Goal: Task Accomplishment & Management: Complete application form

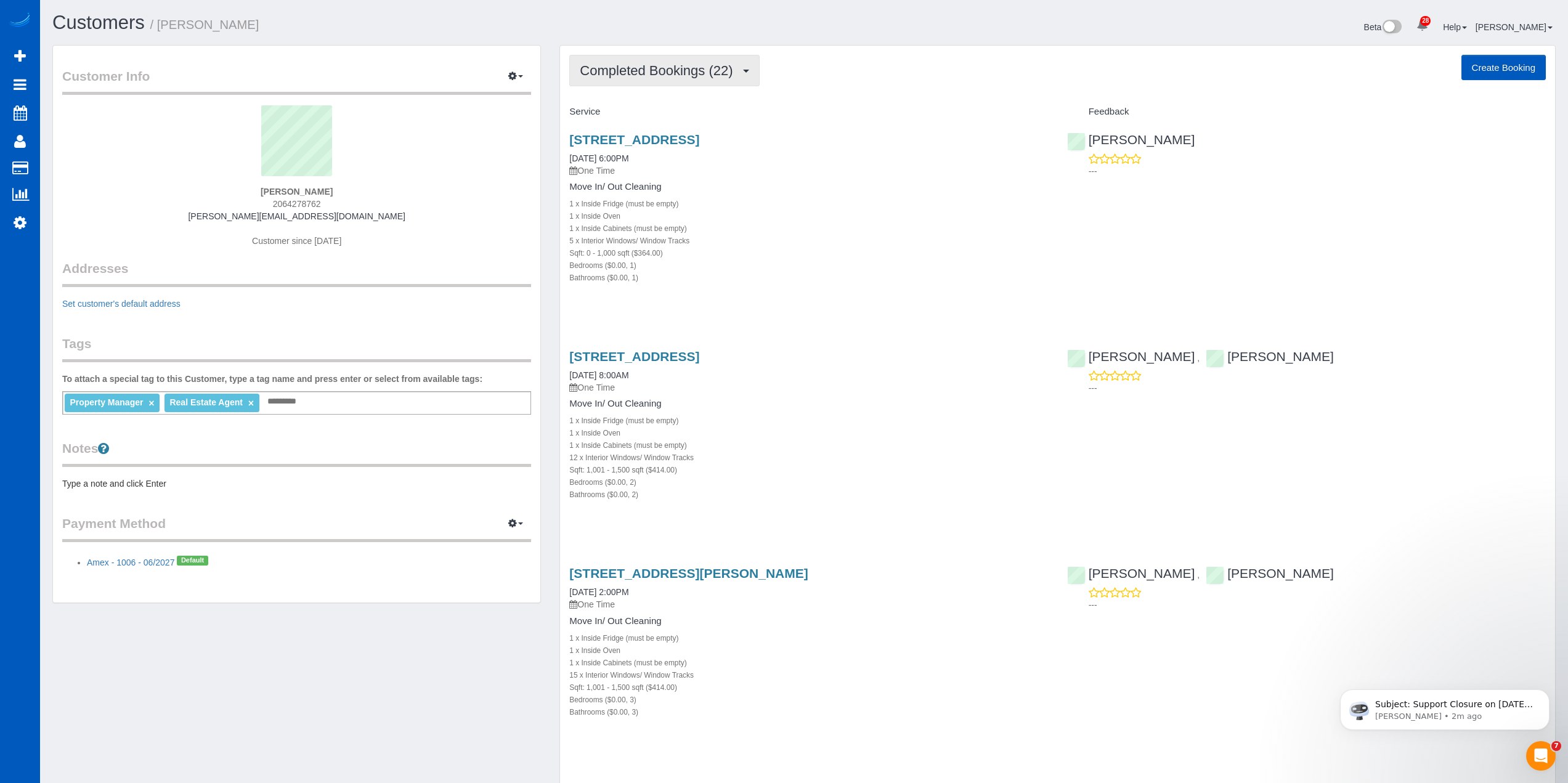
click at [650, 80] on button "Completed Bookings (22)" at bounding box center [664, 71] width 190 height 32
click at [673, 118] on link "Upcoming Bookings (0)" at bounding box center [636, 115] width 133 height 16
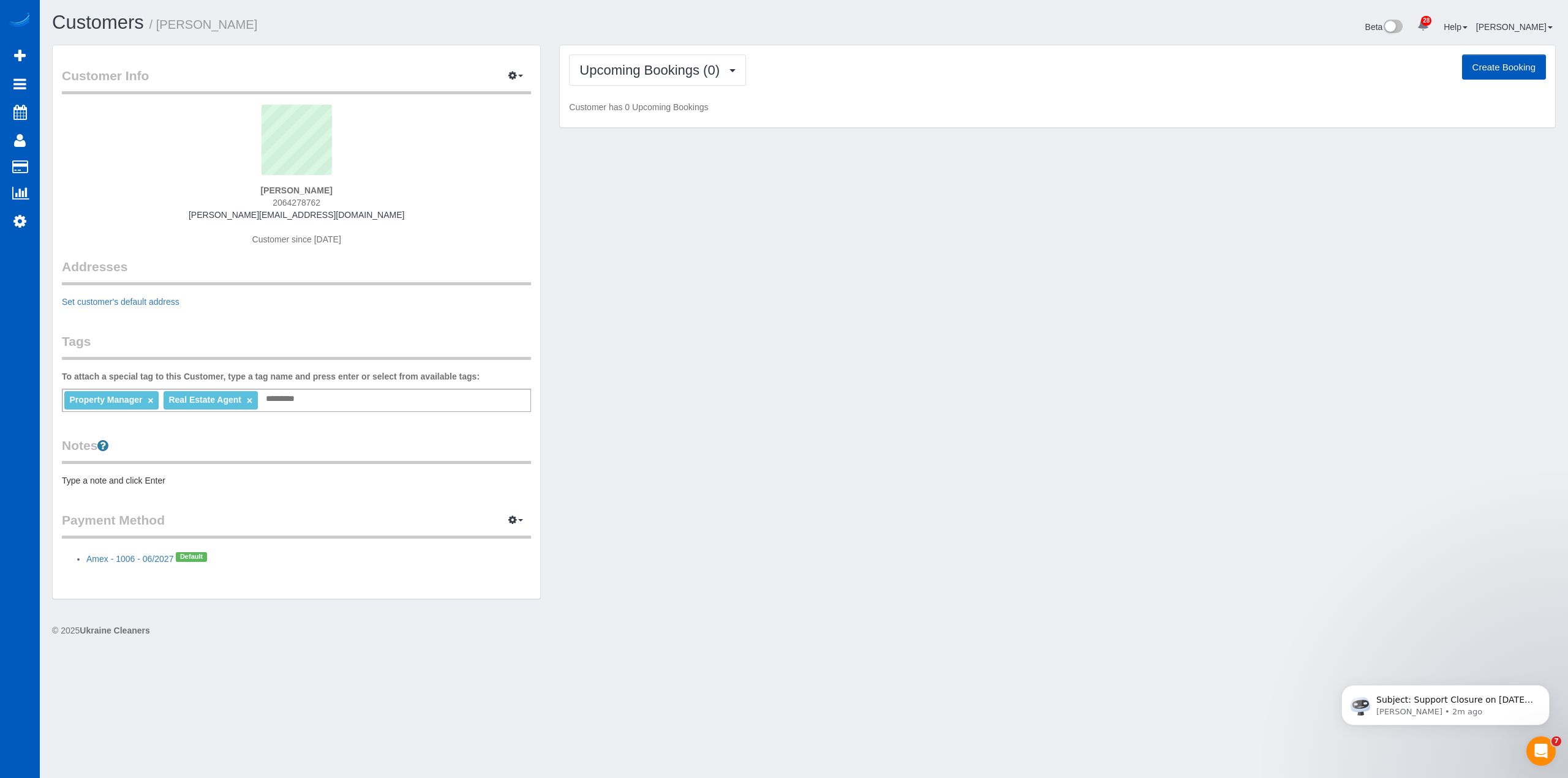
click at [1495, 67] on button "Create Booking" at bounding box center [1504, 67] width 84 height 26
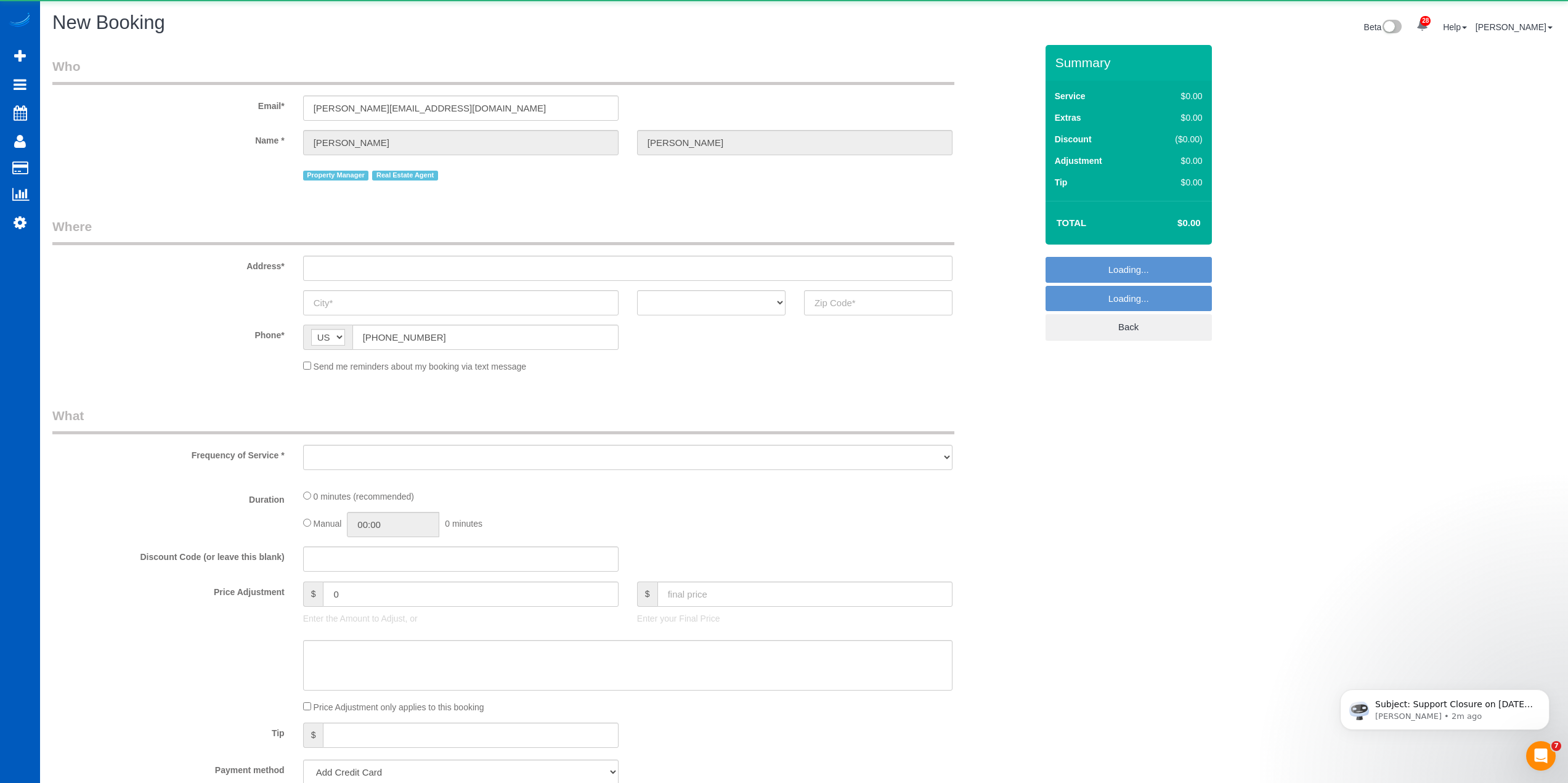
select select "object:3351"
select select "string:fspay-6bf78526-671b-4740-bc68-28dfd3043f45"
select select "199"
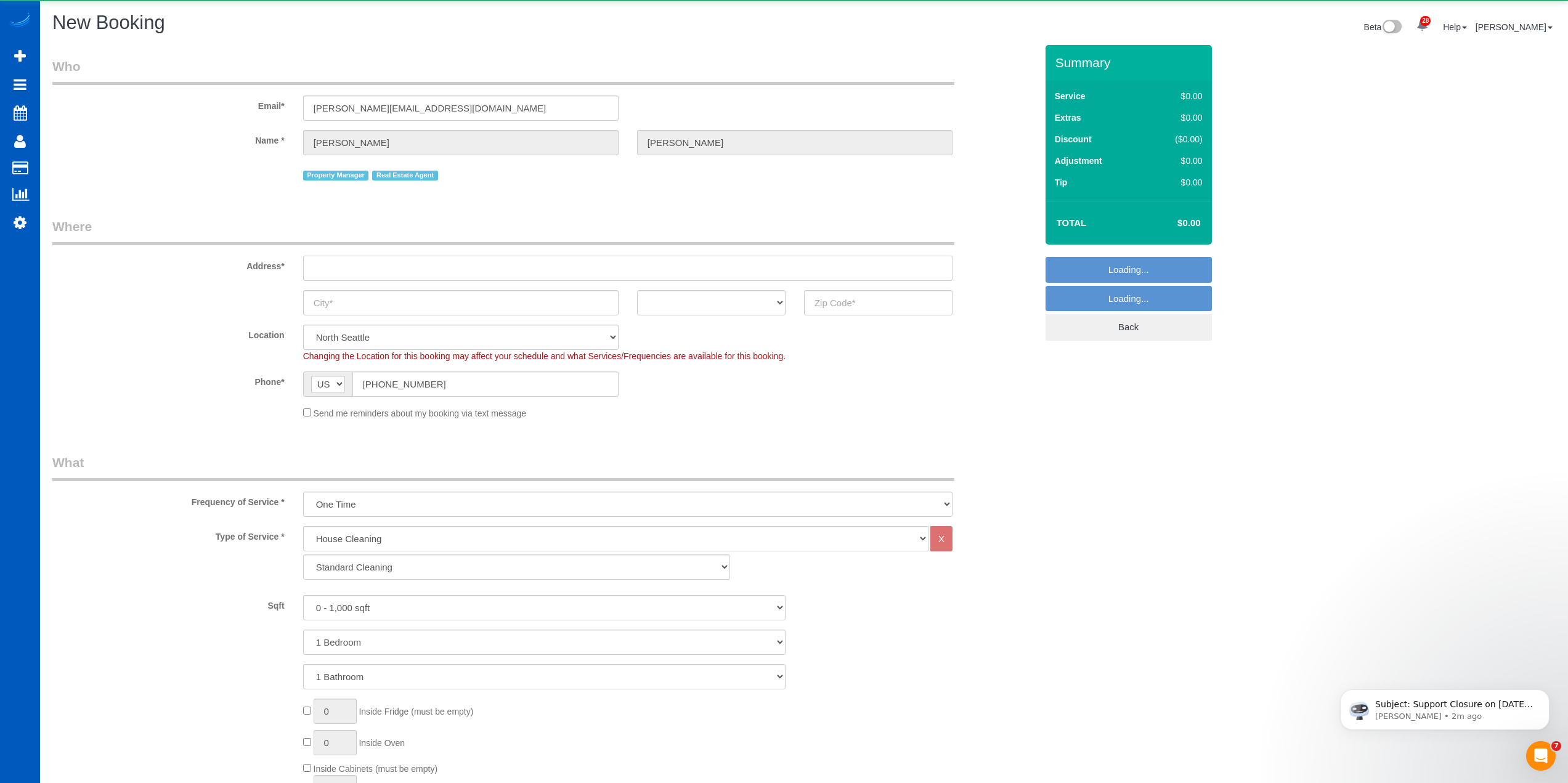
click at [338, 263] on input "text" at bounding box center [627, 268] width 649 height 25
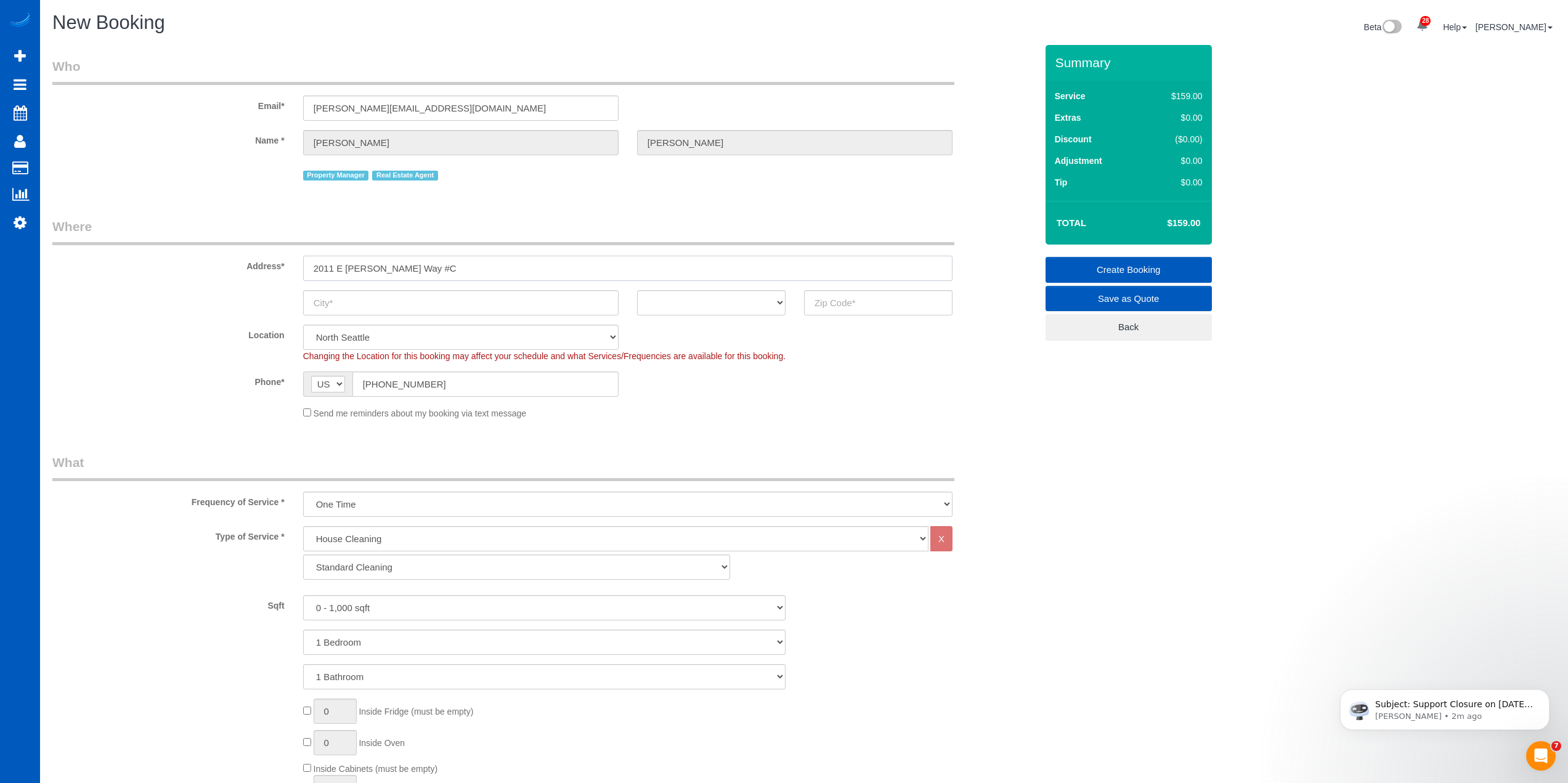
type input "2011 E [PERSON_NAME] Way #C"
click at [441, 299] on input "text" at bounding box center [460, 302] width 315 height 25
click at [404, 307] on input "text" at bounding box center [460, 302] width 315 height 25
type input "s"
type input "[GEOGRAPHIC_DATA]"
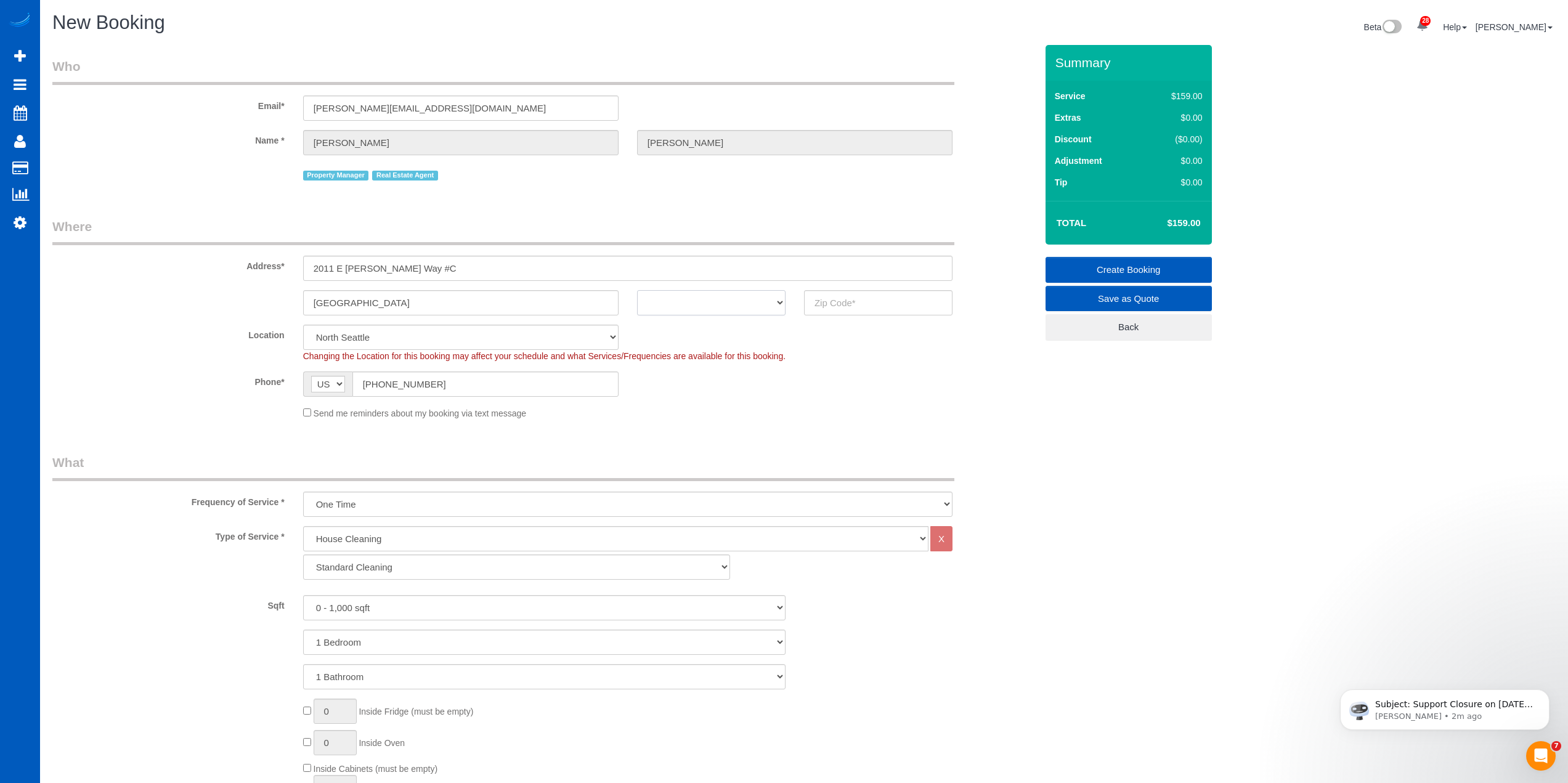
select select "WA"
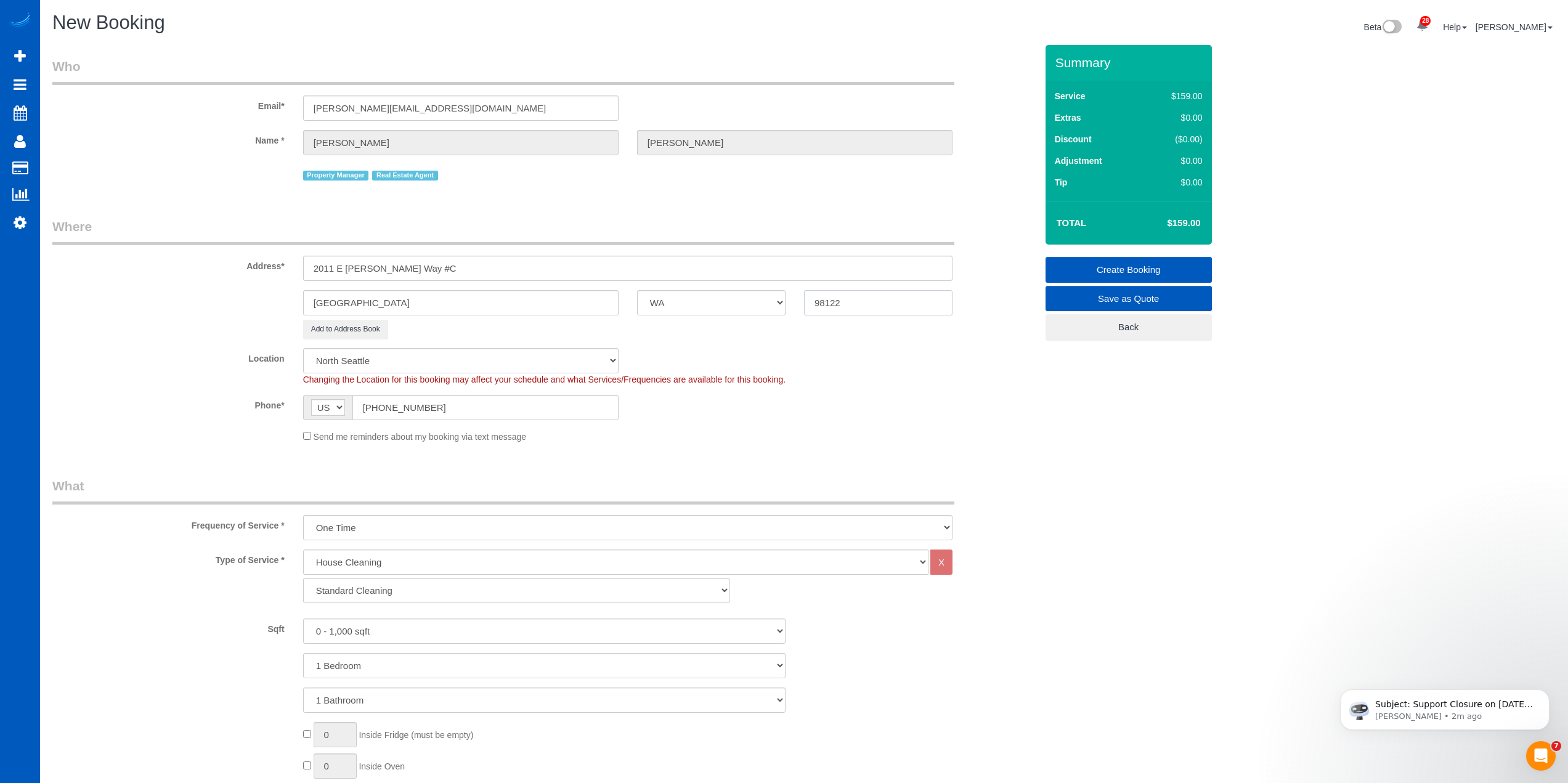
type input "98122"
select select "5"
select select "object:3445"
click at [761, 415] on div "Phone* AF AL DZ AD AO AI AQ AG AR AM AW AU AT AZ BS BH BD BB BY BE BZ BJ BM BT …" at bounding box center [544, 407] width 1002 height 25
click at [686, 383] on span "Changing the Location for this booking may affect your schedule and what Servic…" at bounding box center [544, 380] width 483 height 10
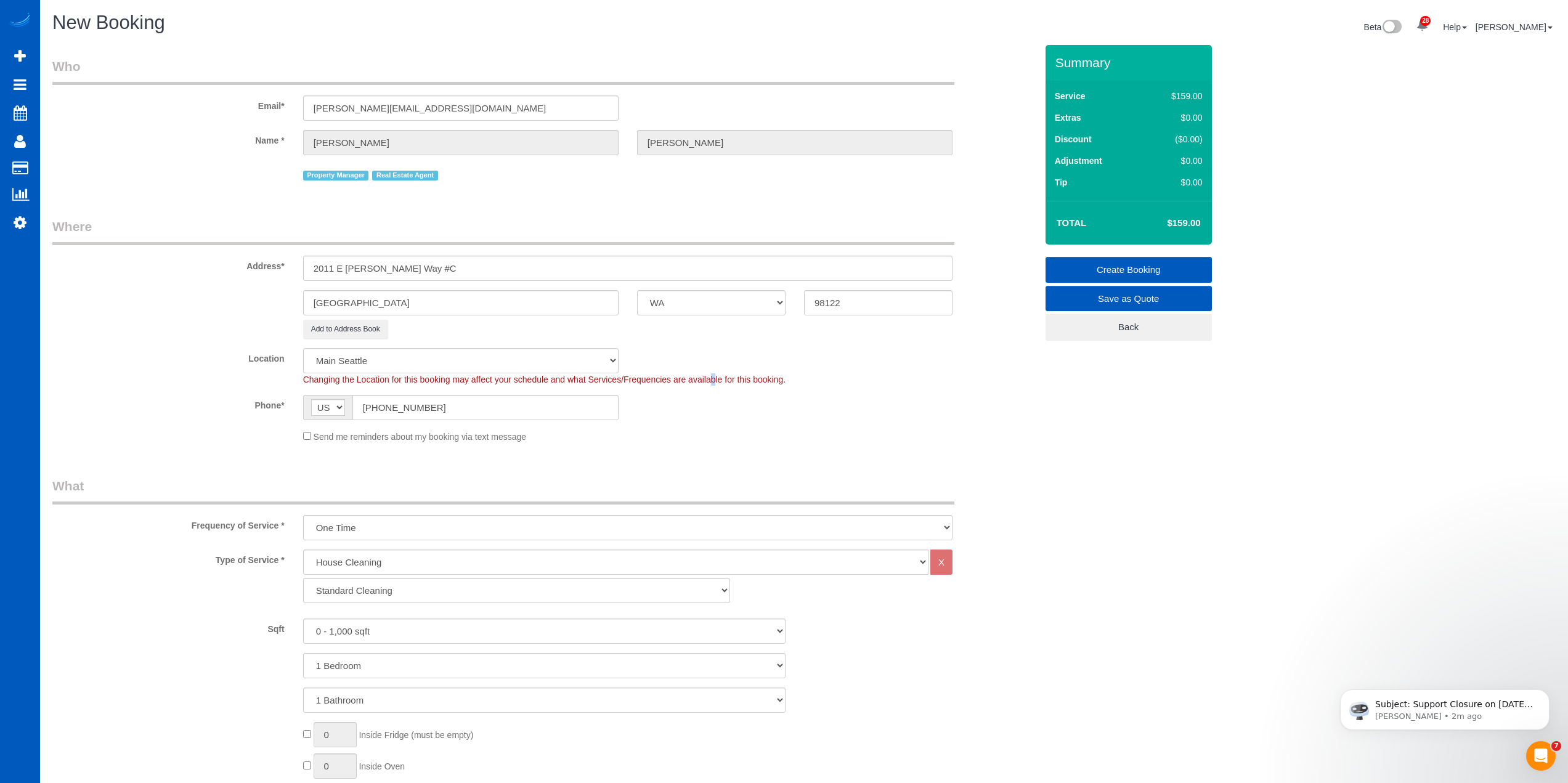
click at [686, 383] on span "Changing the Location for this booking may affect your schedule and what Servic…" at bounding box center [544, 380] width 483 height 10
click at [716, 415] on div "Phone* AF AL DZ AD AO AI AQ AG AR AM AW AU AT AZ BS BH BD BB BY BE BZ BJ BM BT …" at bounding box center [544, 407] width 1002 height 25
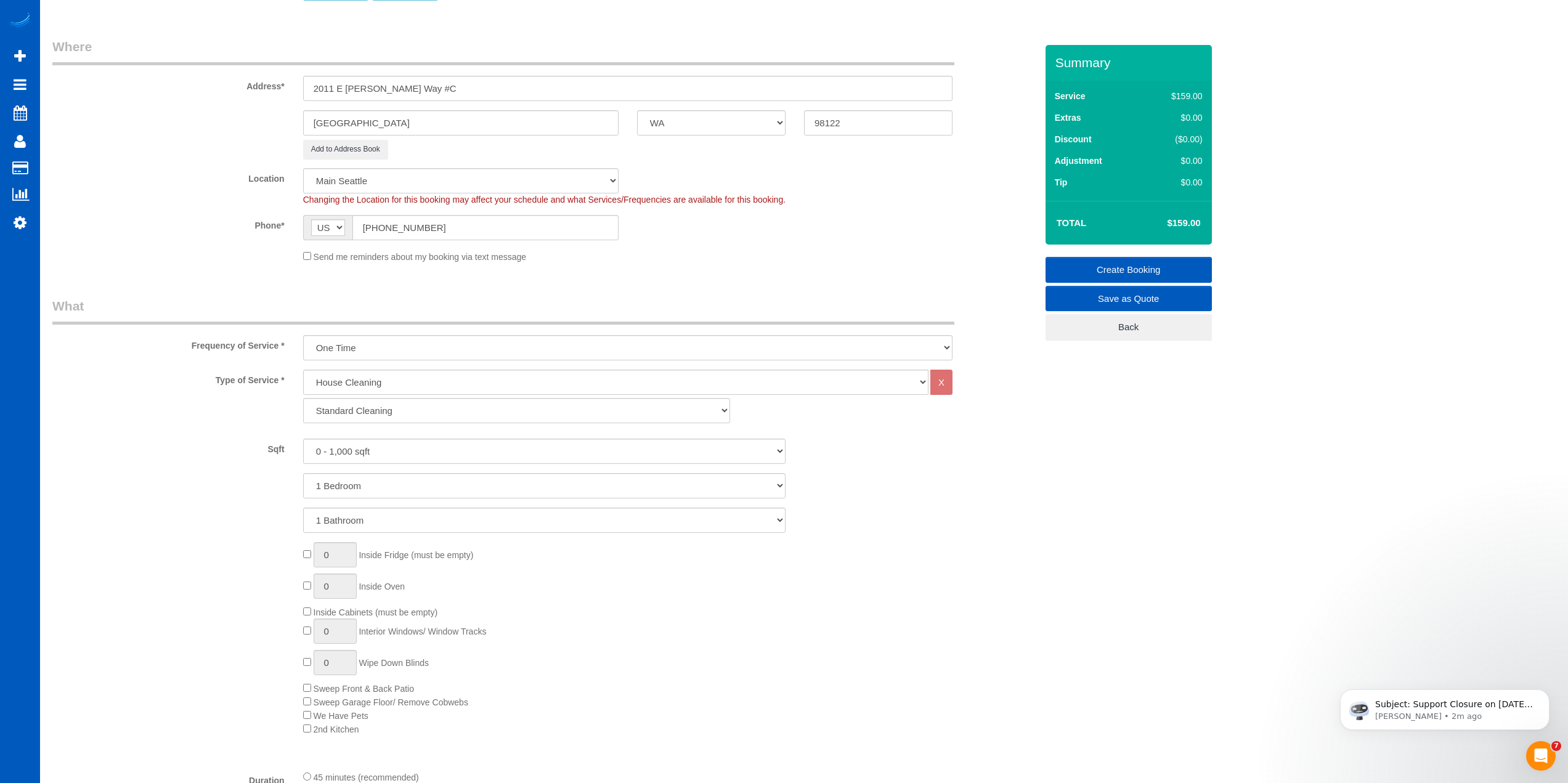
scroll to position [185, 0]
click at [352, 402] on select "Standard Cleaning Deep Cleaning Move In/ Out Cleaning" at bounding box center [516, 405] width 427 height 25
select select "368"
click at [303, 393] on select "Standard Cleaning Deep Cleaning Move In/ Out Cleaning" at bounding box center [516, 405] width 427 height 25
click at [347, 449] on select "0 - 1,000 sqft 1,001 - 1,500 sqft 1,501 - 2,000 sqft 2,001 - 2,500 sqft 2,501 -…" at bounding box center [544, 446] width 483 height 25
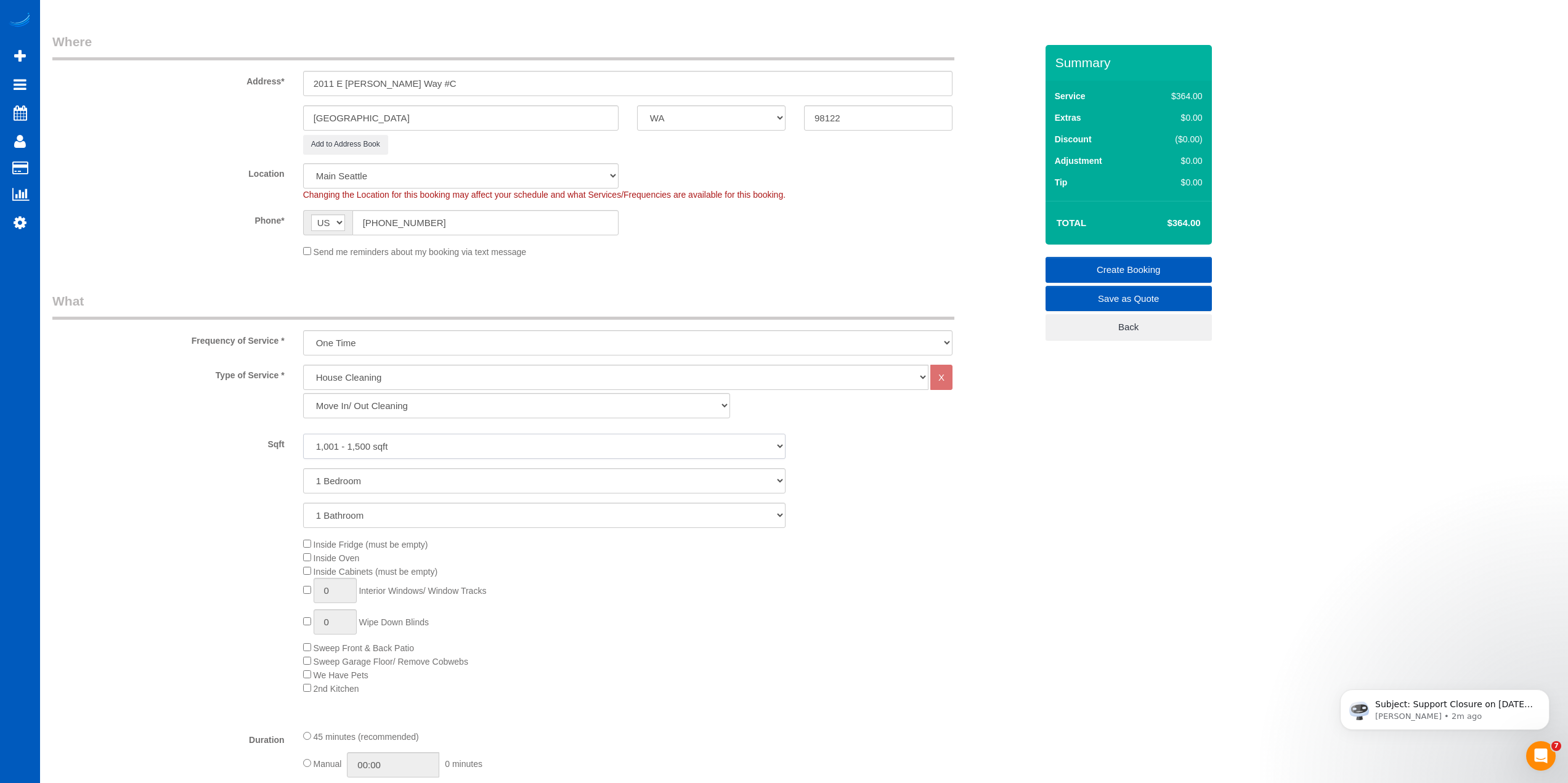
click at [303, 434] on select "0 - 1,000 sqft 1,001 - 1,500 sqft 1,501 - 2,000 sqft 2,001 - 2,500 sqft 2,501 -…" at bounding box center [544, 446] width 483 height 25
click at [379, 447] on select "0 - 1,000 sqft 1,001 - 1,500 sqft 1,501 - 2,000 sqft 2,001 - 2,500 sqft 2,501 -…" at bounding box center [544, 446] width 483 height 25
select select "1501"
click at [303, 434] on select "0 - 1,000 sqft 1,001 - 1,500 sqft 1,501 - 2,000 sqft 2,001 - 2,500 sqft 2,501 -…" at bounding box center [544, 446] width 483 height 25
click at [391, 476] on select "1 Bedroom 2 Bedrooms 3 Bedrooms 4 Bedrooms 5 Bedrooms 6 Bedrooms 7 Bedrooms" at bounding box center [544, 481] width 483 height 25
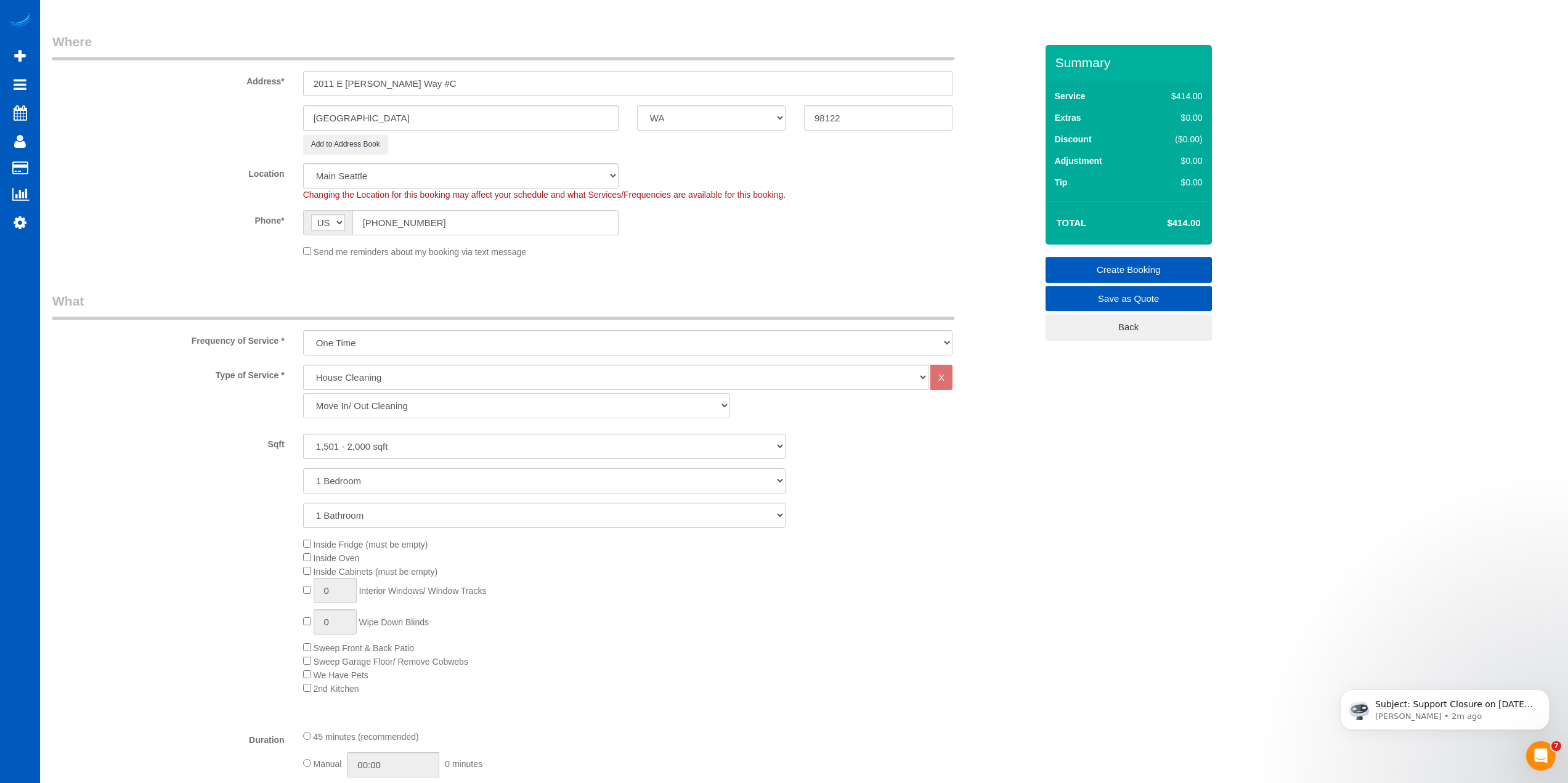
select select "2"
click at [303, 469] on select "1 Bedroom 2 Bedrooms 3 Bedrooms 4 Bedrooms 5 Bedrooms 6 Bedrooms 7 Bedrooms" at bounding box center [544, 481] width 483 height 25
click at [385, 525] on select "1 Bathroom 2 Bathrooms 3 Bathrooms 4 Bathrooms 5 Bathrooms 6 Bathrooms 7 Bathro…" at bounding box center [544, 515] width 483 height 25
select select "3"
click at [303, 503] on select "1 Bathroom 2 Bathrooms 3 Bathrooms 4 Bathrooms 5 Bathrooms 6 Bathrooms 7 Bathro…" at bounding box center [544, 515] width 483 height 25
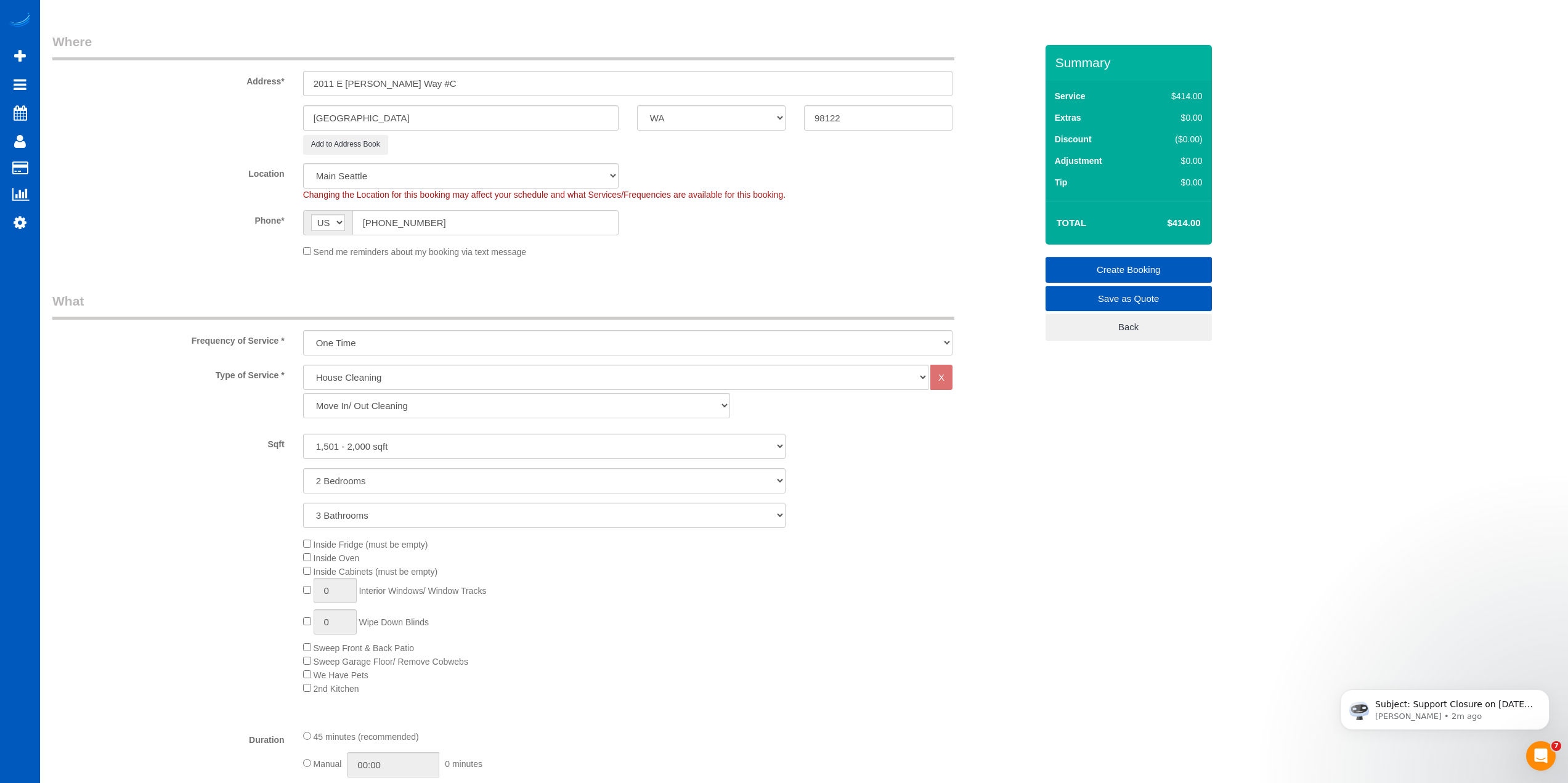
click at [308, 595] on span "0 Interior Windows/ Window Tracks" at bounding box center [394, 591] width 183 height 10
click at [302, 590] on div "Inside Fridge (must be empty) Inside Oven Inside Cabinets (must be empty) 0 Int…" at bounding box center [669, 616] width 752 height 158
drag, startPoint x: 337, startPoint y: 588, endPoint x: 290, endPoint y: 599, distance: 48.3
click at [291, 599] on div "Inside Fridge (must be empty) Inside Oven Inside Cabinets (must be empty) 1 Int…" at bounding box center [544, 616] width 1002 height 158
drag, startPoint x: 347, startPoint y: 590, endPoint x: 313, endPoint y: 591, distance: 34.0
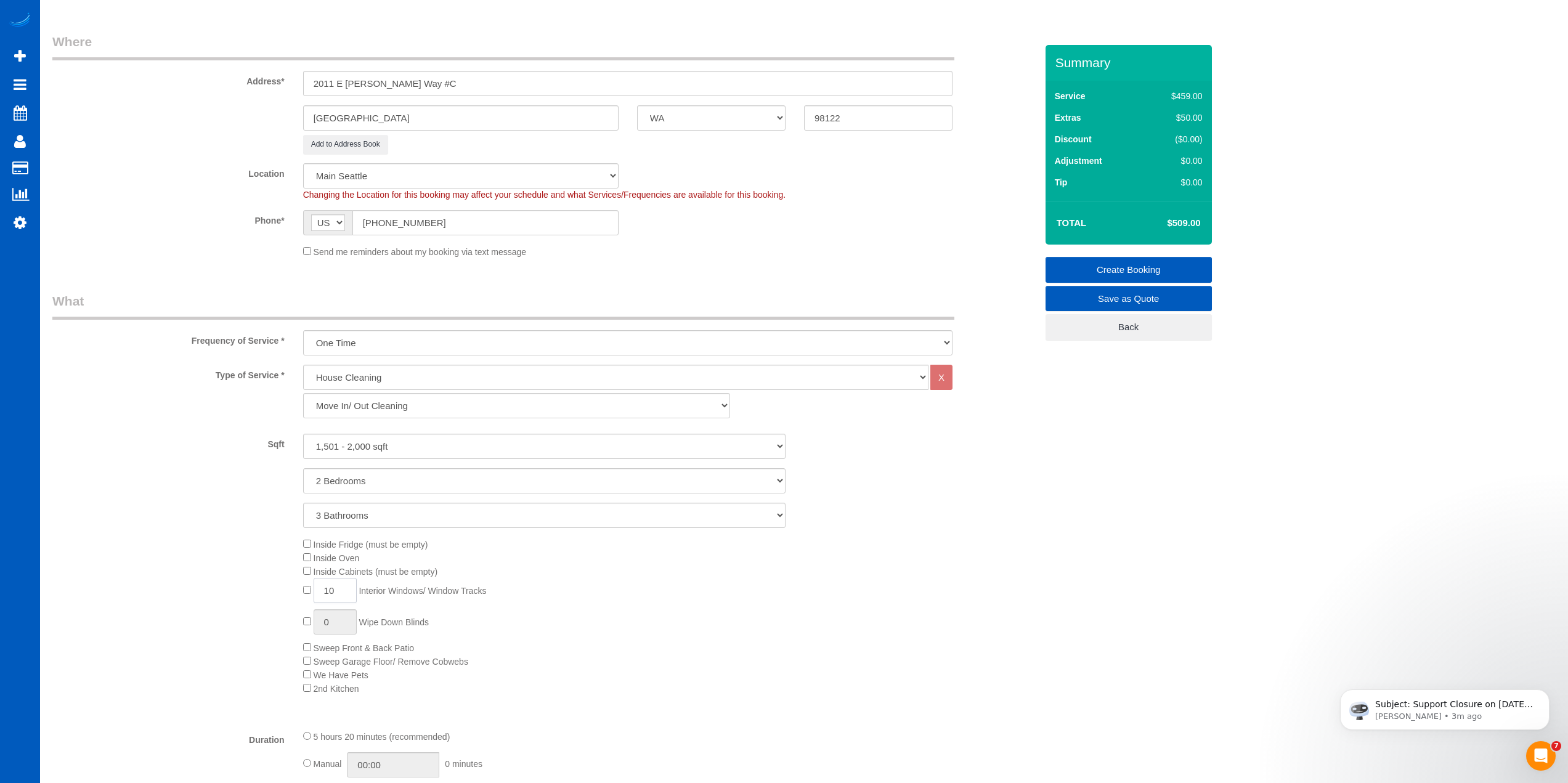
click at [314, 591] on input "10" at bounding box center [335, 590] width 43 height 25
type input "15"
click at [202, 504] on div "1 Bathroom 2 Bathrooms 3 Bathrooms 4 Bathrooms 5 Bathrooms 6 Bathrooms 7 Bathro…" at bounding box center [544, 515] width 1002 height 25
click at [238, 620] on div "Inside Fridge (must be empty) Inside Oven Inside Cabinets (must be empty) 15 In…" at bounding box center [544, 616] width 1002 height 158
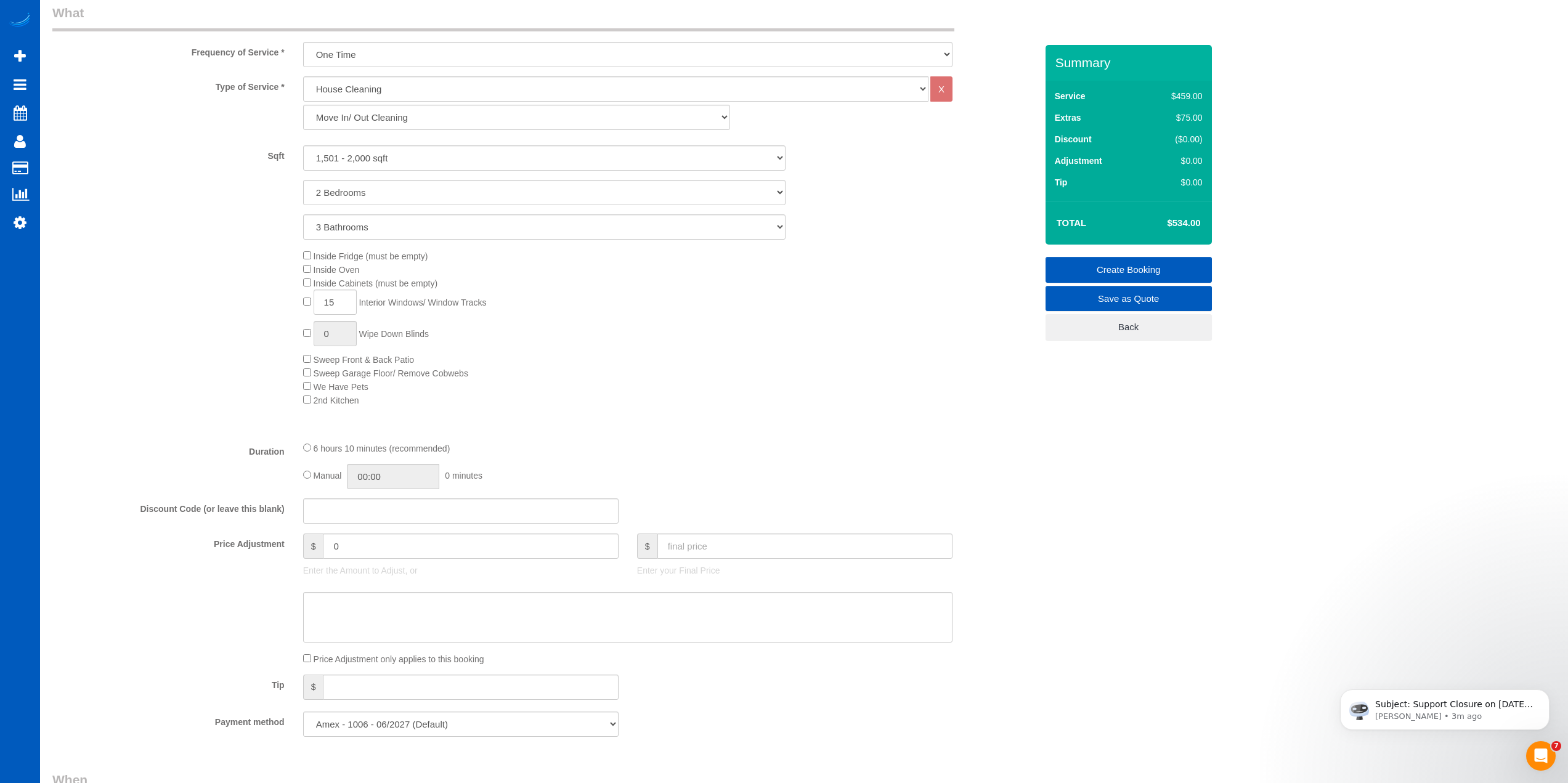
scroll to position [616, 0]
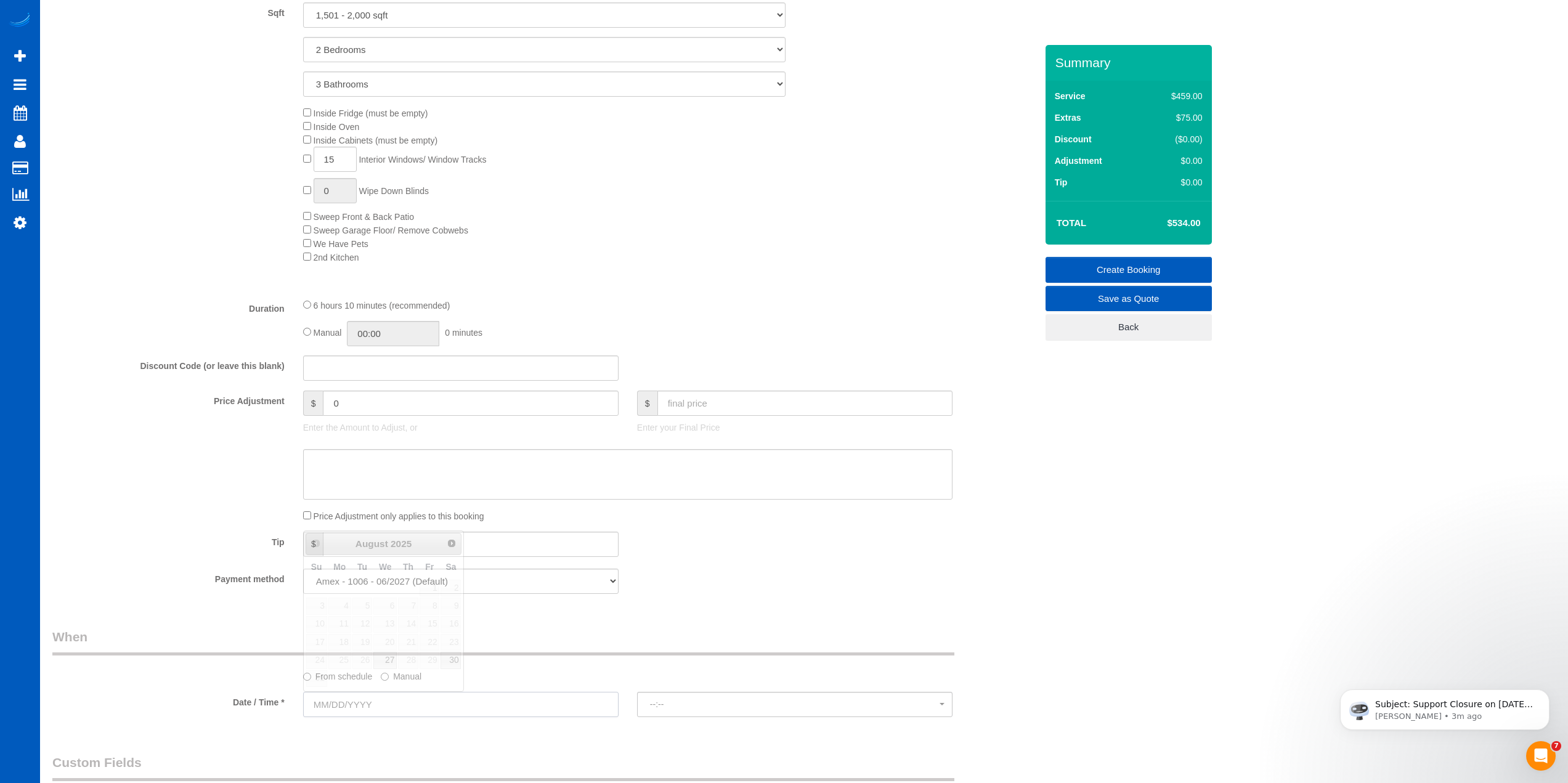
click at [457, 705] on input "text" at bounding box center [460, 705] width 315 height 25
drag, startPoint x: 662, startPoint y: 567, endPoint x: 645, endPoint y: 570, distance: 17.3
click at [660, 568] on fieldset "What Frequency of Service * One Time Weekly - 15.00% Every 2 Weeks - 10.00% Eve…" at bounding box center [544, 232] width 984 height 743
click at [405, 680] on label "Manual" at bounding box center [401, 674] width 41 height 17
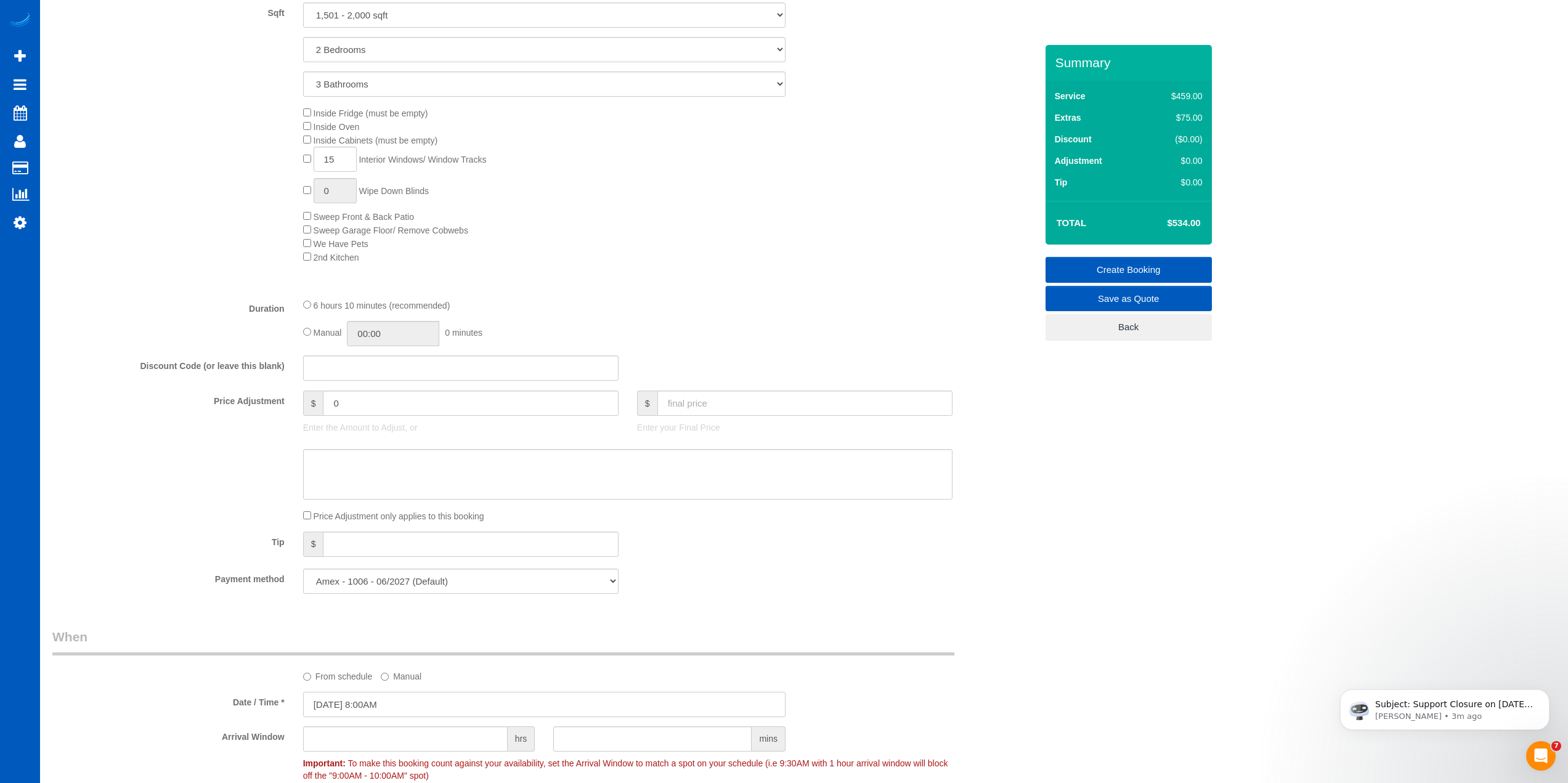
click at [379, 707] on input "[DATE] 8:00AM" at bounding box center [544, 705] width 483 height 25
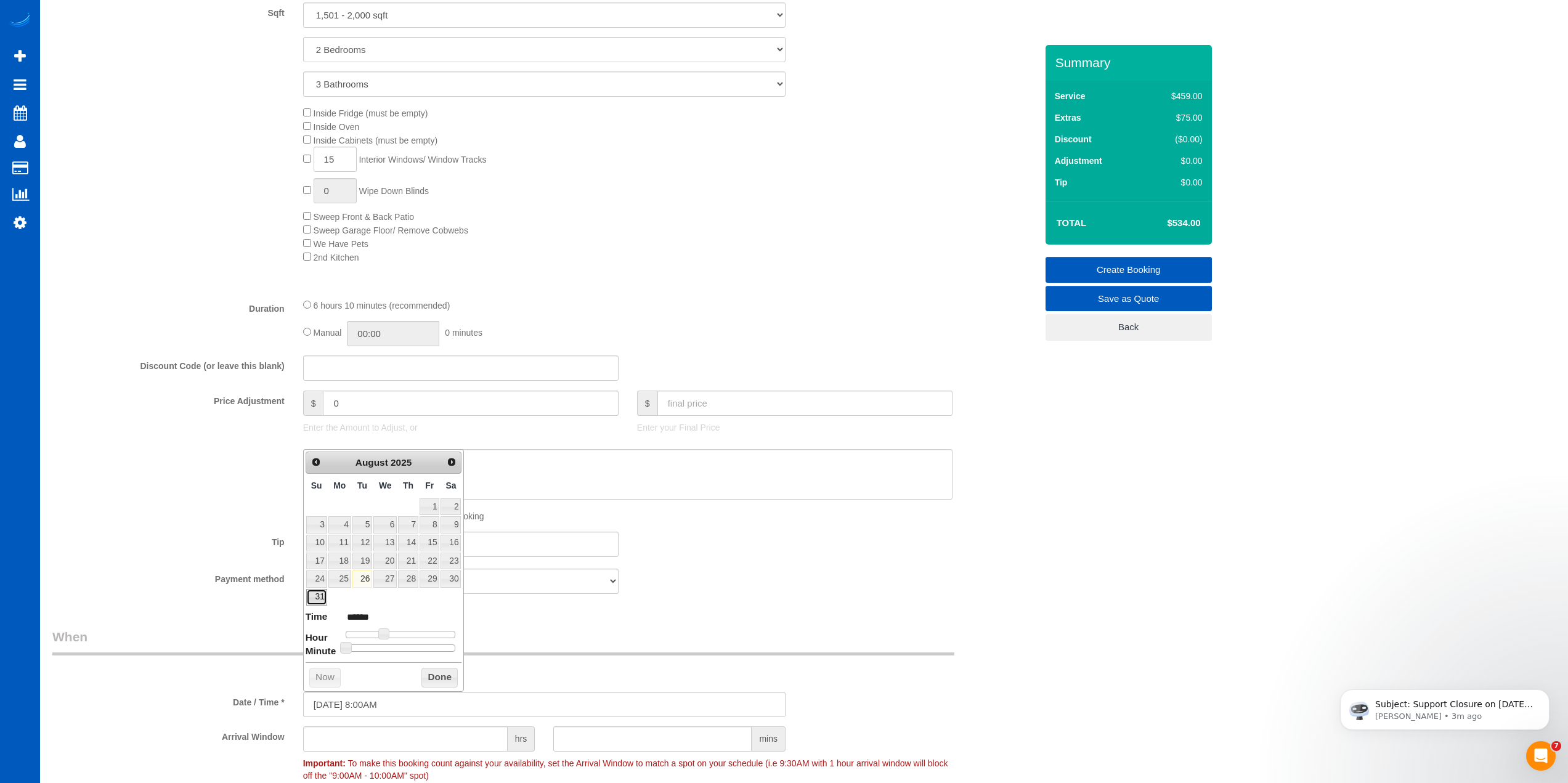
click at [321, 595] on link "31" at bounding box center [316, 597] width 21 height 17
click at [445, 671] on button "Done" at bounding box center [439, 677] width 37 height 19
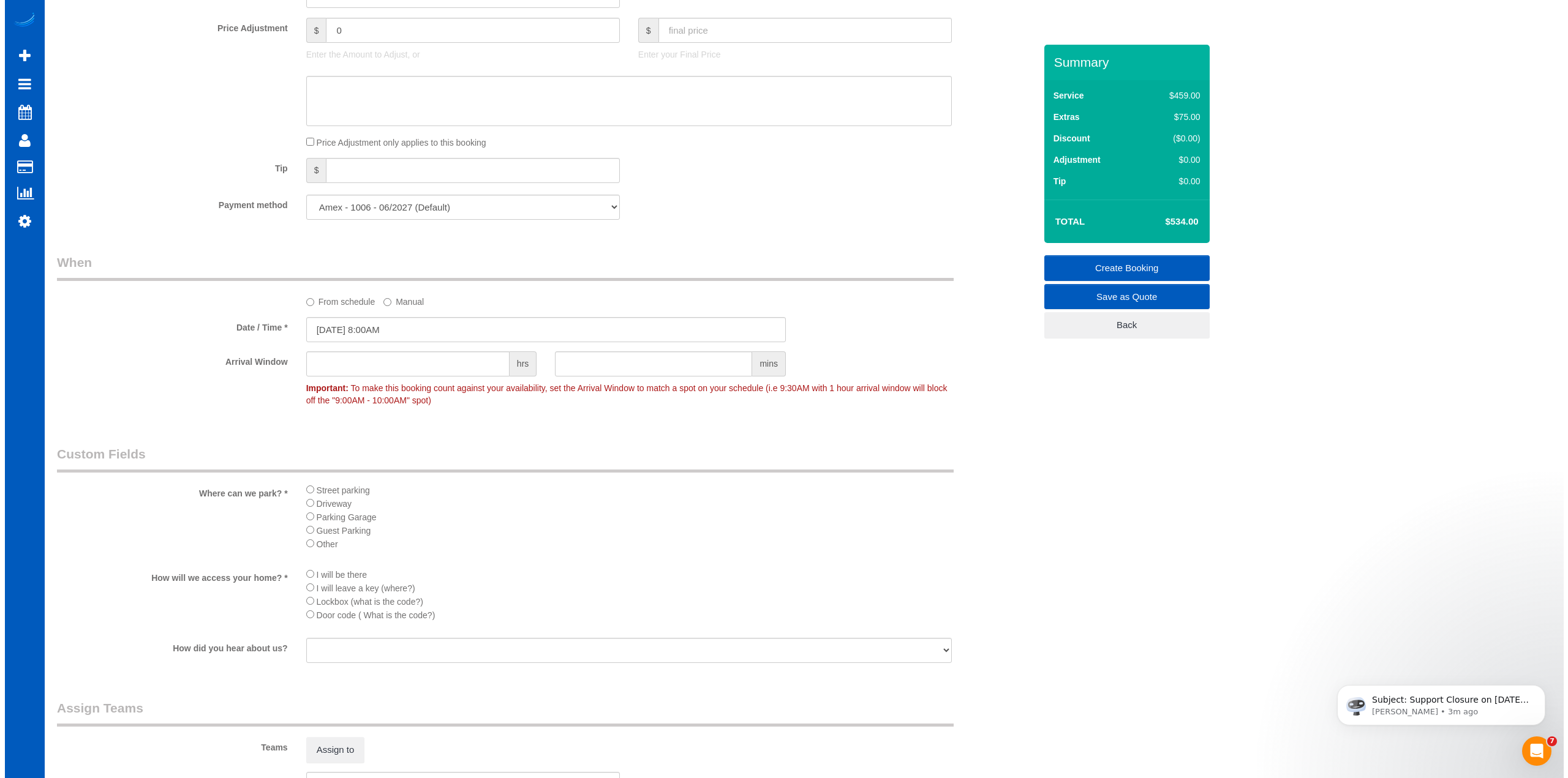
scroll to position [1103, 0]
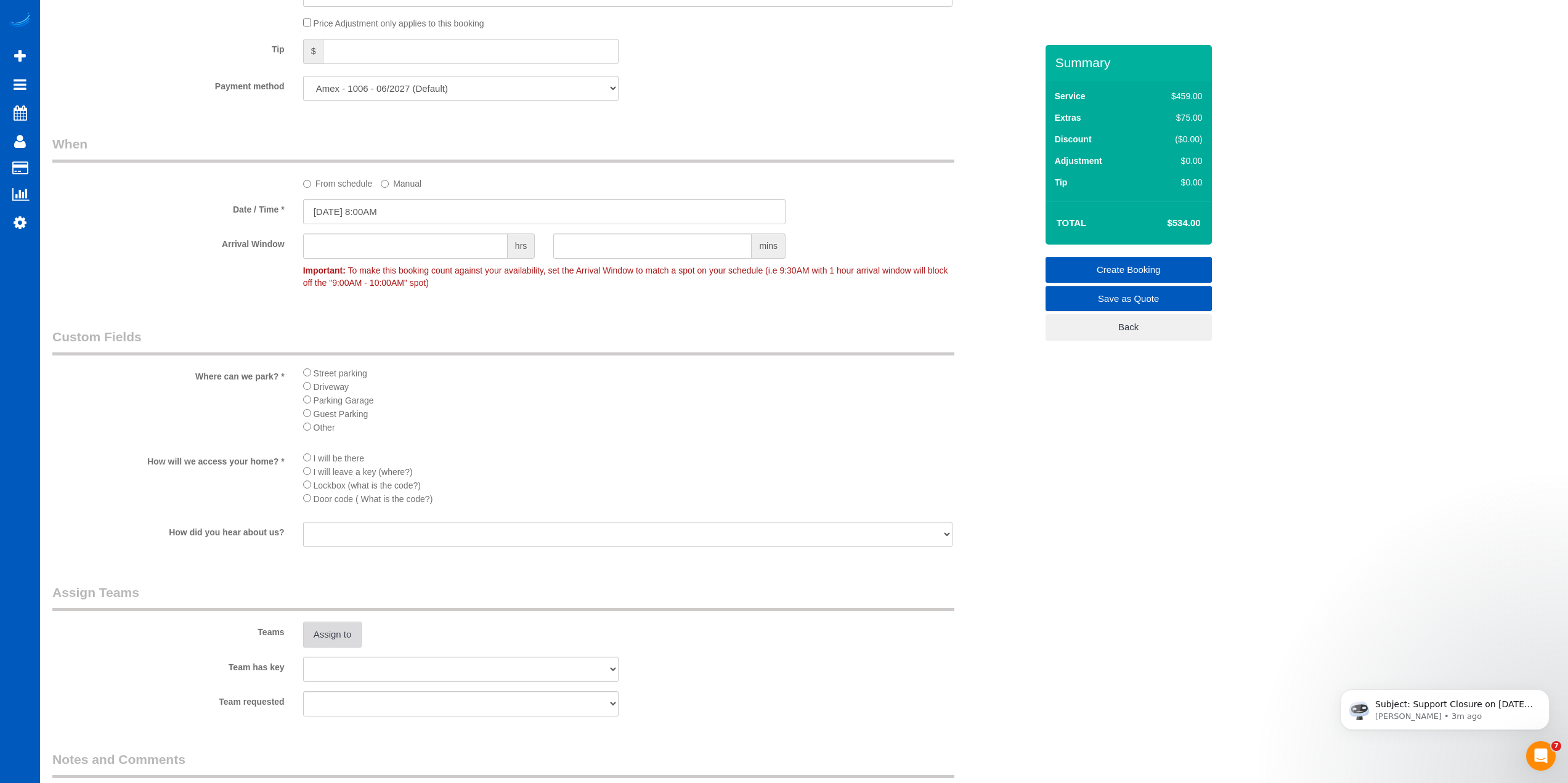
click at [325, 625] on button "Assign to" at bounding box center [332, 635] width 59 height 26
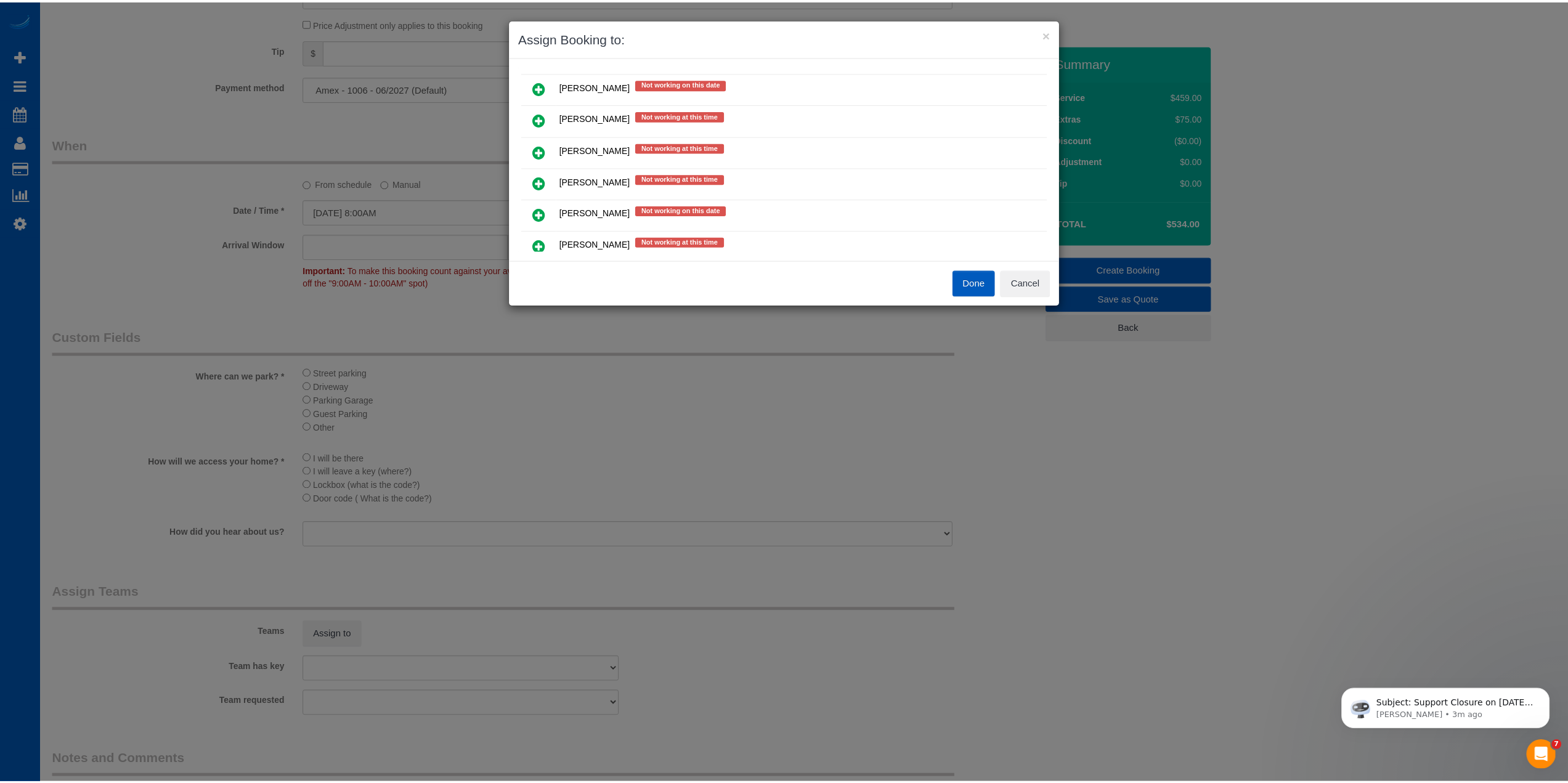
scroll to position [247, 0]
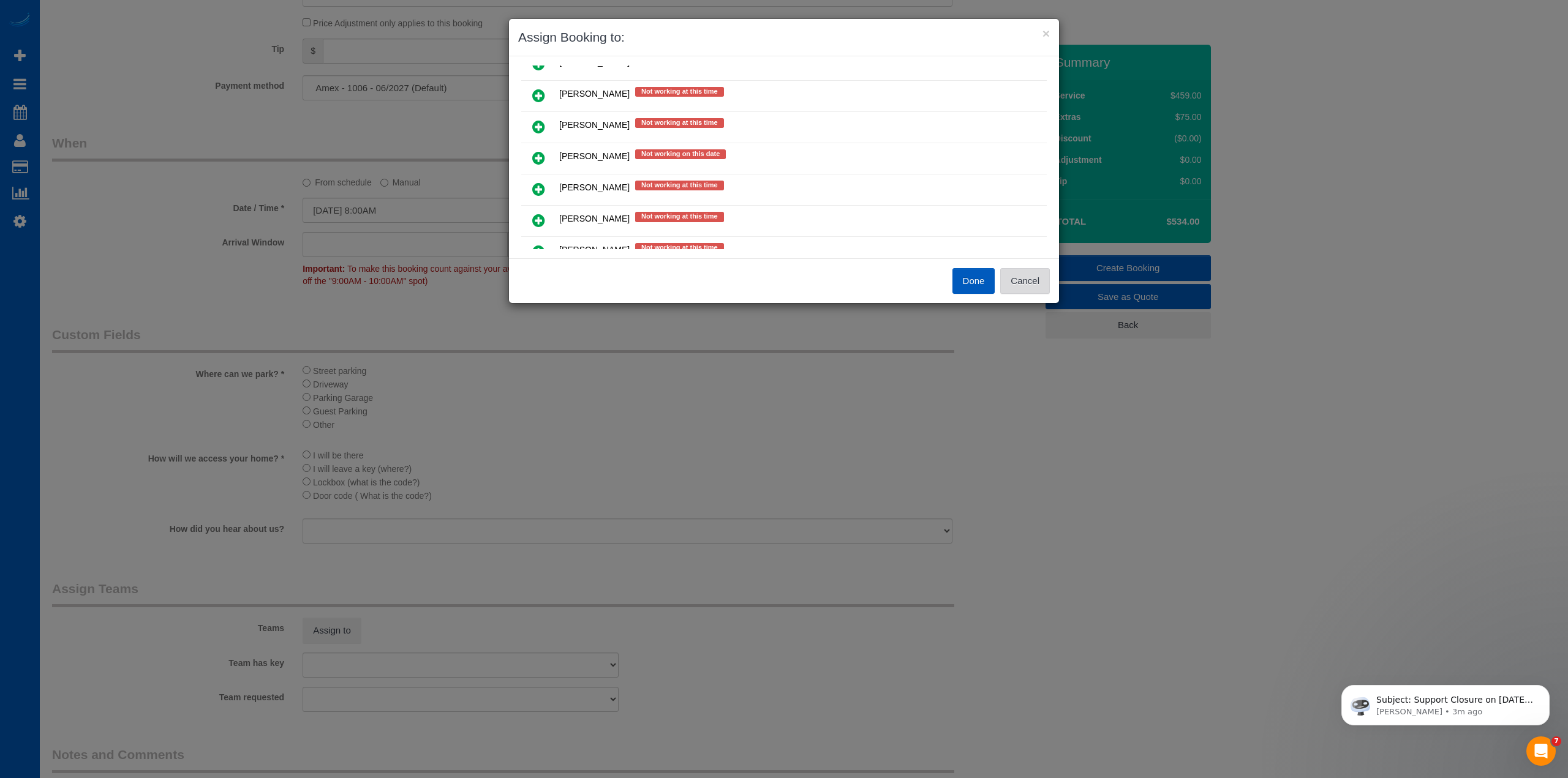
click at [1019, 281] on button "Cancel" at bounding box center [1024, 281] width 49 height 26
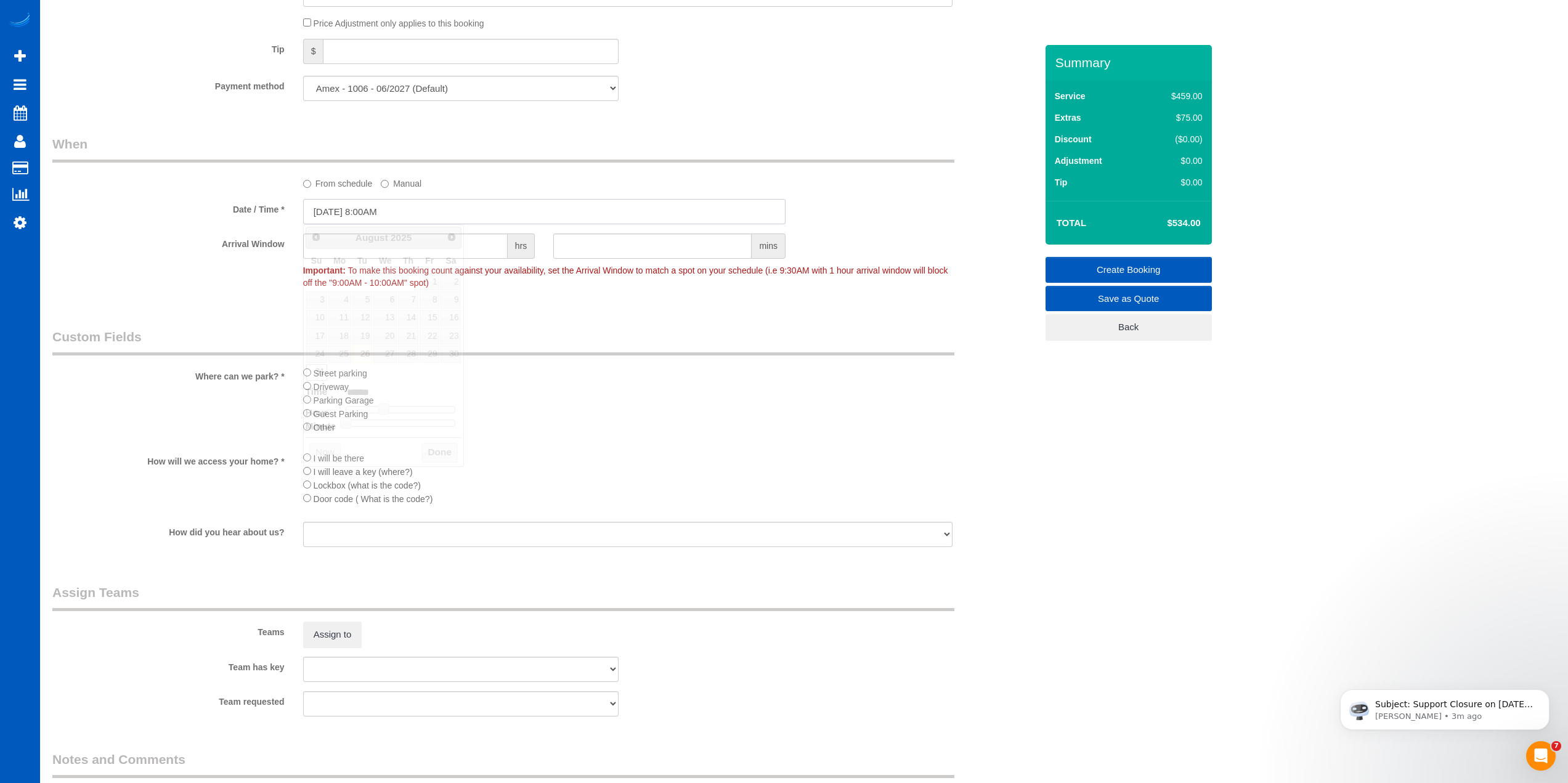
click at [386, 206] on input "[DATE] 8:00AM" at bounding box center [544, 212] width 483 height 25
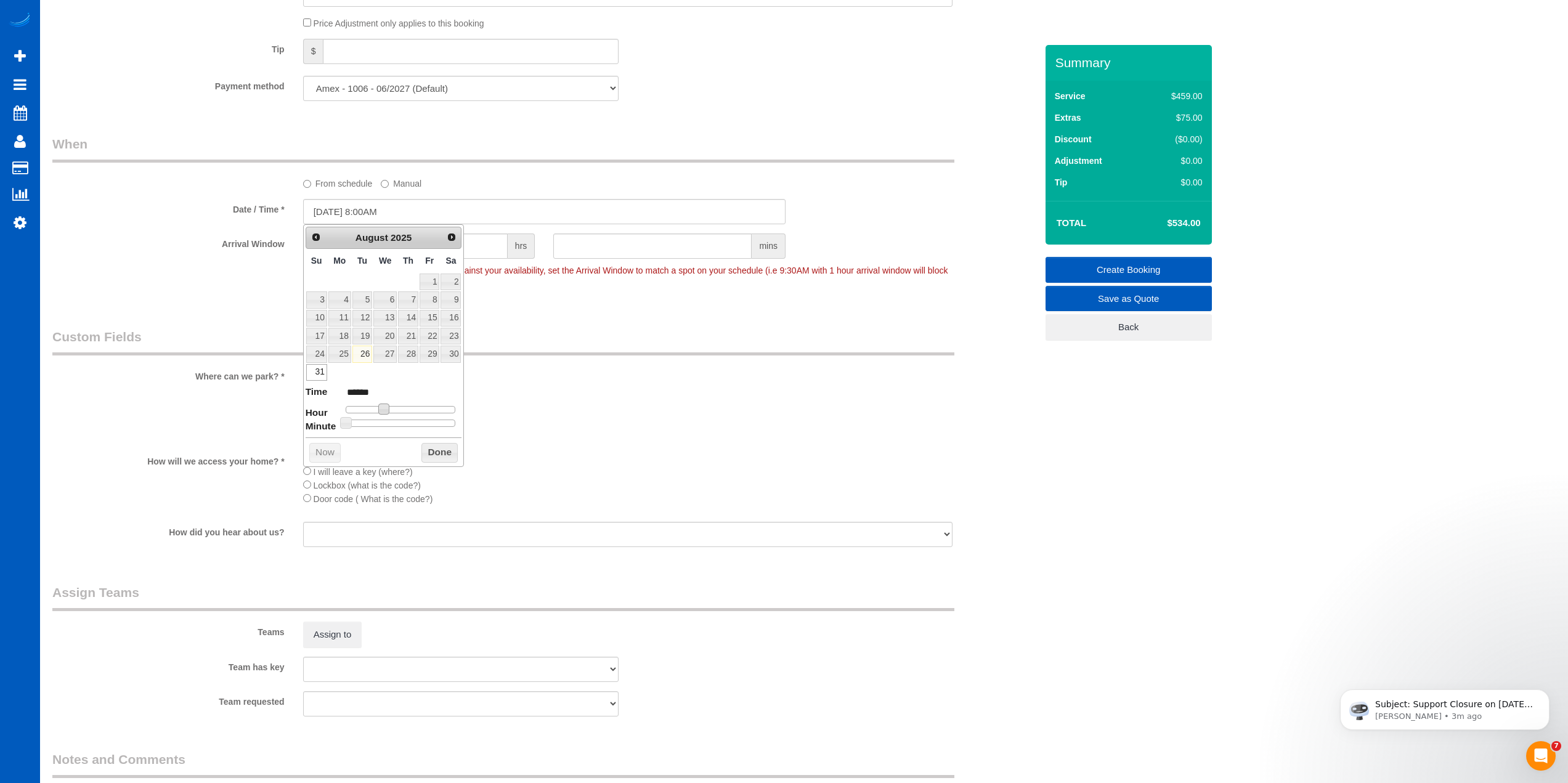
type input "[DATE] 9:00AM"
type input "******"
type input "[DATE] 10:00AM"
type input "*******"
type input "[DATE] 11:00AM"
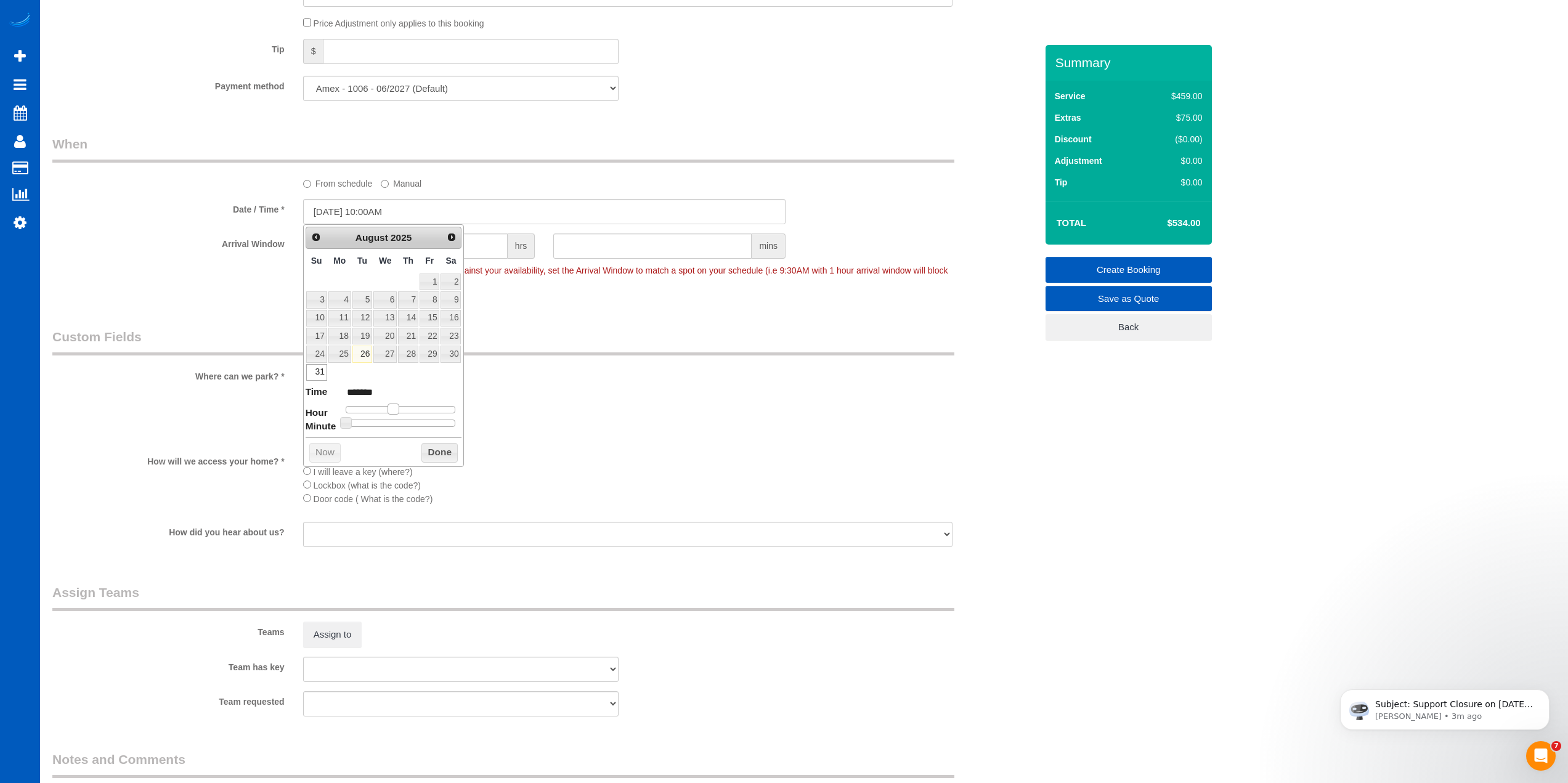
type input "*******"
type input "[DATE] 12:00PM"
type input "*******"
drag, startPoint x: 383, startPoint y: 409, endPoint x: 401, endPoint y: 409, distance: 18.0
click at [401, 409] on span at bounding box center [402, 409] width 11 height 11
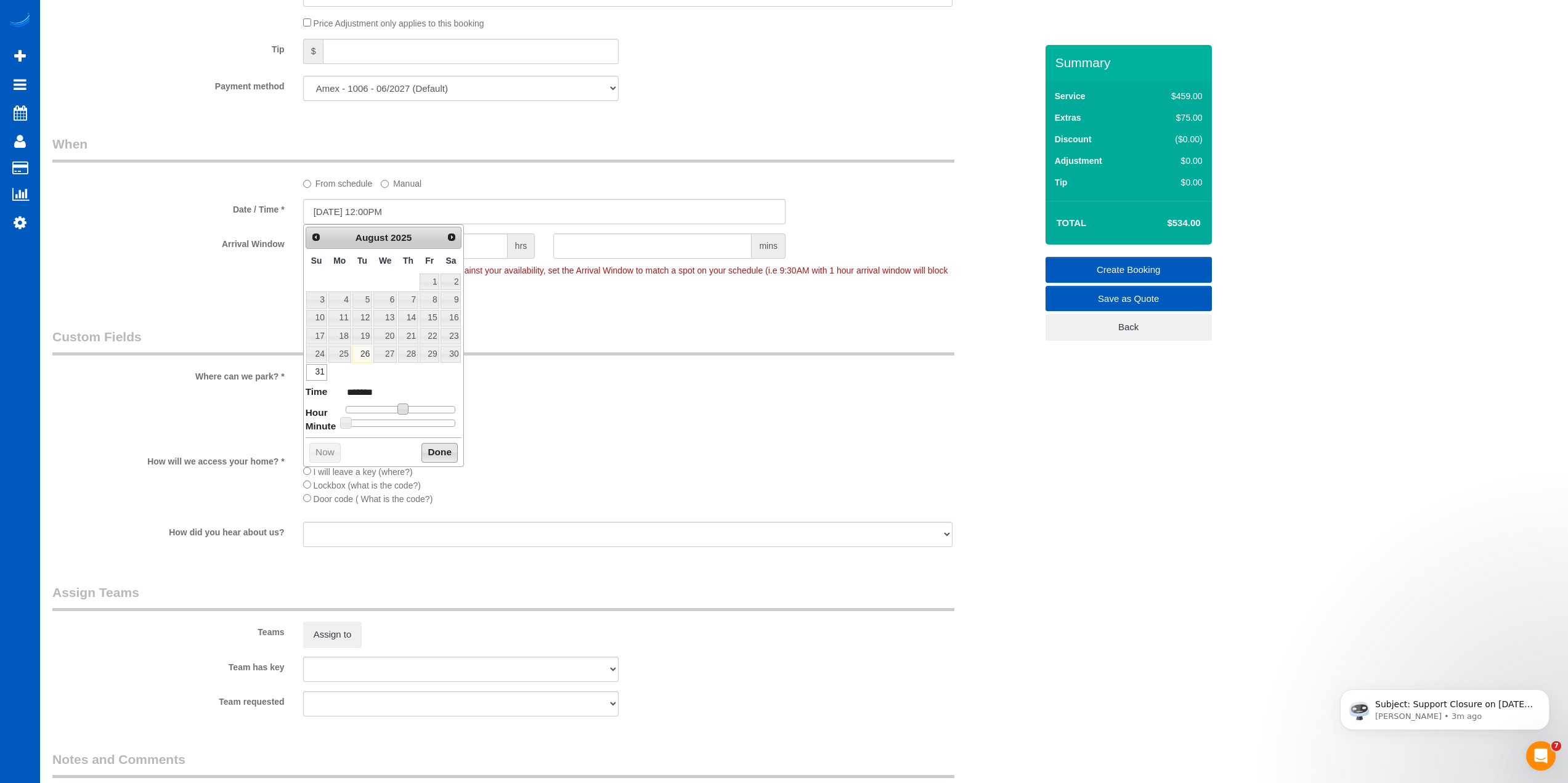
click at [434, 449] on button "Done" at bounding box center [439, 453] width 37 height 19
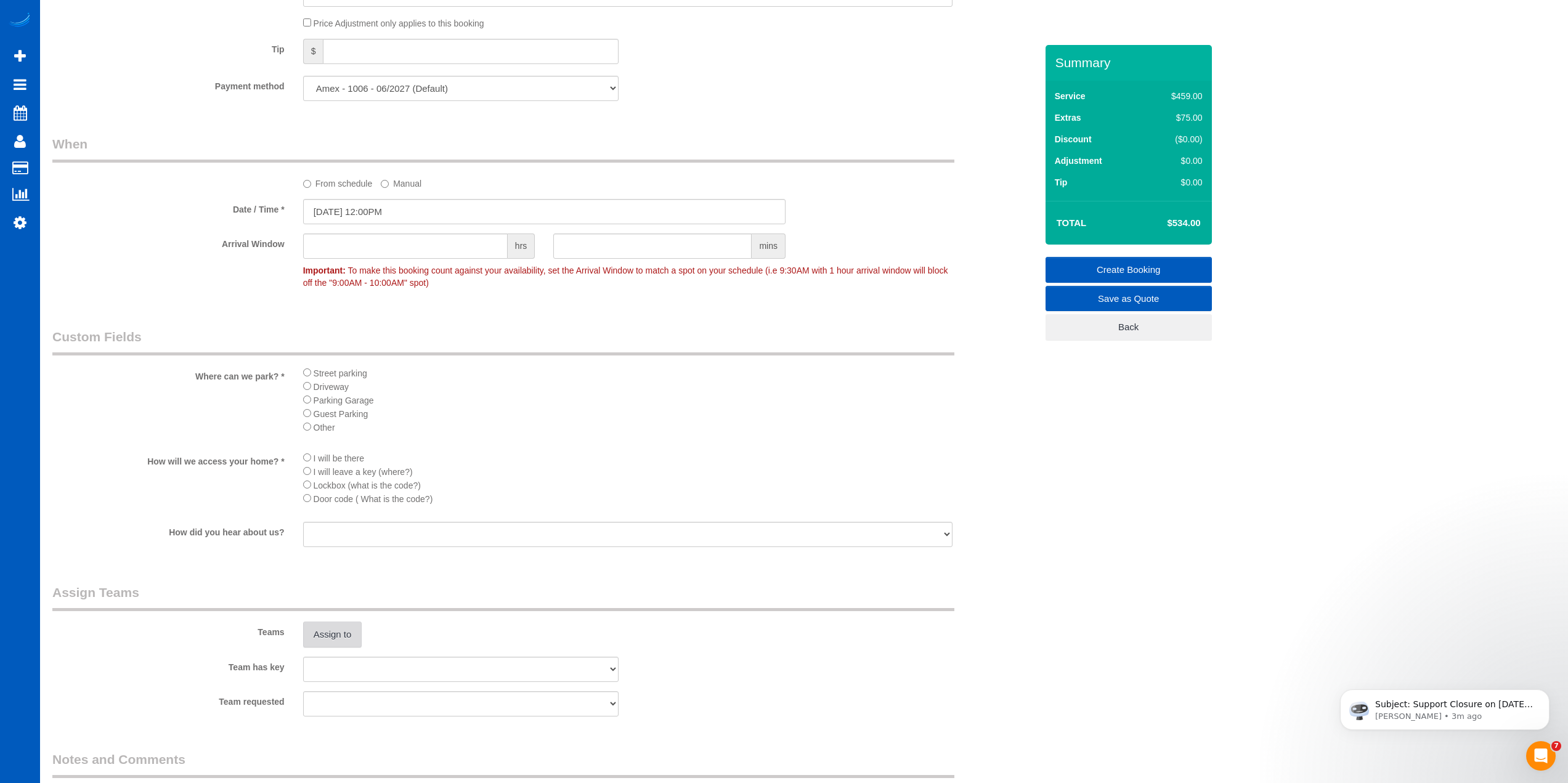
click at [354, 633] on button "Assign to" at bounding box center [332, 635] width 59 height 26
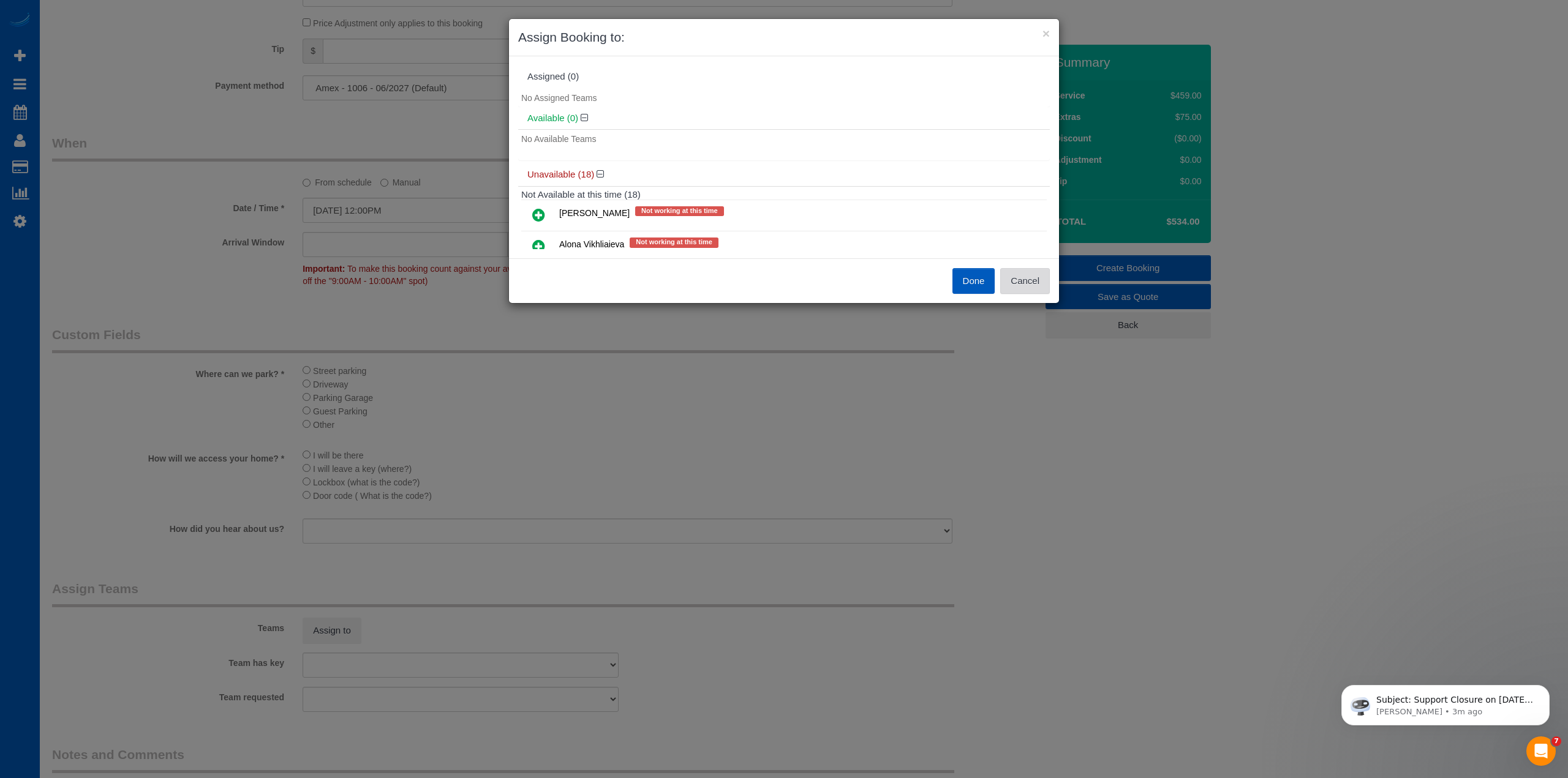
click at [1044, 274] on button "Cancel" at bounding box center [1024, 281] width 49 height 26
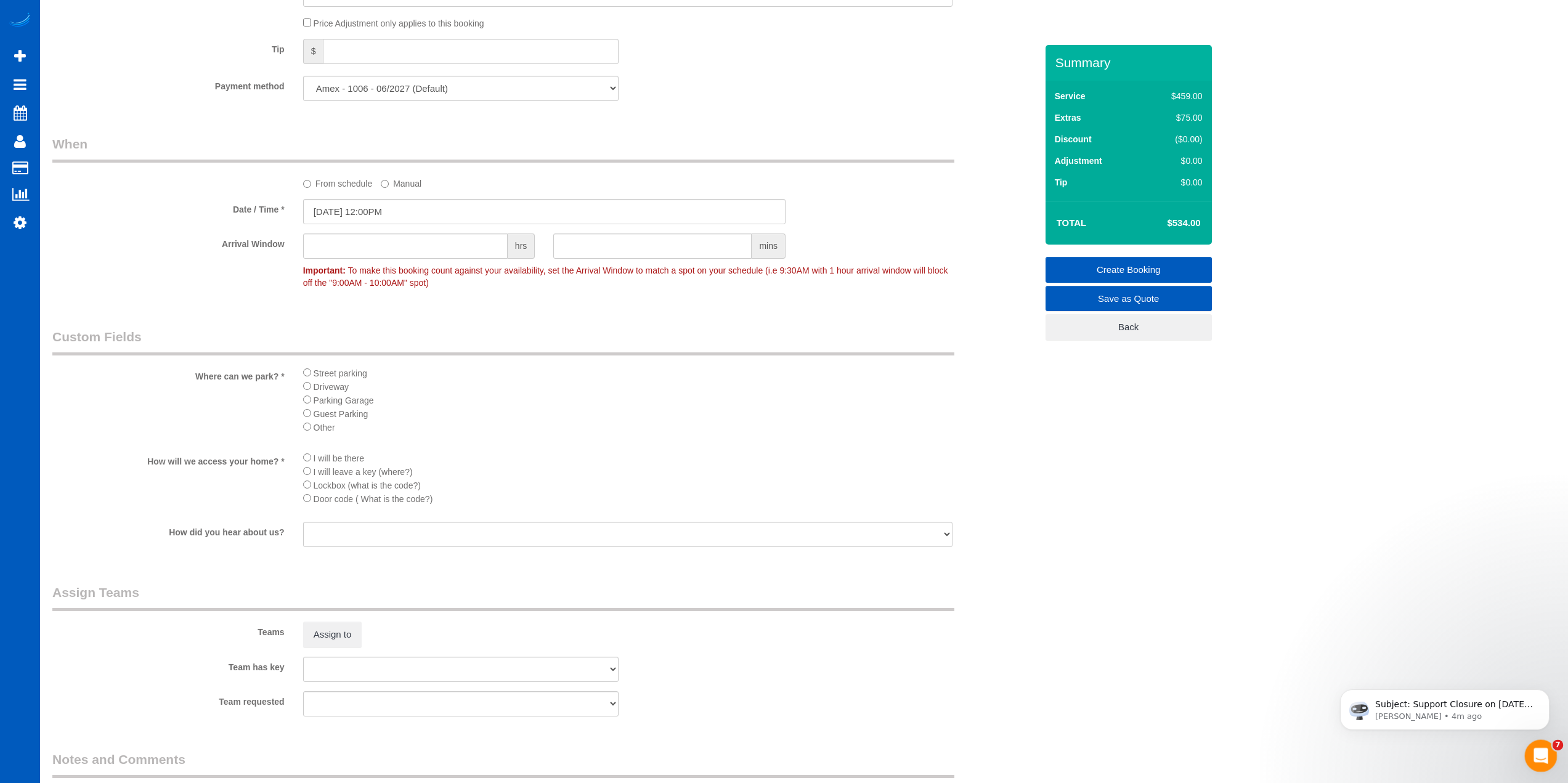
click at [1540, 741] on div "Open Intercom Messenger" at bounding box center [1539, 754] width 41 height 41
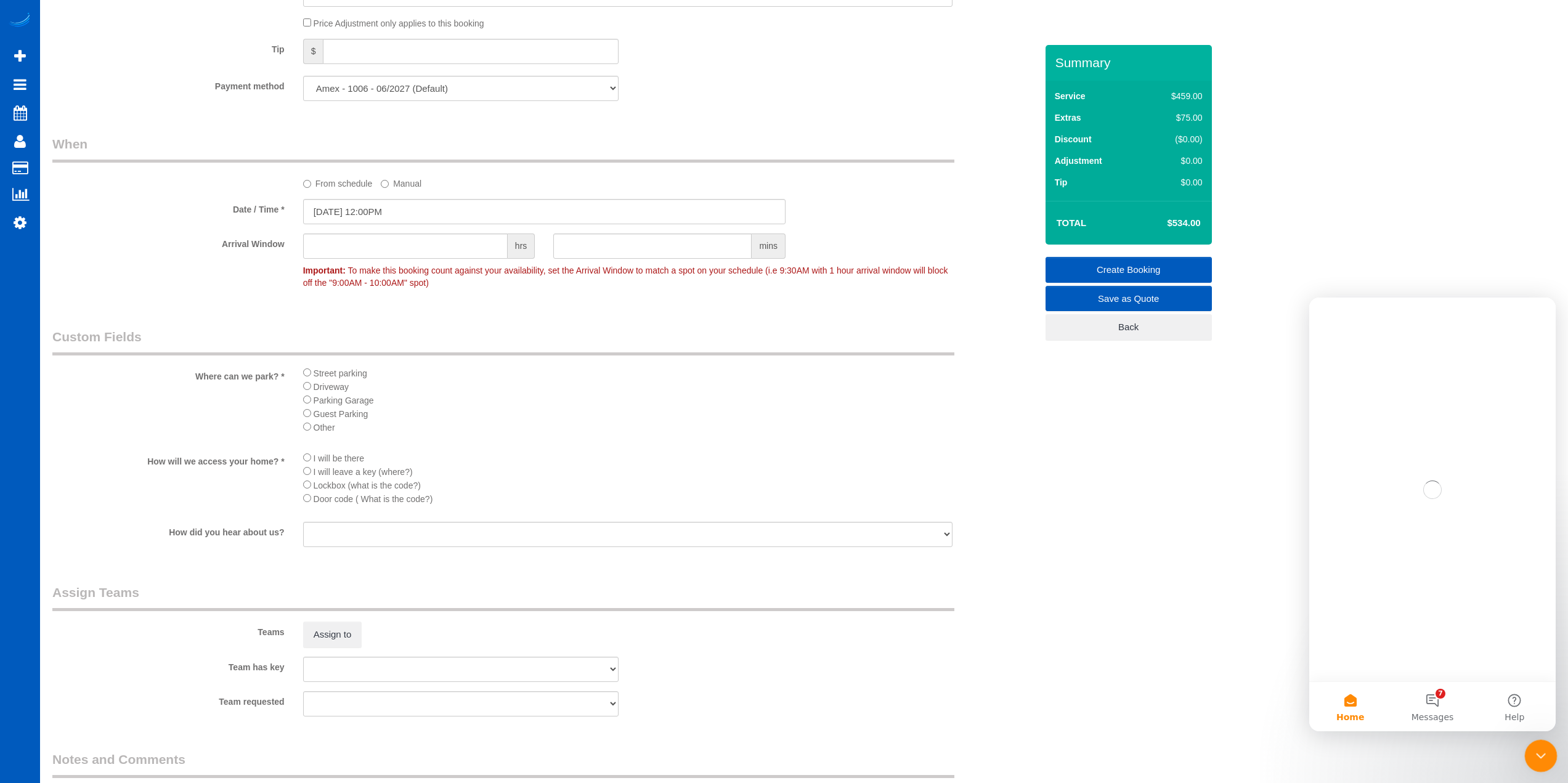
scroll to position [0, 0]
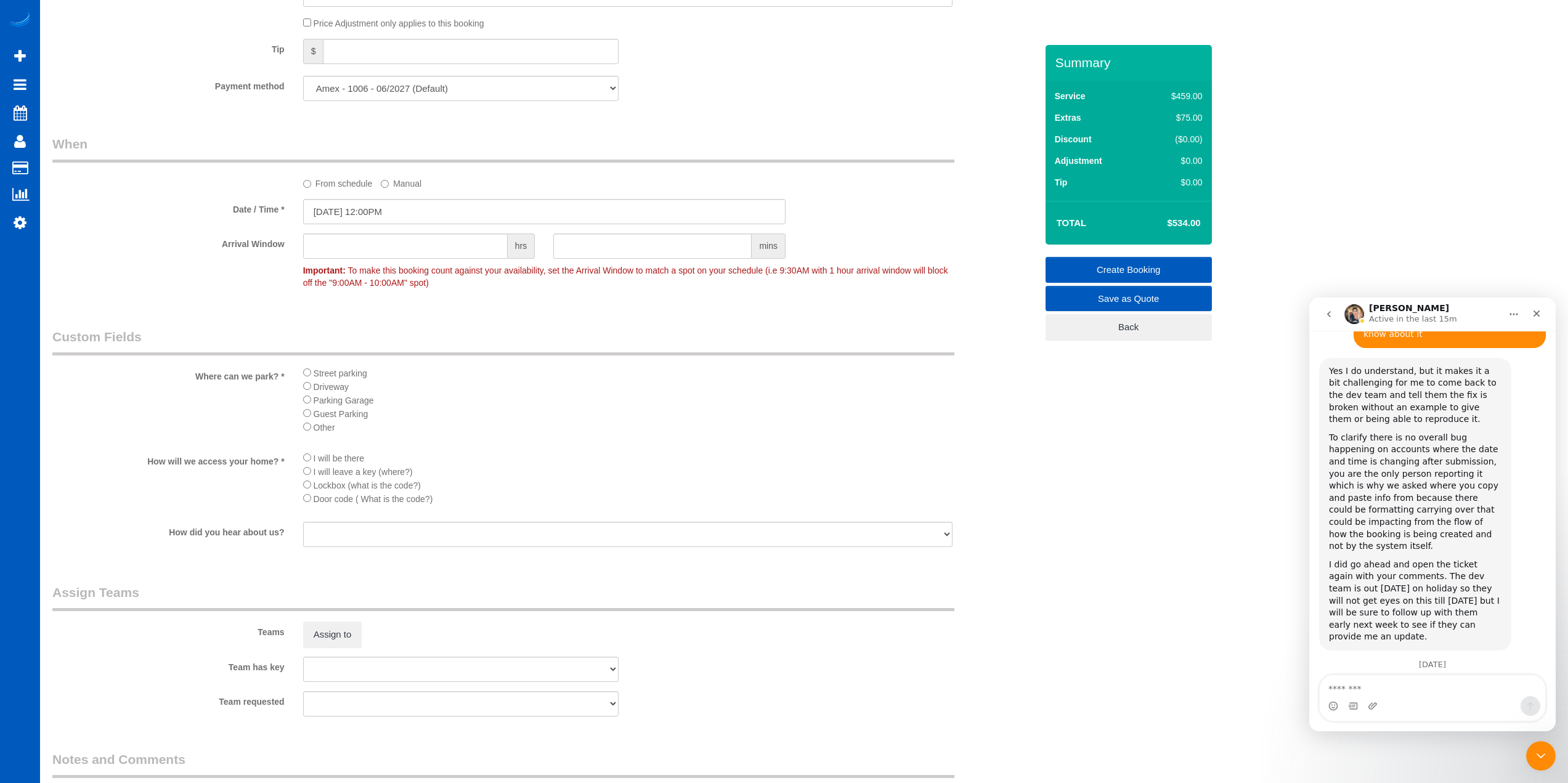
scroll to position [3577, 0]
click at [1420, 702] on div "Intercom messenger" at bounding box center [1431, 706] width 225 height 19
click at [1426, 689] on textarea "Message…" at bounding box center [1431, 686] width 225 height 21
type textarea "**********"
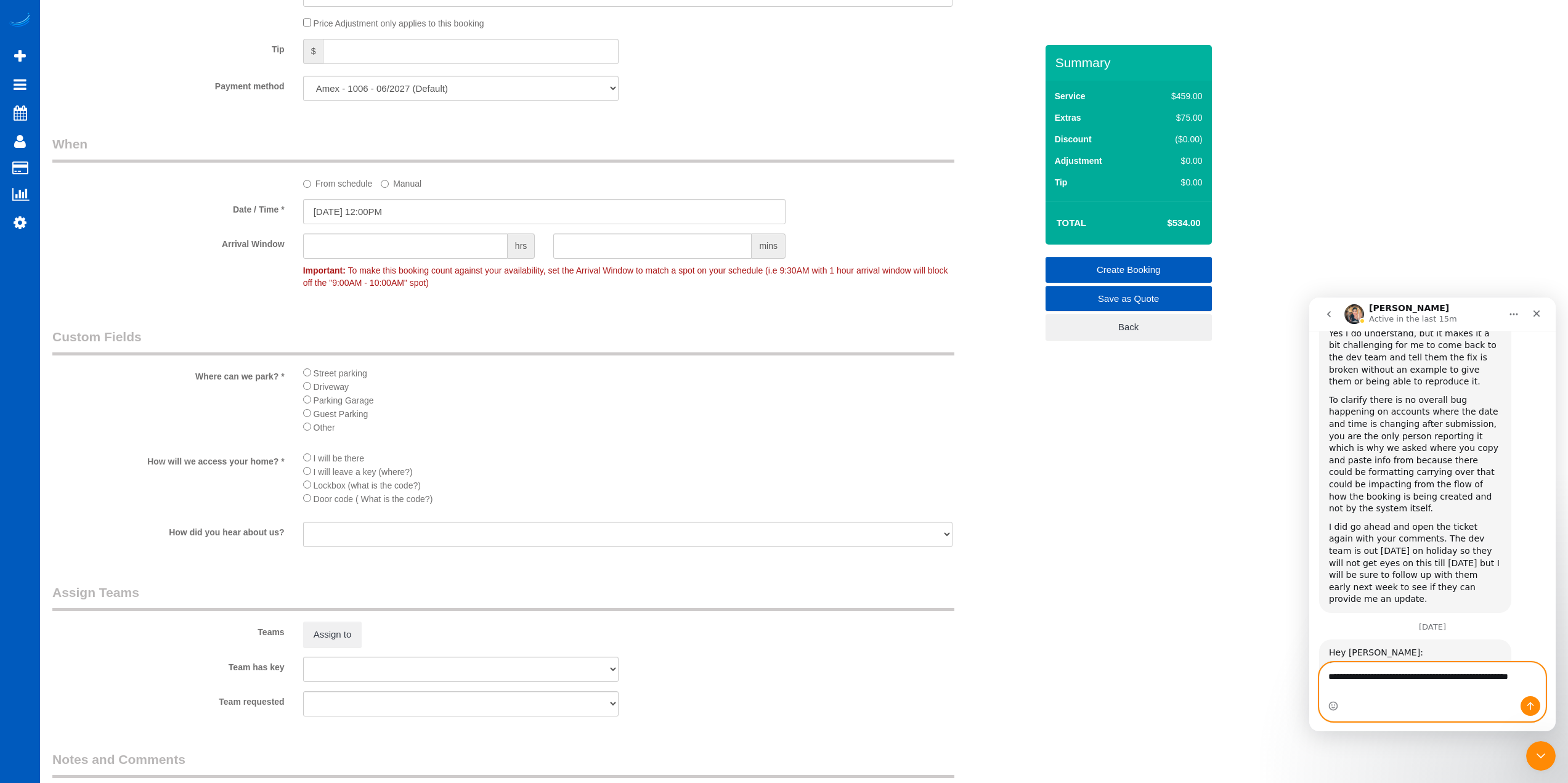
scroll to position [3626, 0]
type textarea "**********"
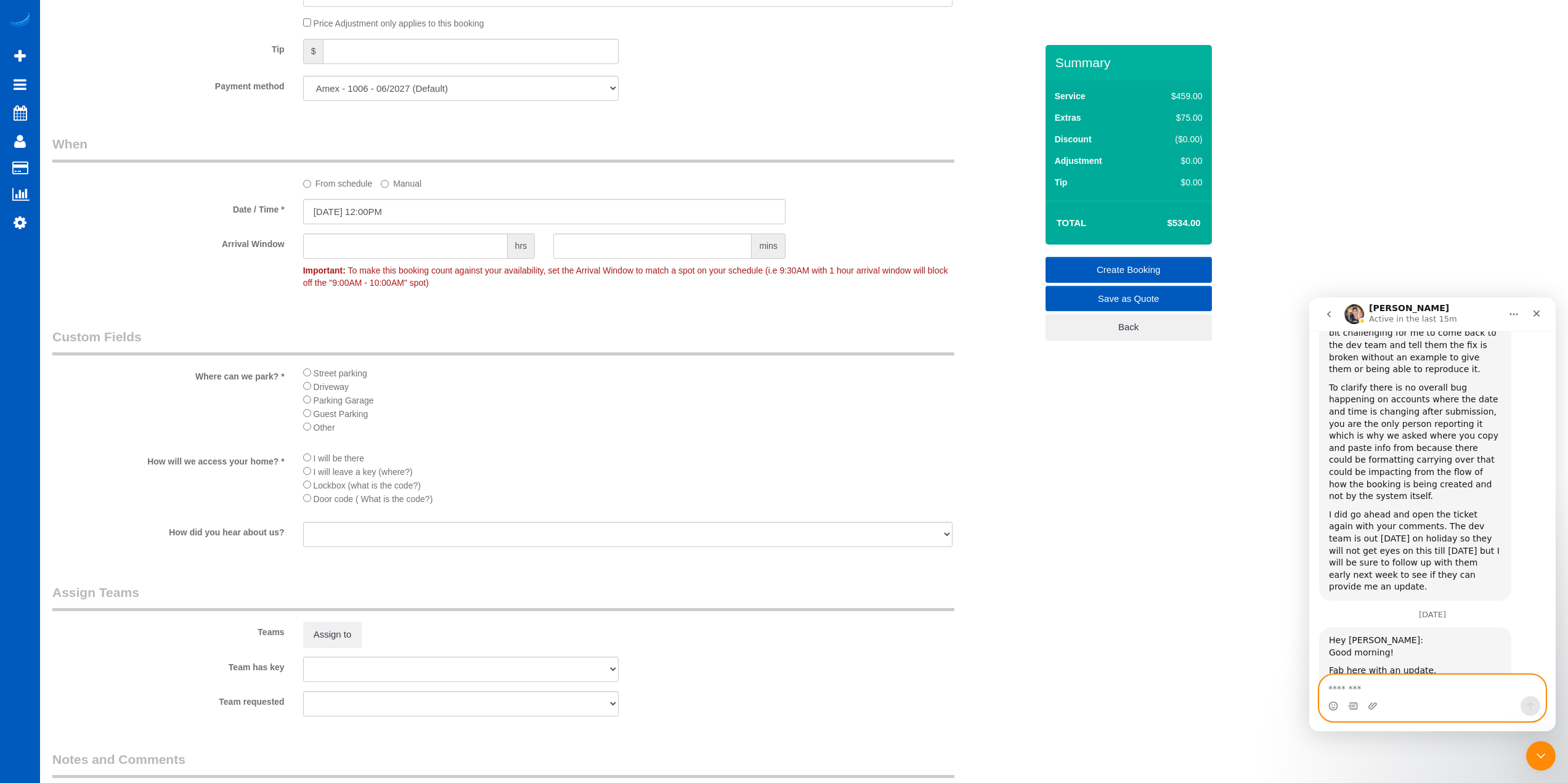
scroll to position [3654, 0]
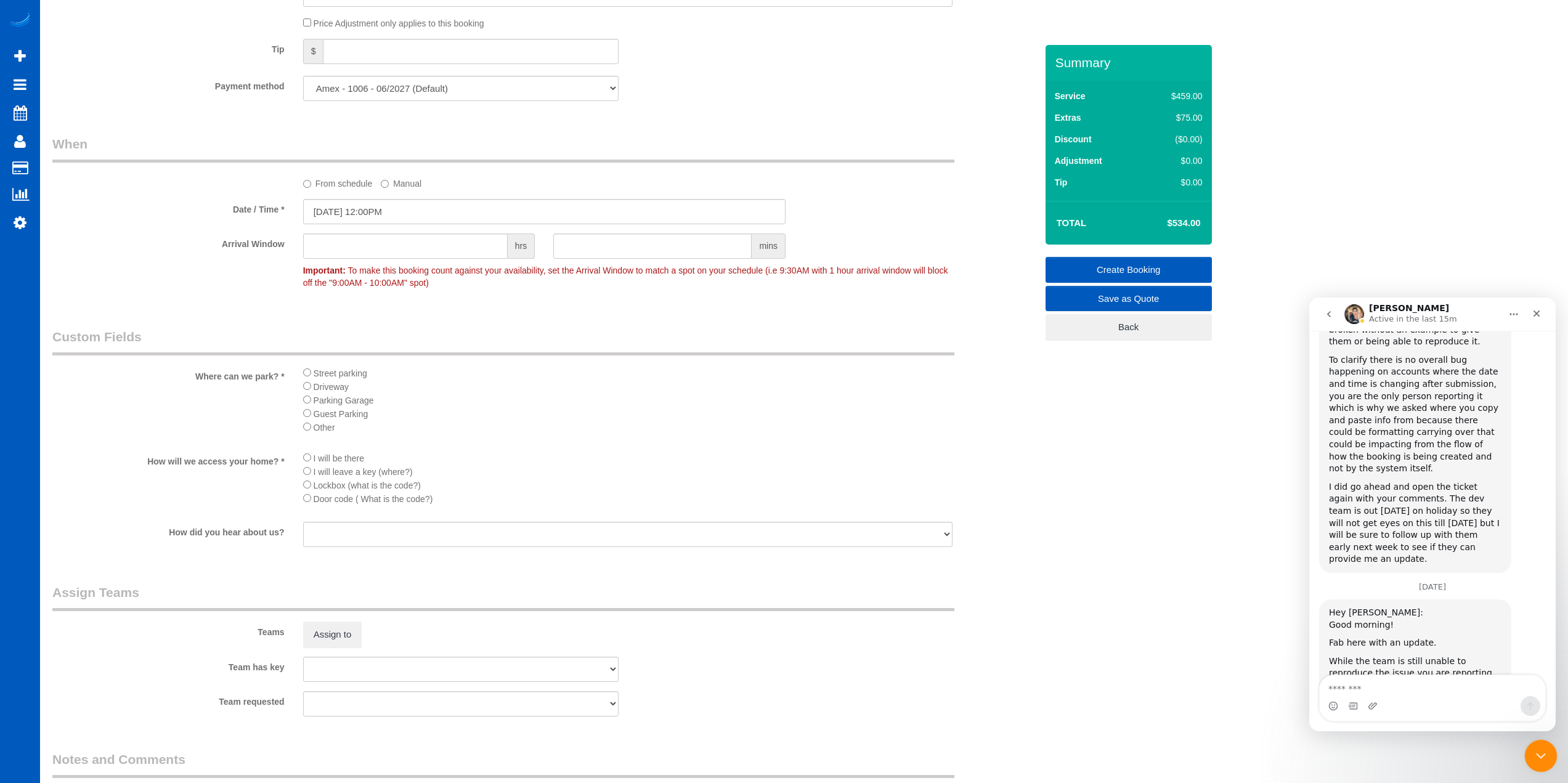
drag, startPoint x: 3042, startPoint y: 1494, endPoint x: 1539, endPoint y: 756, distance: 1674.4
click at [1540, 757] on icon "Close Intercom Messenger" at bounding box center [1539, 754] width 15 height 15
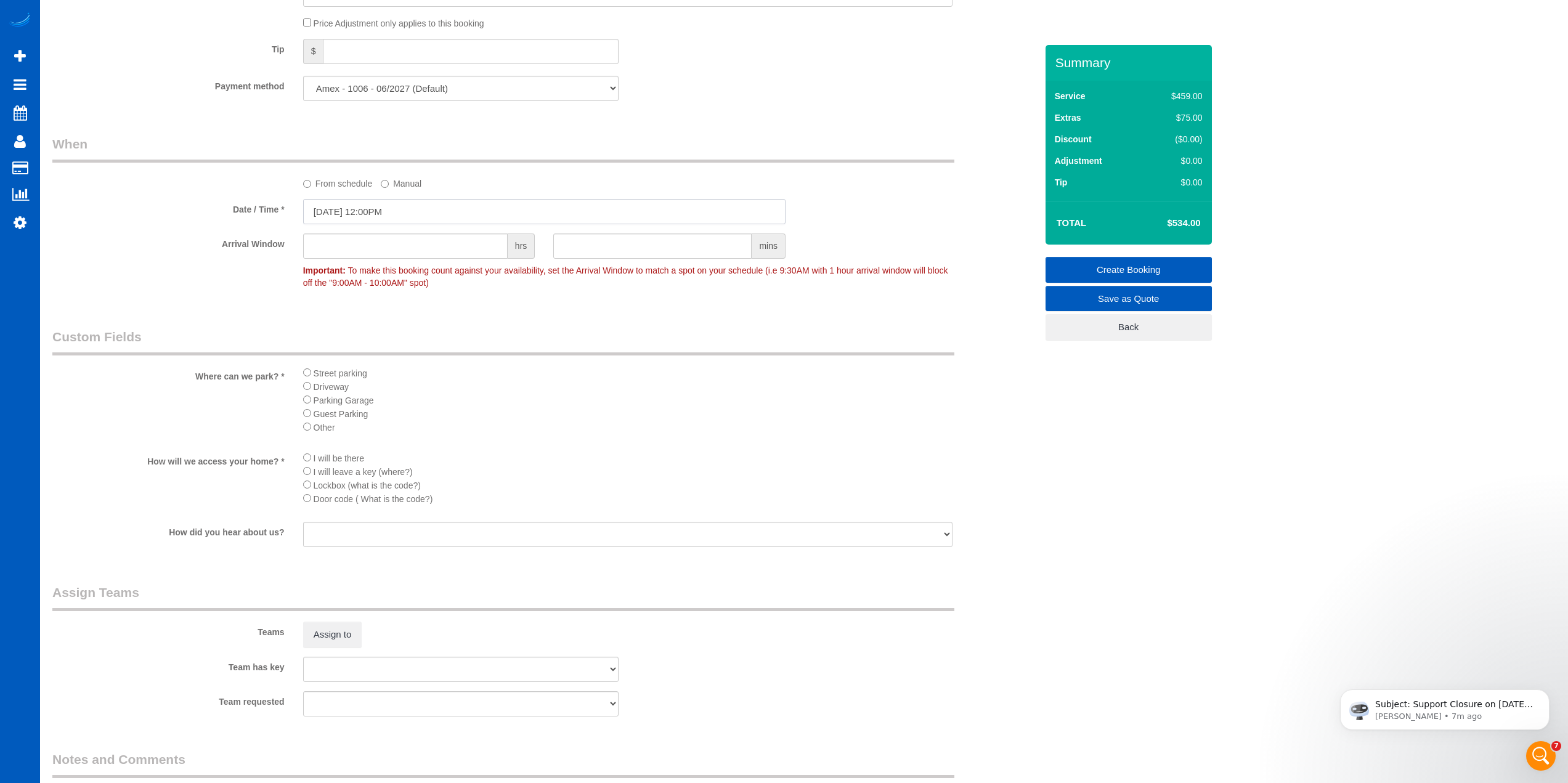
click at [401, 209] on input "[DATE] 12:00PM" at bounding box center [544, 212] width 483 height 25
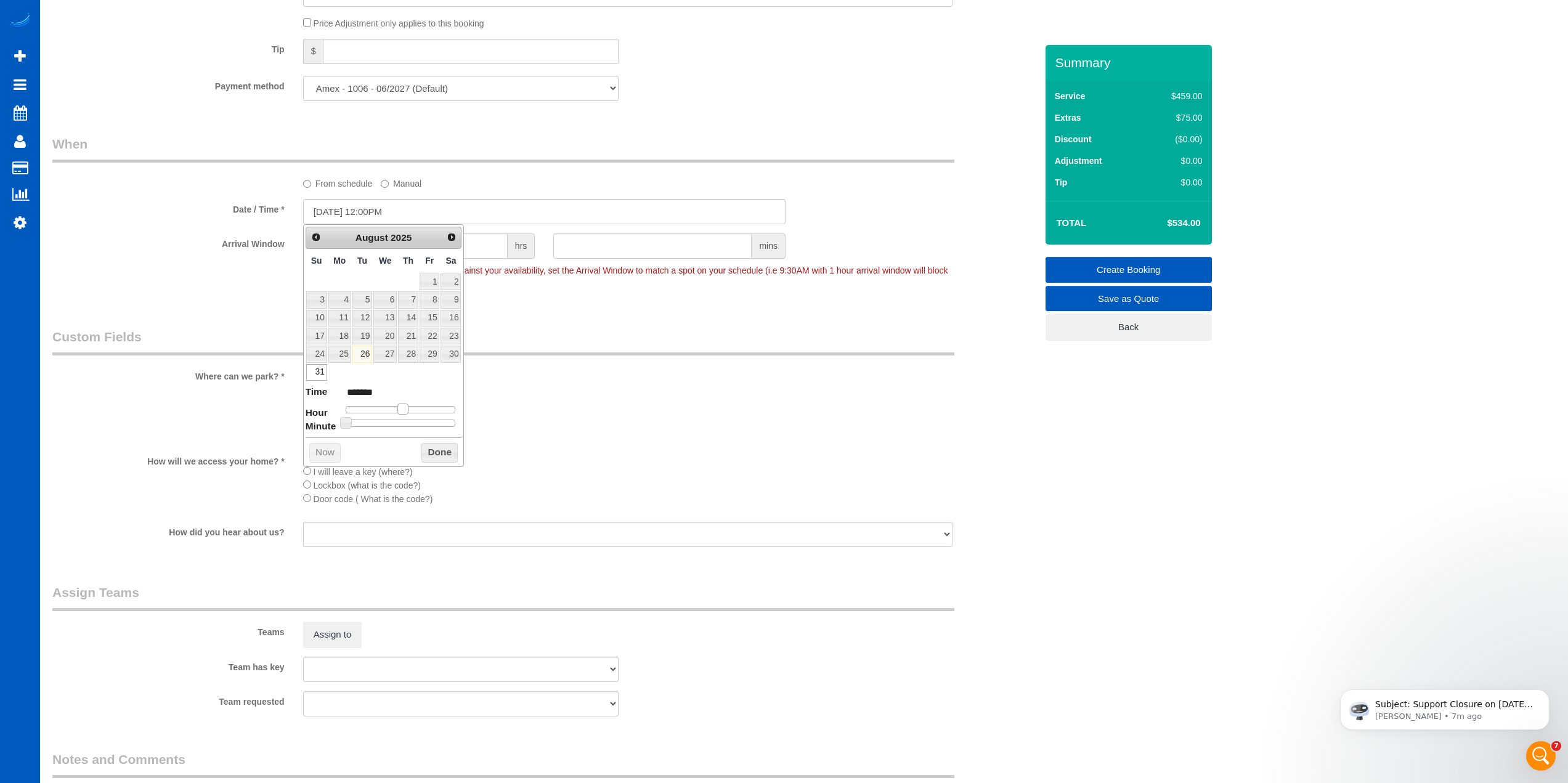
type input "[DATE] 1:00PM"
type input "******"
type input "[DATE] 2:00PM"
type input "******"
drag, startPoint x: 401, startPoint y: 409, endPoint x: 412, endPoint y: 407, distance: 11.2
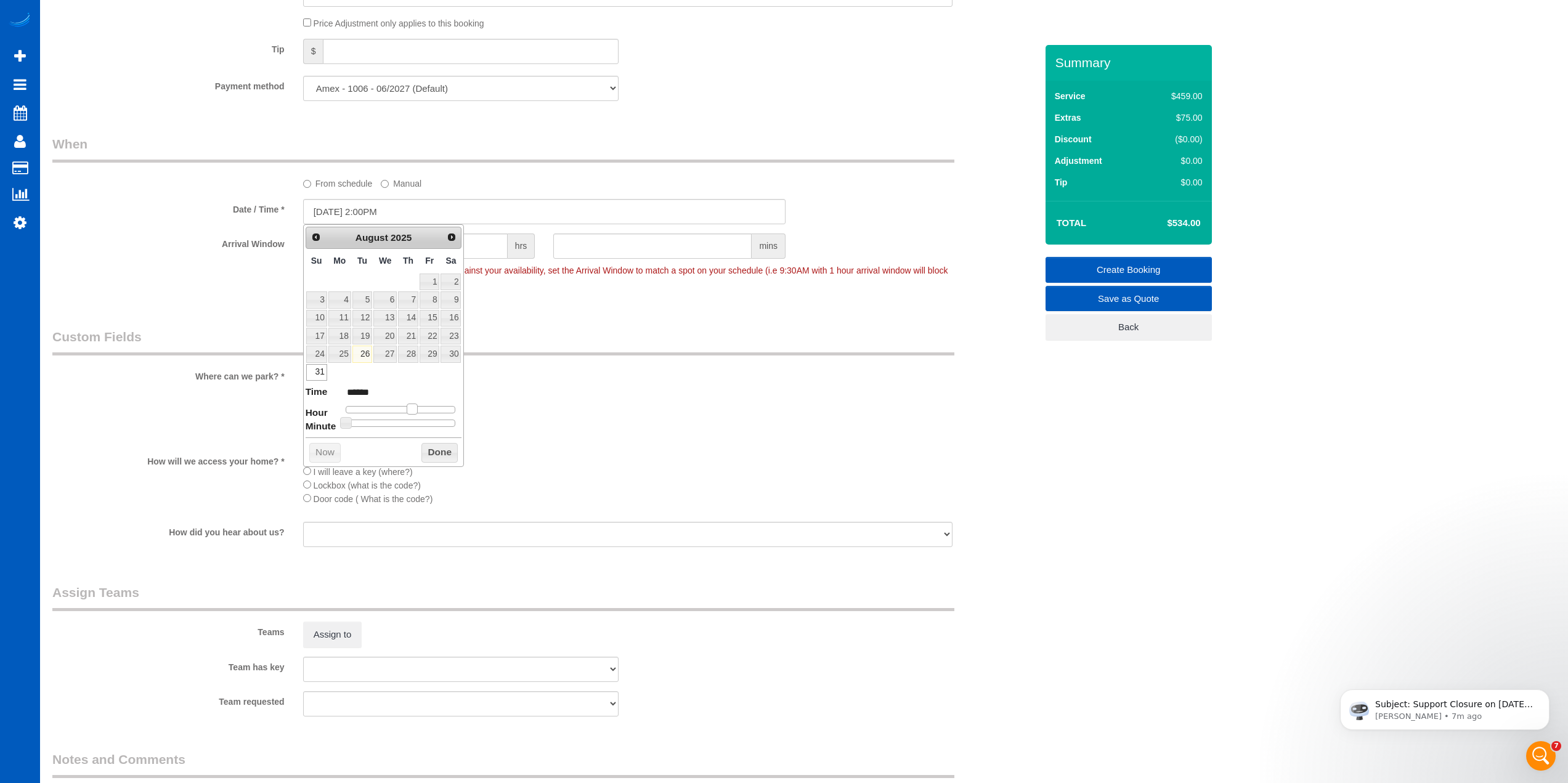
click at [412, 407] on span at bounding box center [411, 409] width 11 height 11
click at [436, 453] on button "Done" at bounding box center [439, 453] width 37 height 19
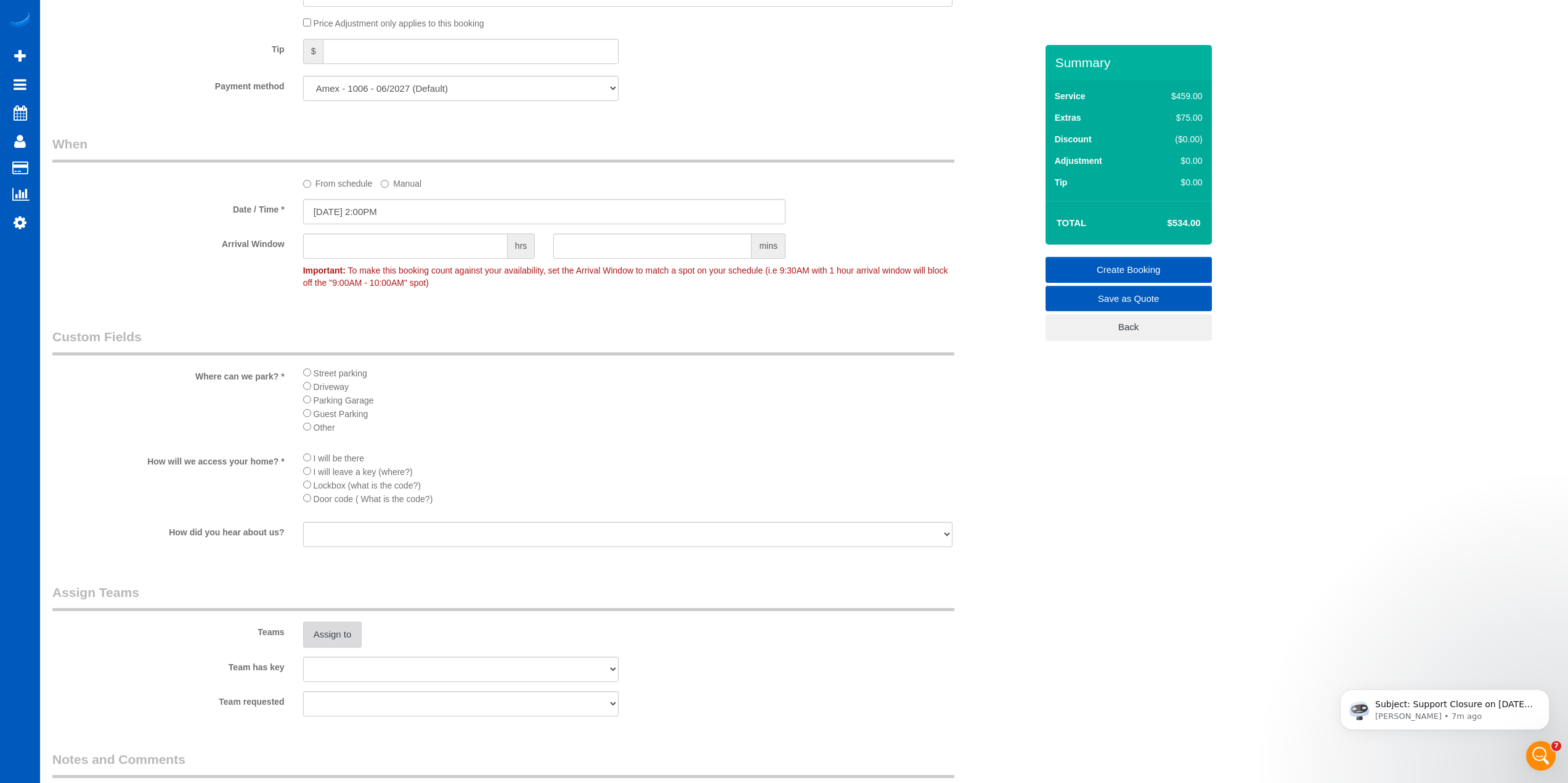
click at [338, 634] on button "Assign to" at bounding box center [332, 635] width 59 height 26
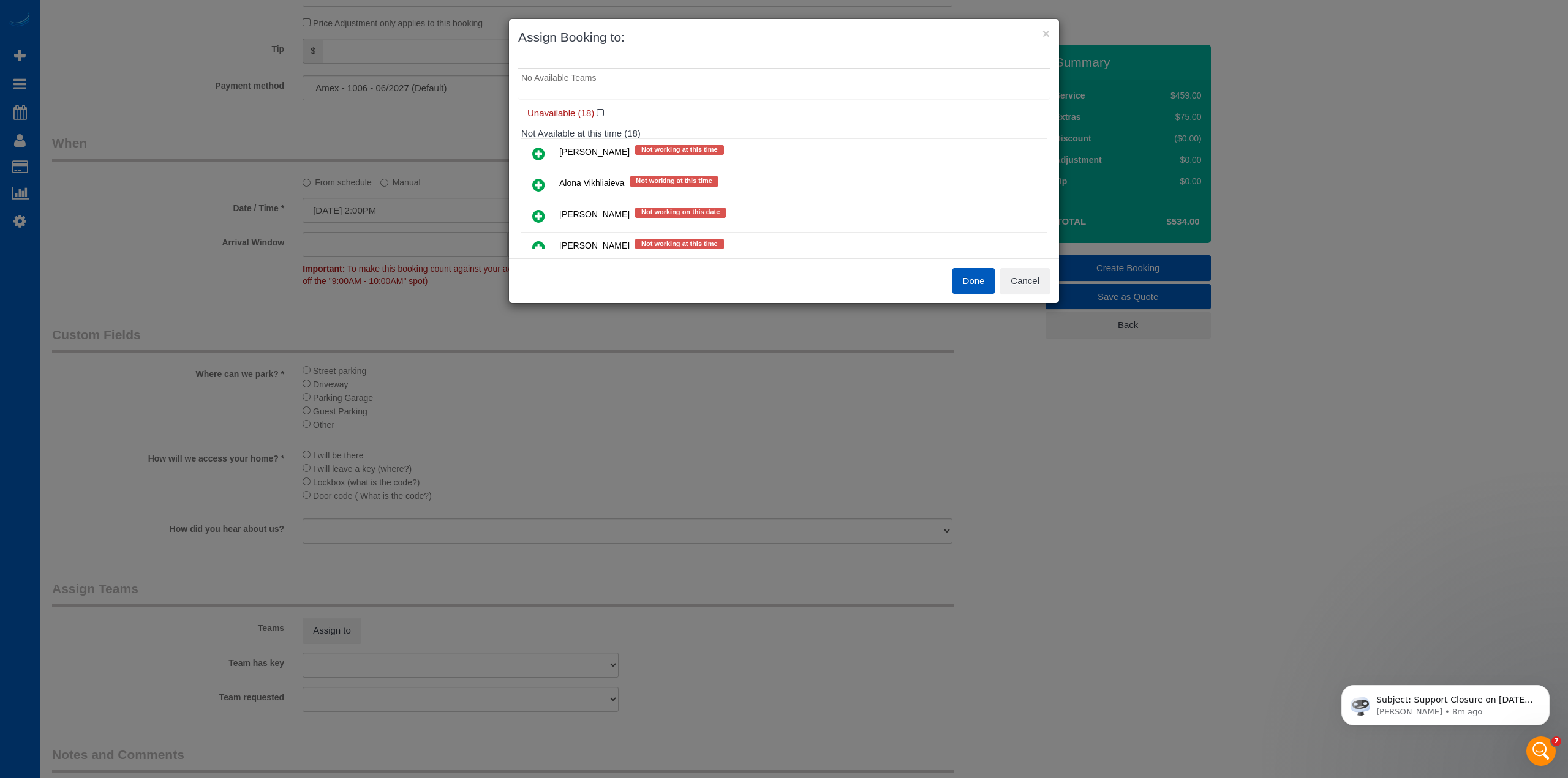
click at [538, 152] on icon at bounding box center [539, 154] width 13 height 15
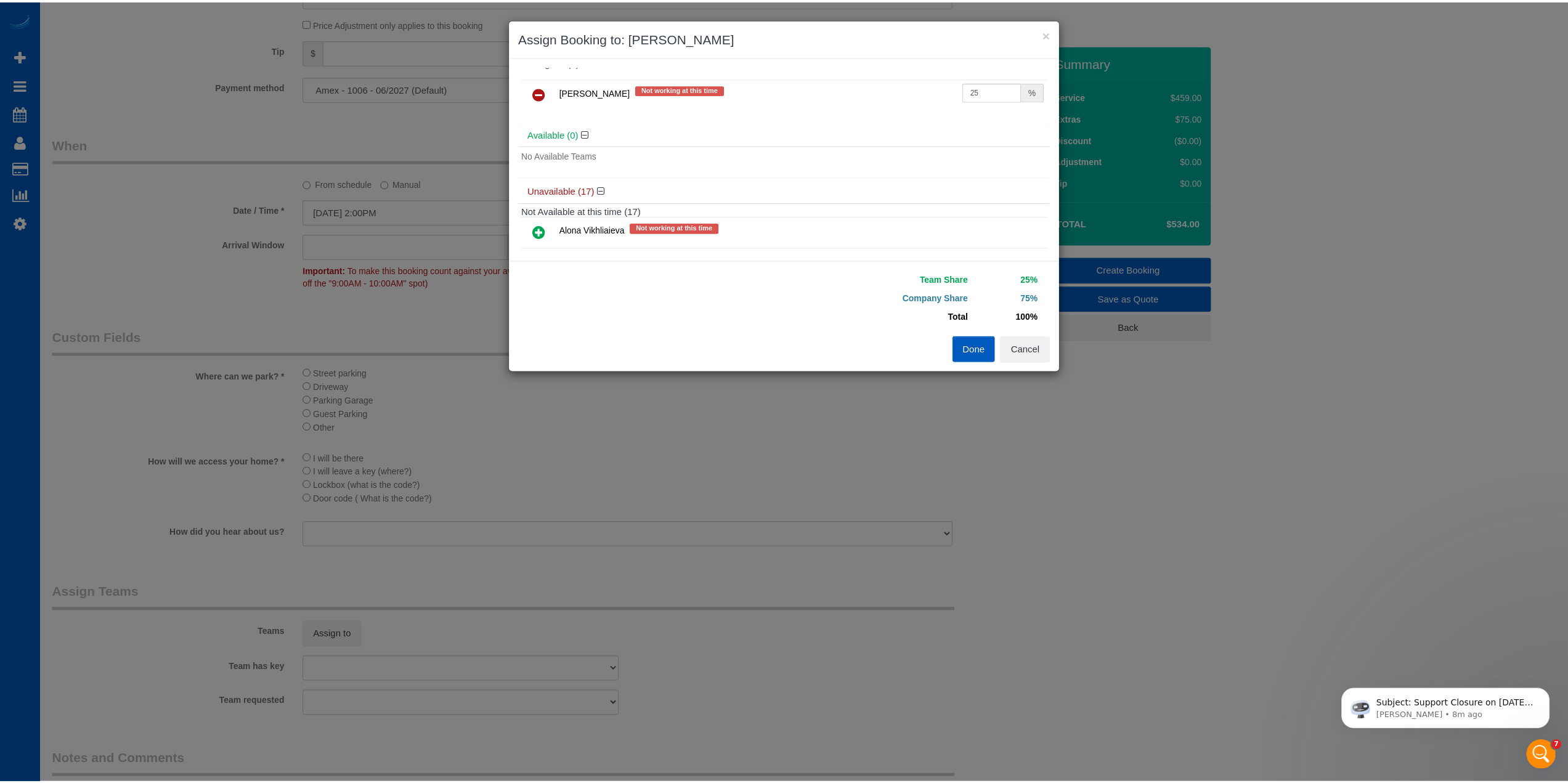
scroll to position [0, 0]
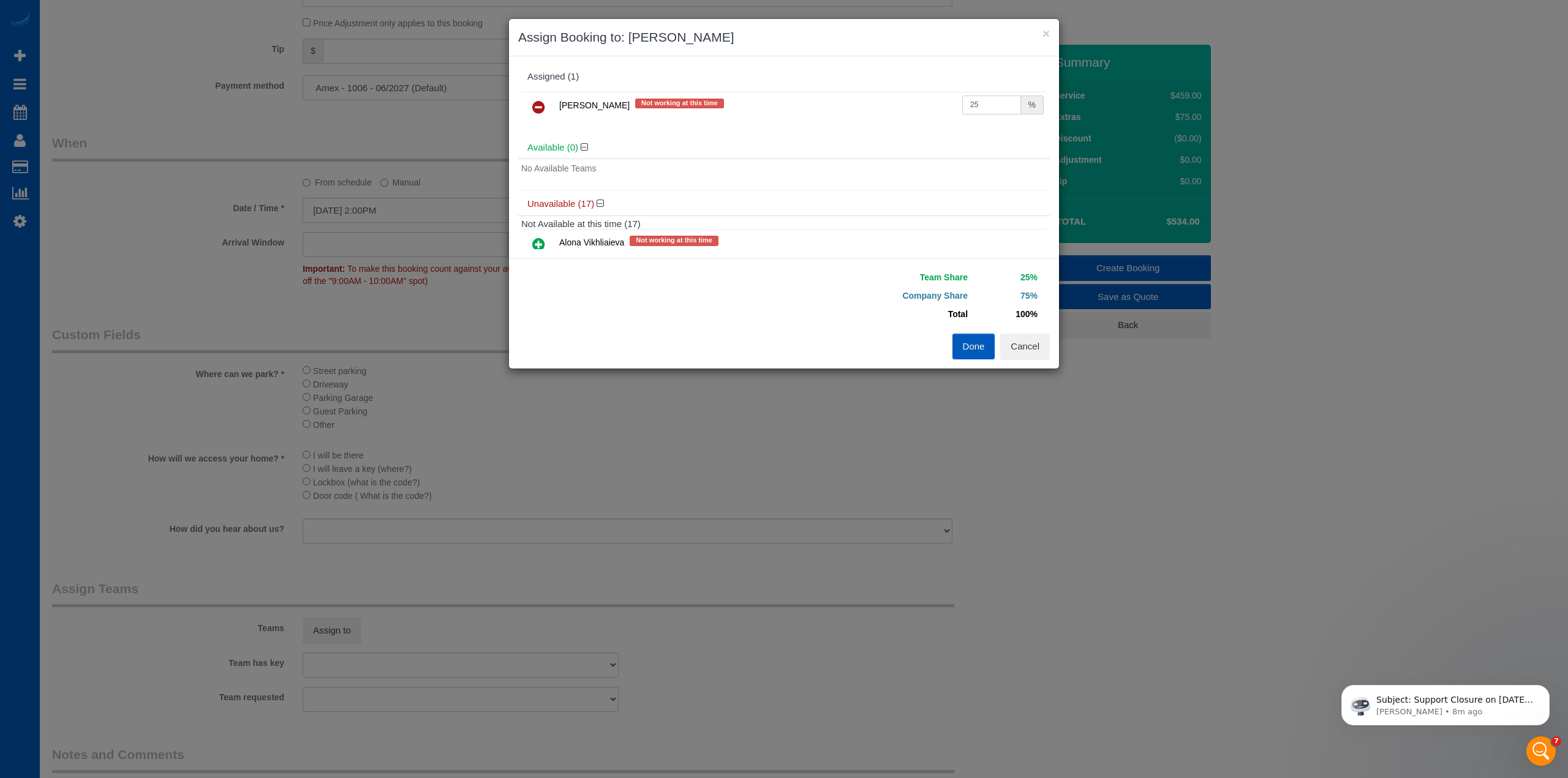
drag, startPoint x: 988, startPoint y: 110, endPoint x: 873, endPoint y: 127, distance: 116.2
click at [884, 125] on div "[PERSON_NAME] Not working at this time 25 %" at bounding box center [784, 112] width 531 height 48
type input "50"
click at [984, 345] on button "Done" at bounding box center [974, 347] width 43 height 26
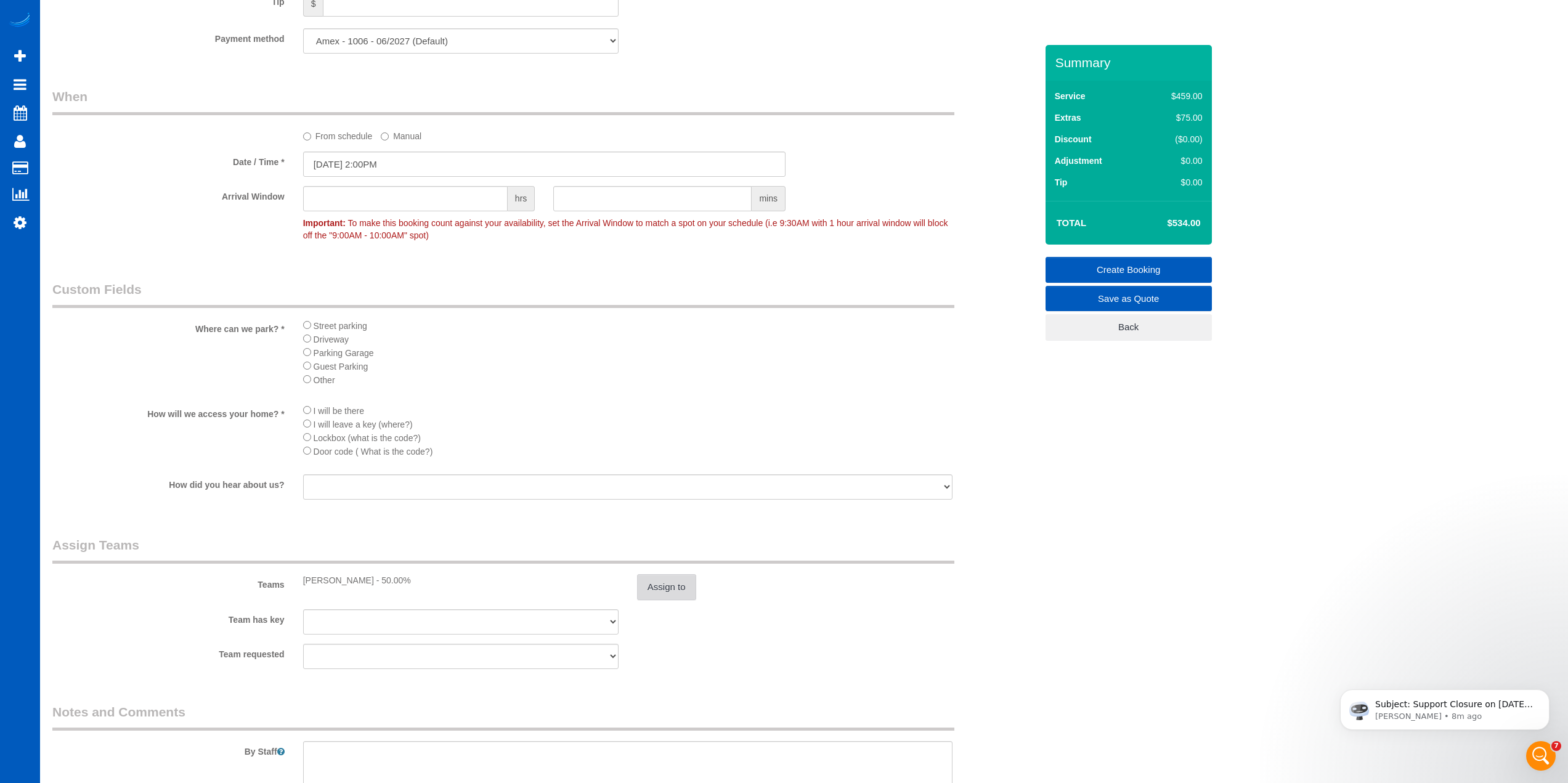
scroll to position [1171, 0]
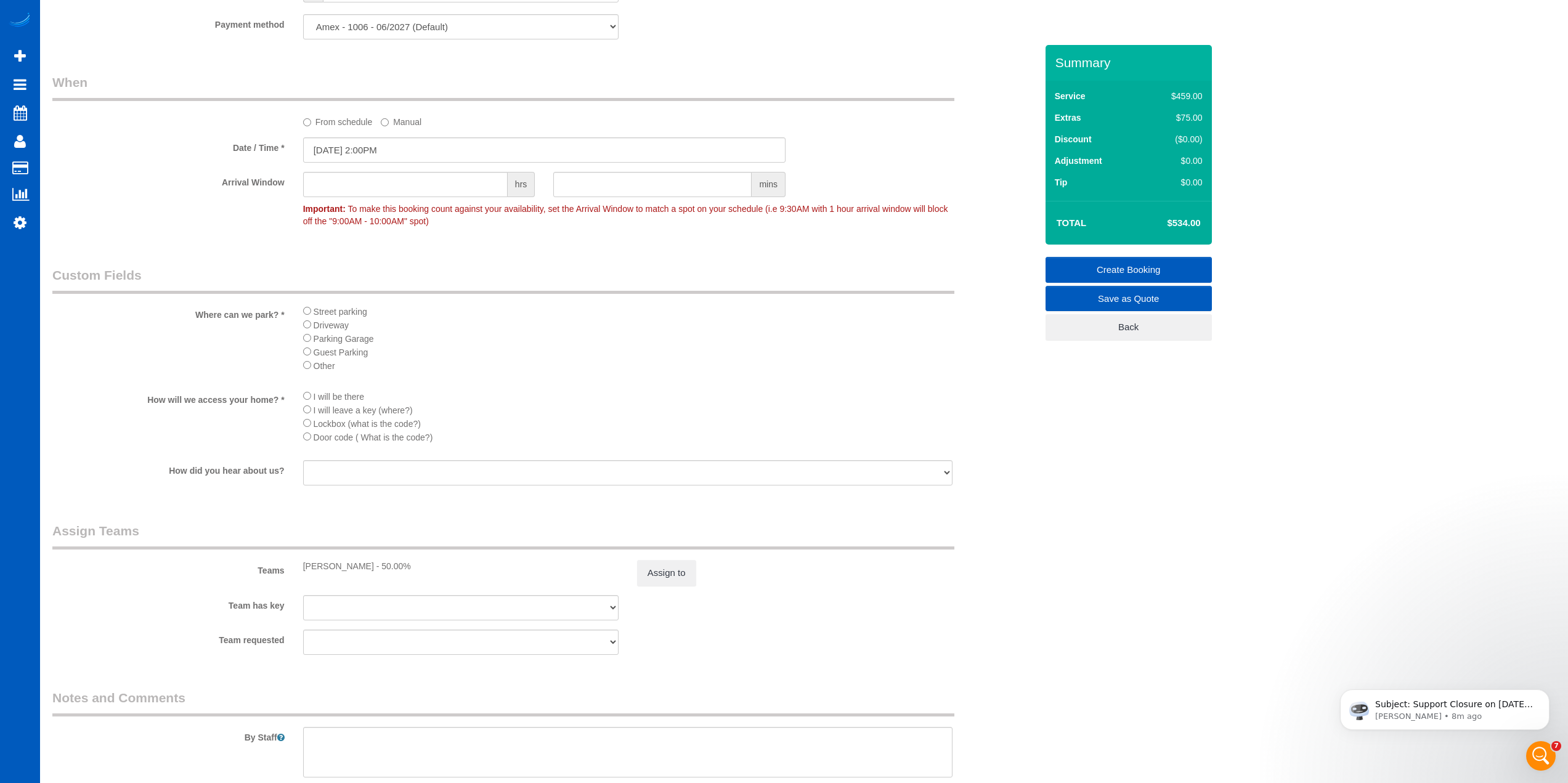
click at [307, 417] on li "Lockbox (what is the code?)" at bounding box center [627, 423] width 649 height 14
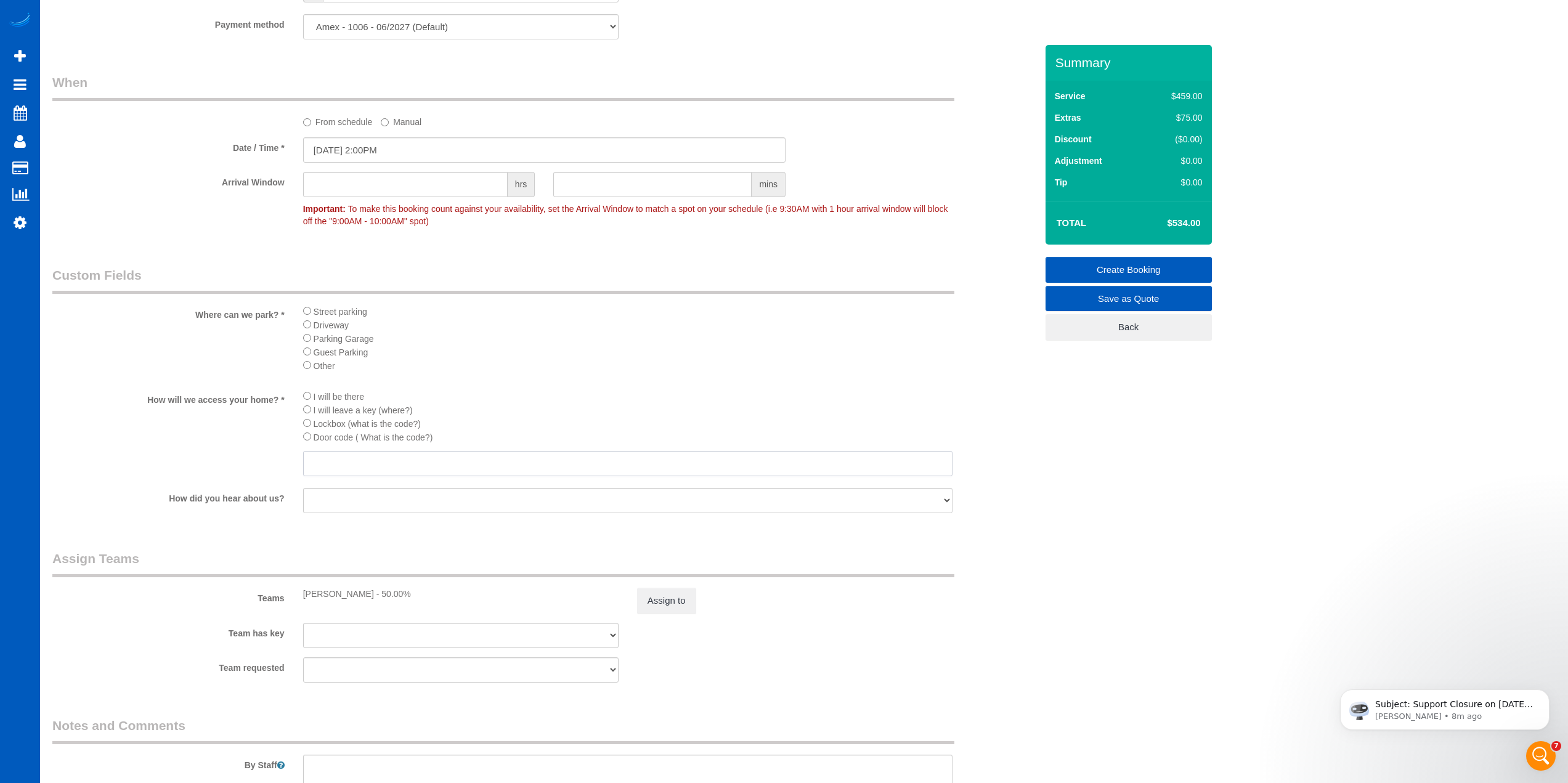
click at [329, 470] on input "text" at bounding box center [627, 463] width 649 height 25
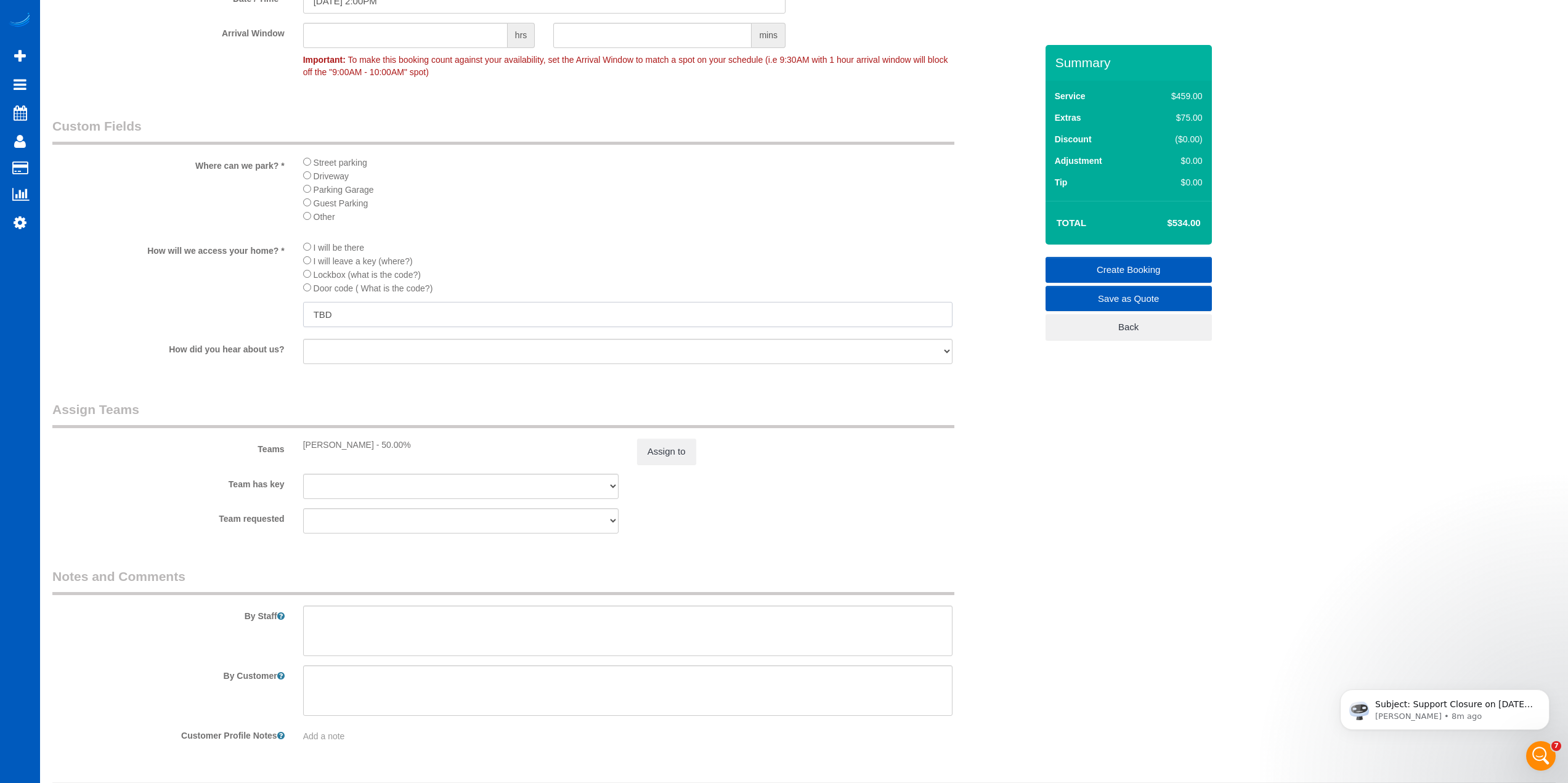
scroll to position [1357, 0]
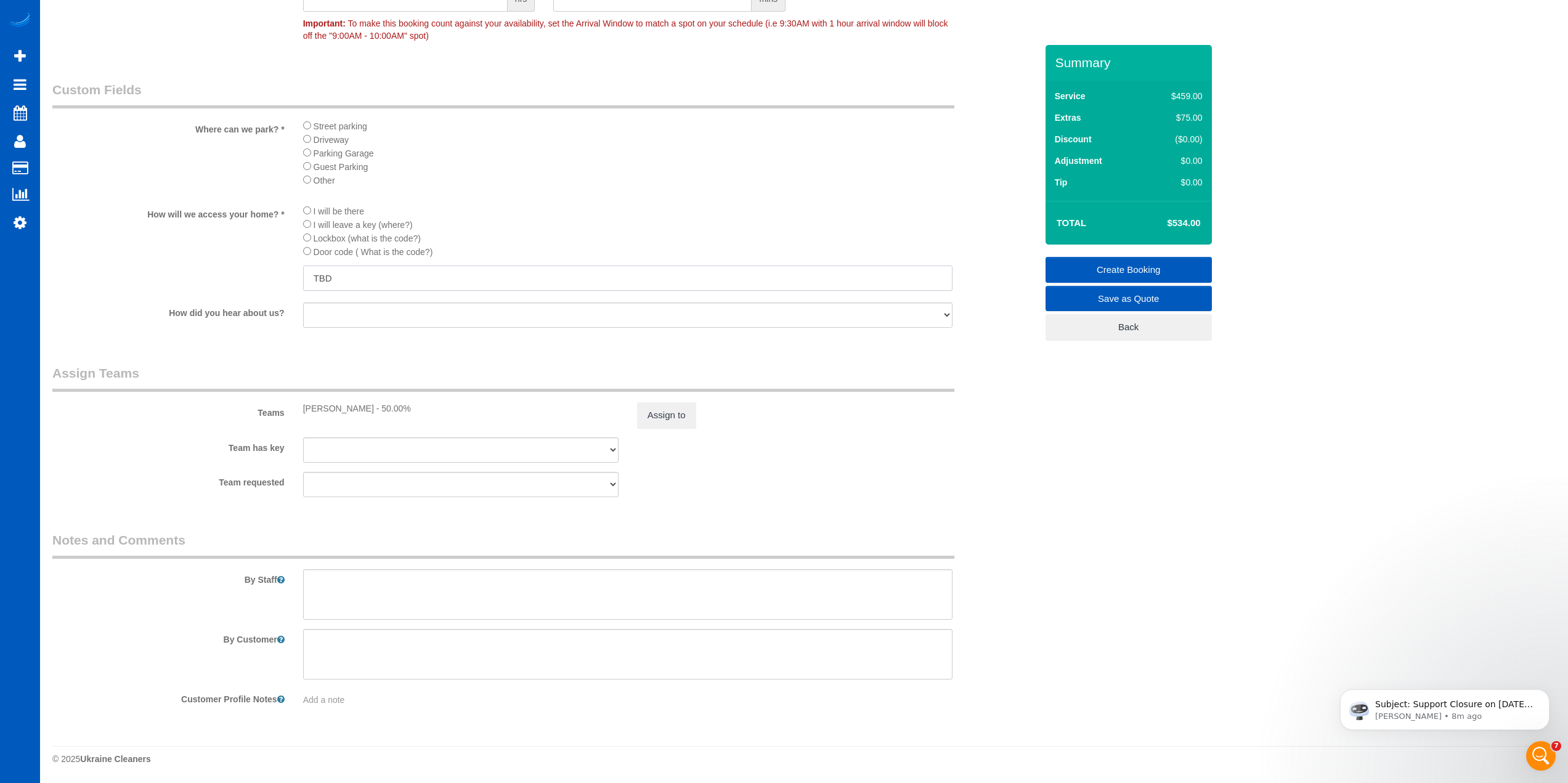
type input "TBD"
click at [524, 648] on textarea at bounding box center [627, 654] width 649 height 50
type textarea "f"
type textarea "F"
click at [693, 206] on li "I will be there" at bounding box center [627, 210] width 649 height 14
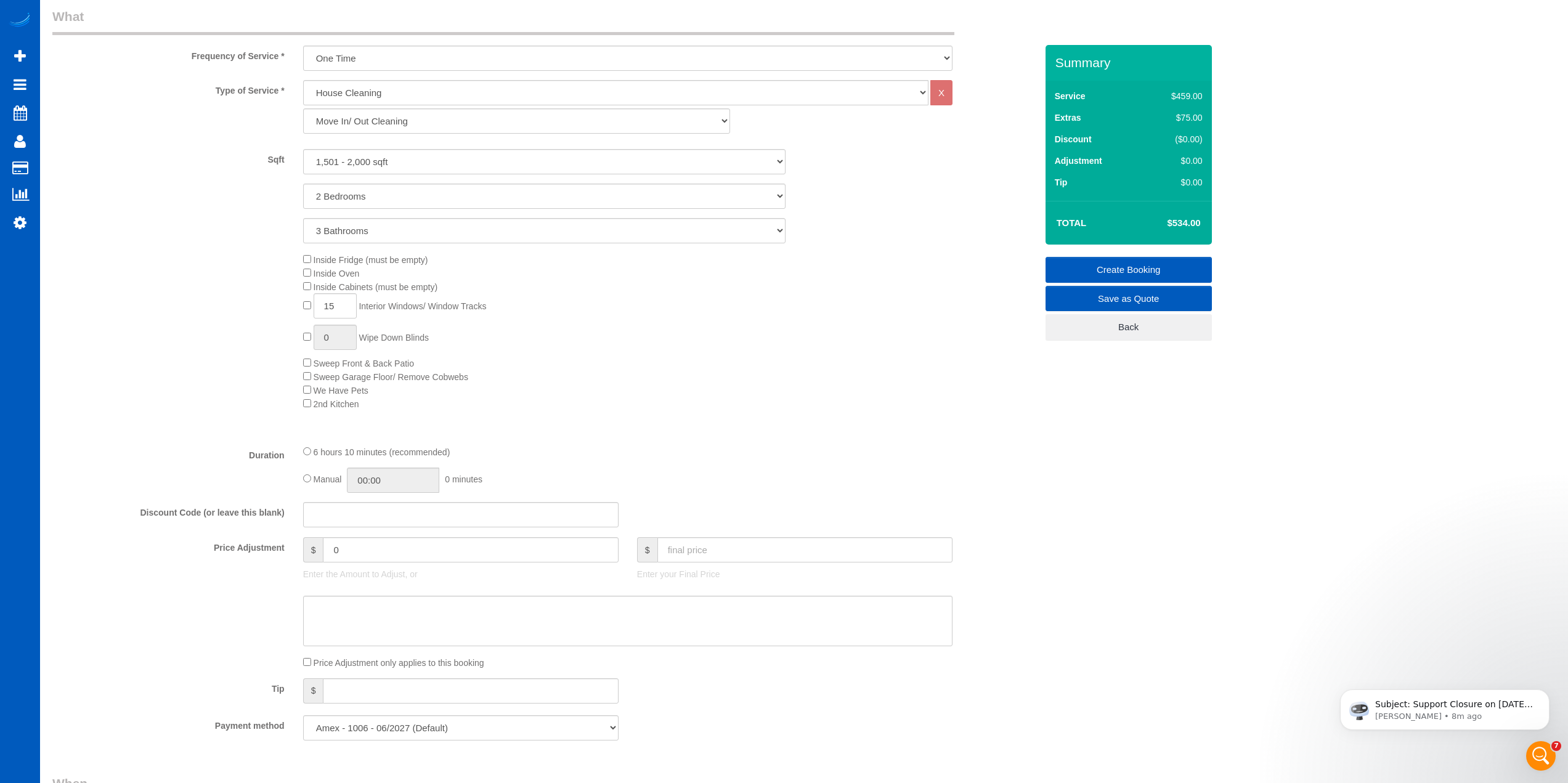
scroll to position [679, 0]
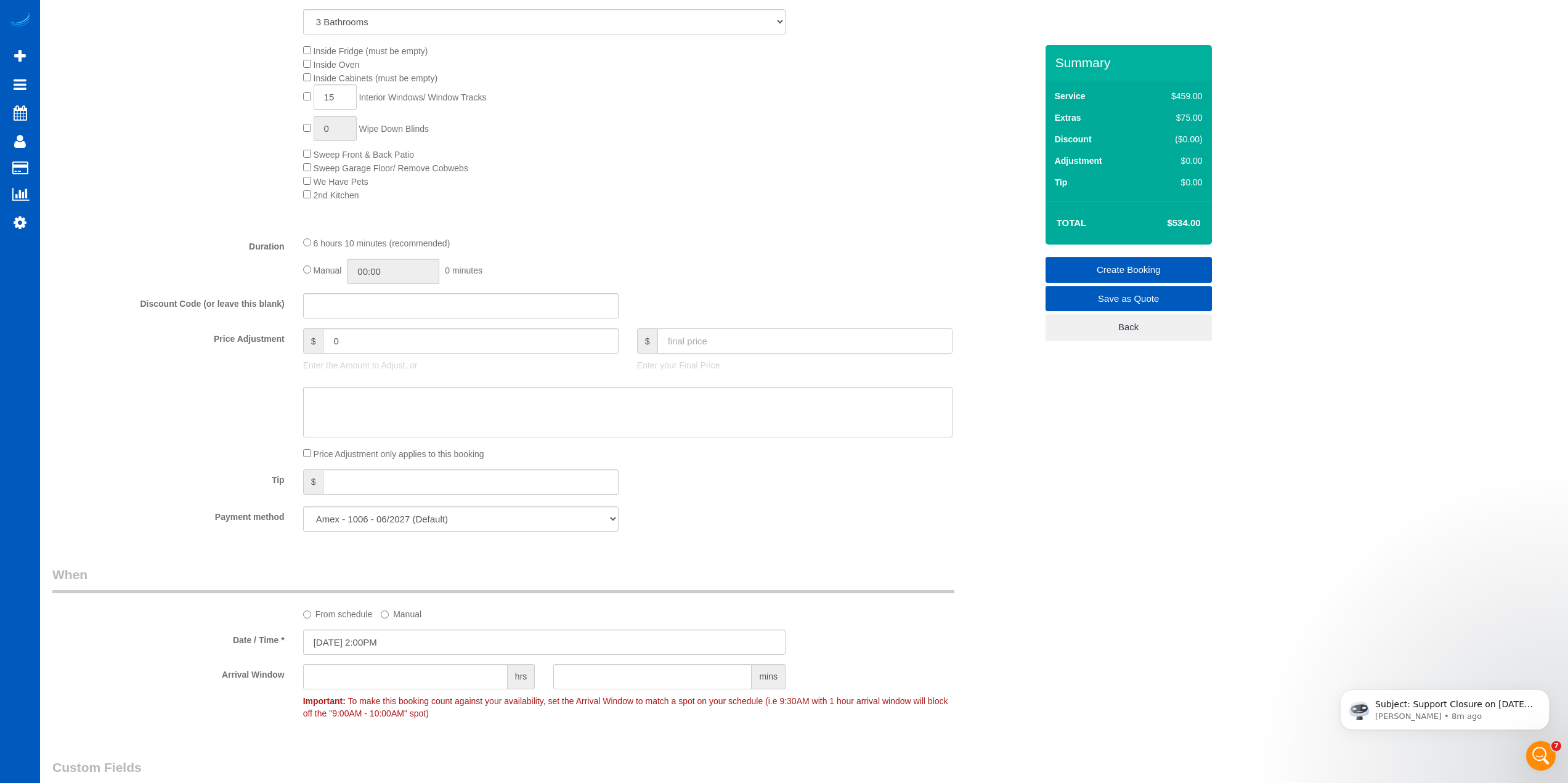
click at [802, 349] on input "text" at bounding box center [805, 340] width 295 height 25
type input "499"
click at [881, 279] on div "Manual 00:00 0 minutes" at bounding box center [627, 271] width 649 height 25
type input "-35"
click at [1113, 266] on link "Create Booking" at bounding box center [1128, 270] width 166 height 26
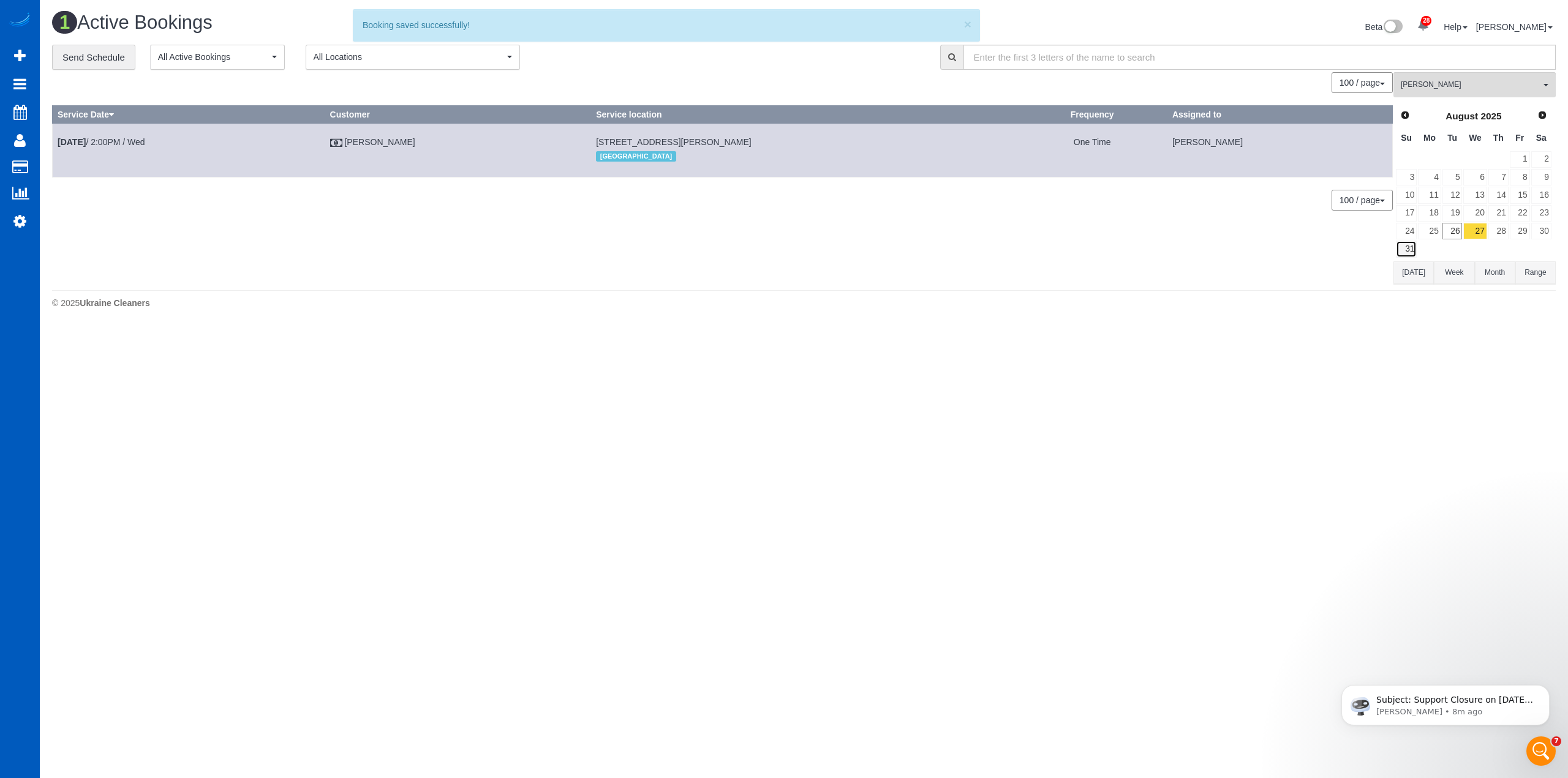
click at [1407, 249] on link "31" at bounding box center [1406, 249] width 21 height 16
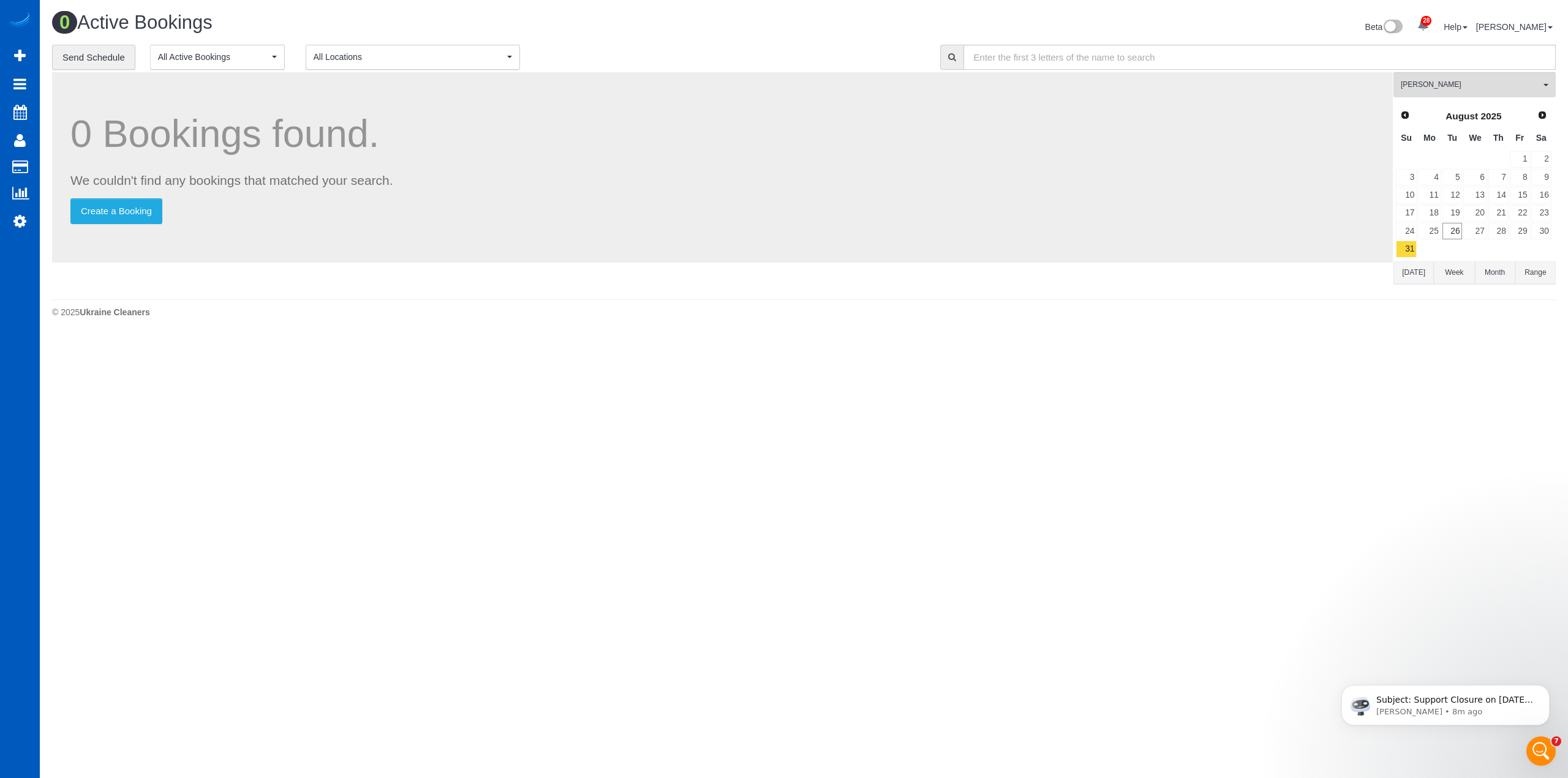
click at [438, 54] on span "All Locations" at bounding box center [408, 56] width 190 height 12
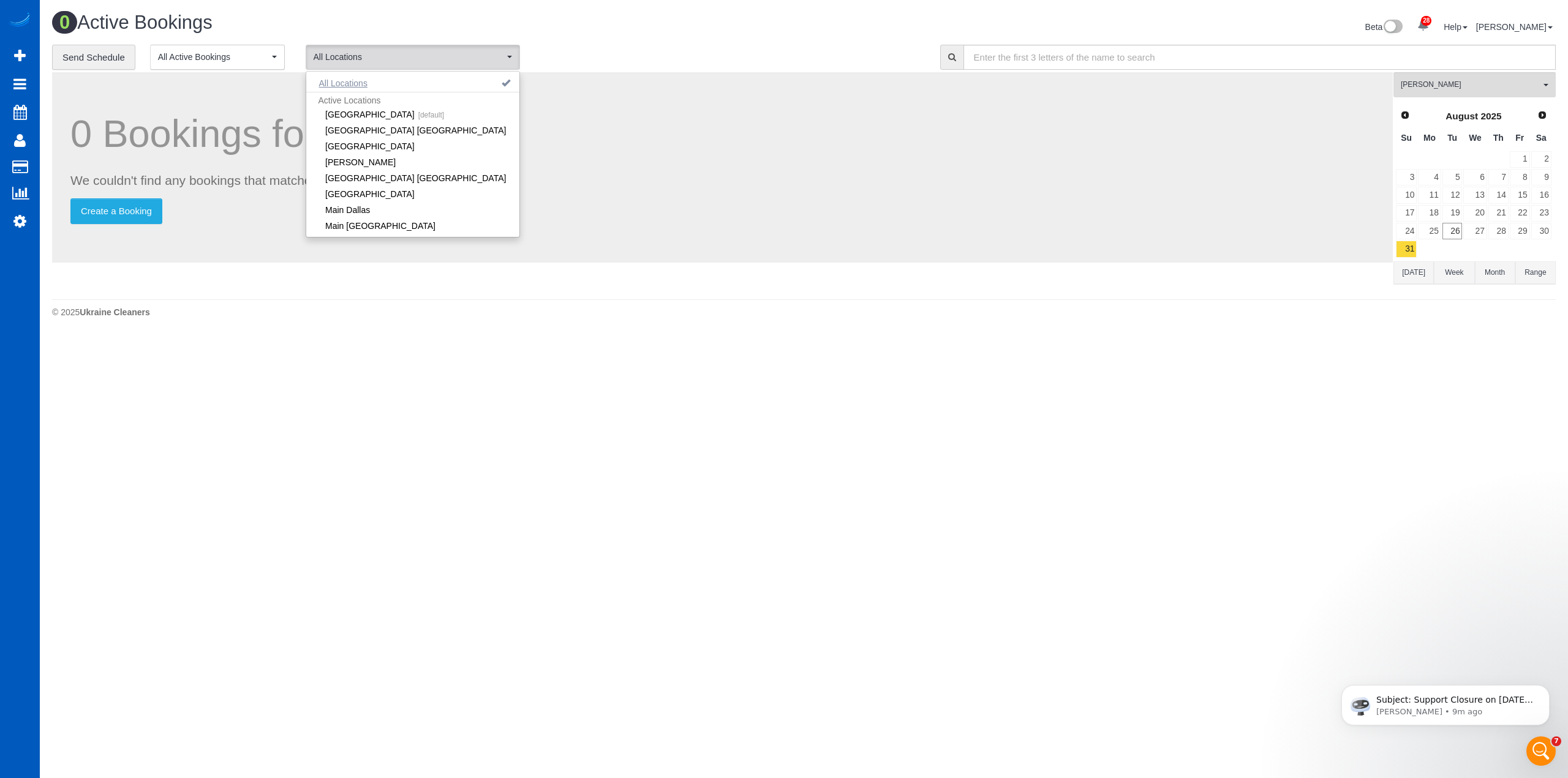
click at [359, 86] on button "All Locations" at bounding box center [343, 83] width 74 height 17
click at [1461, 85] on span "[PERSON_NAME]" at bounding box center [1471, 84] width 139 height 11
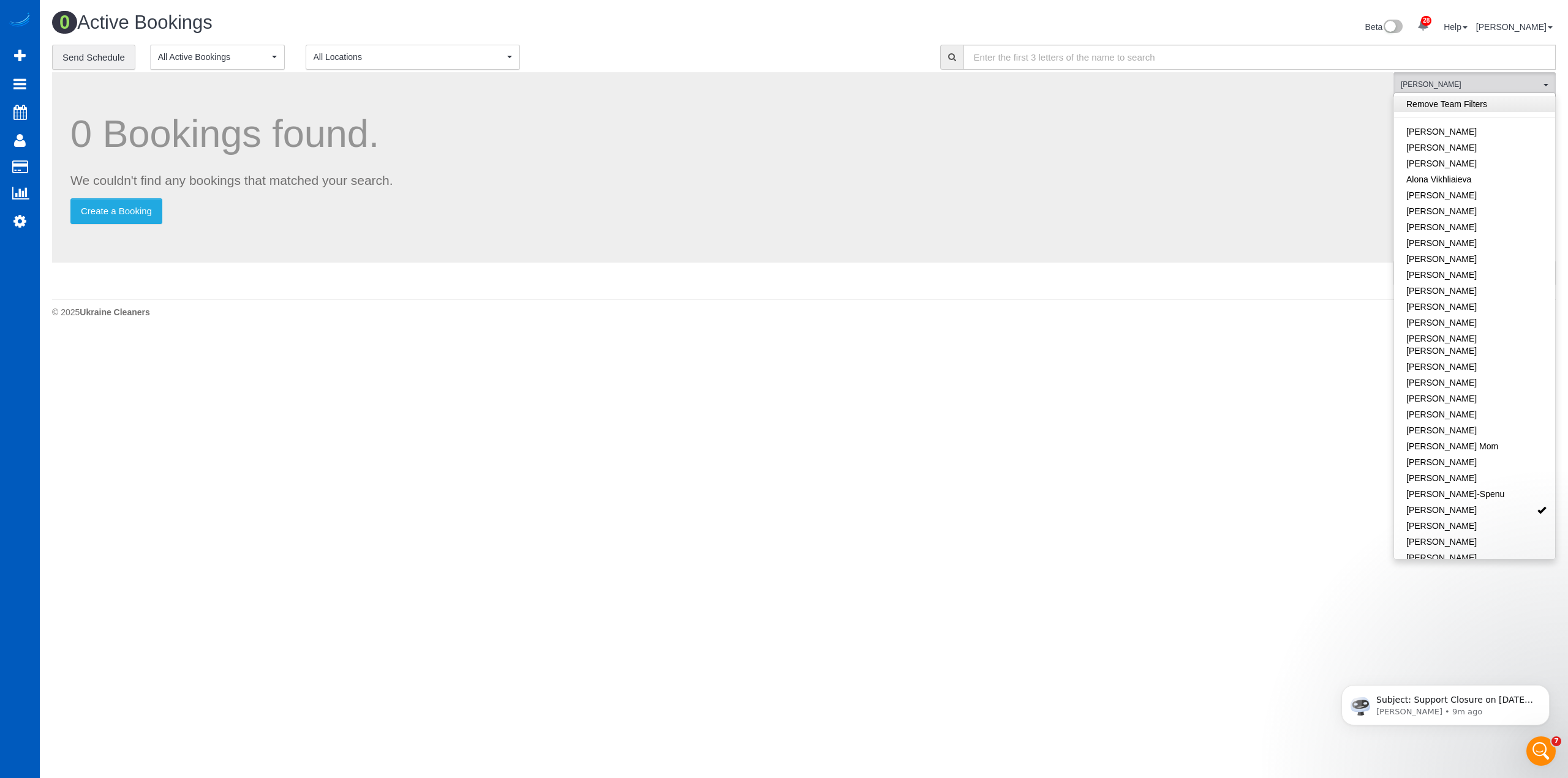
click at [1426, 109] on link "Remove Team Filters" at bounding box center [1474, 104] width 161 height 16
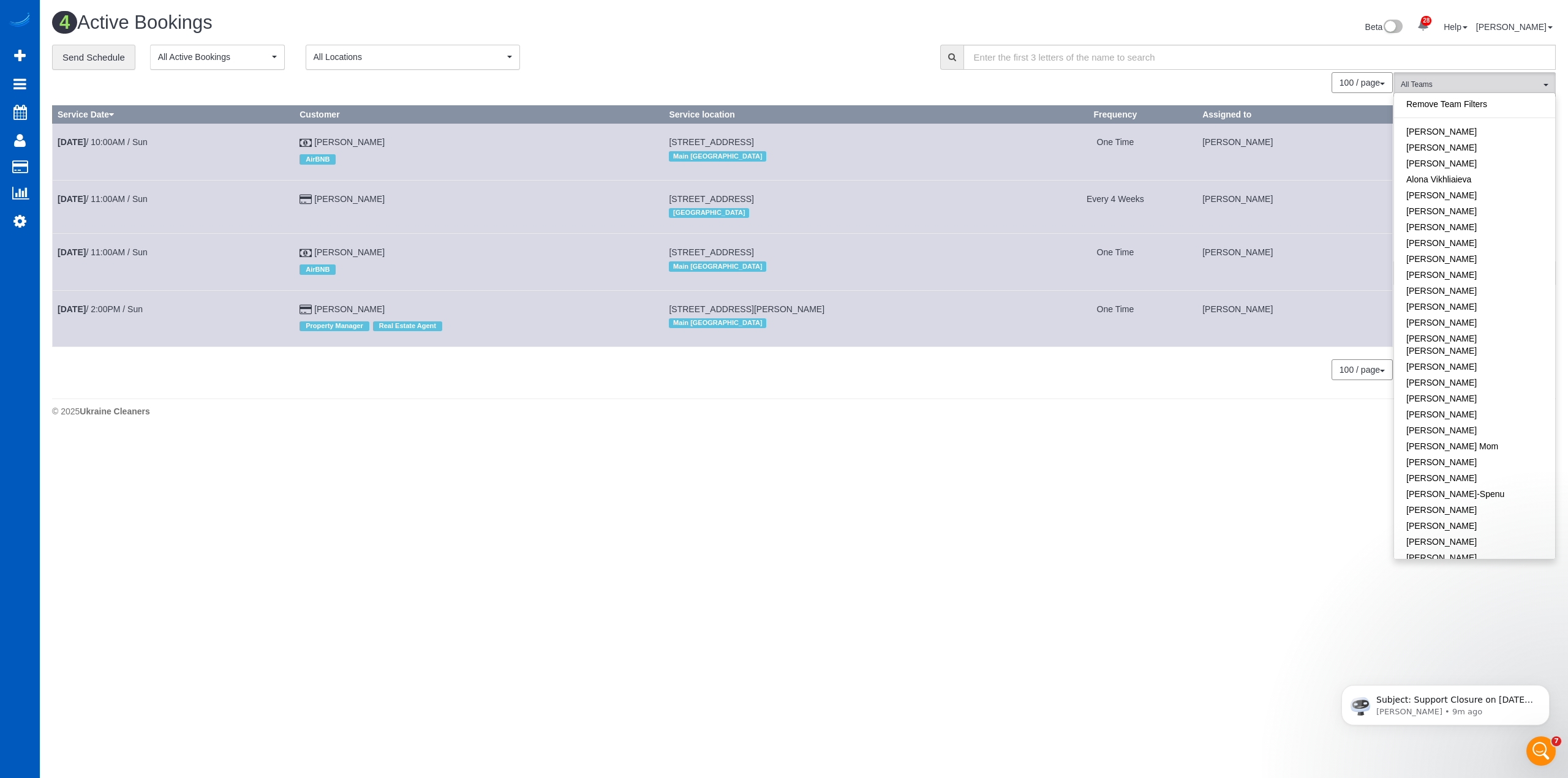
click at [801, 49] on div "**********" at bounding box center [487, 58] width 870 height 26
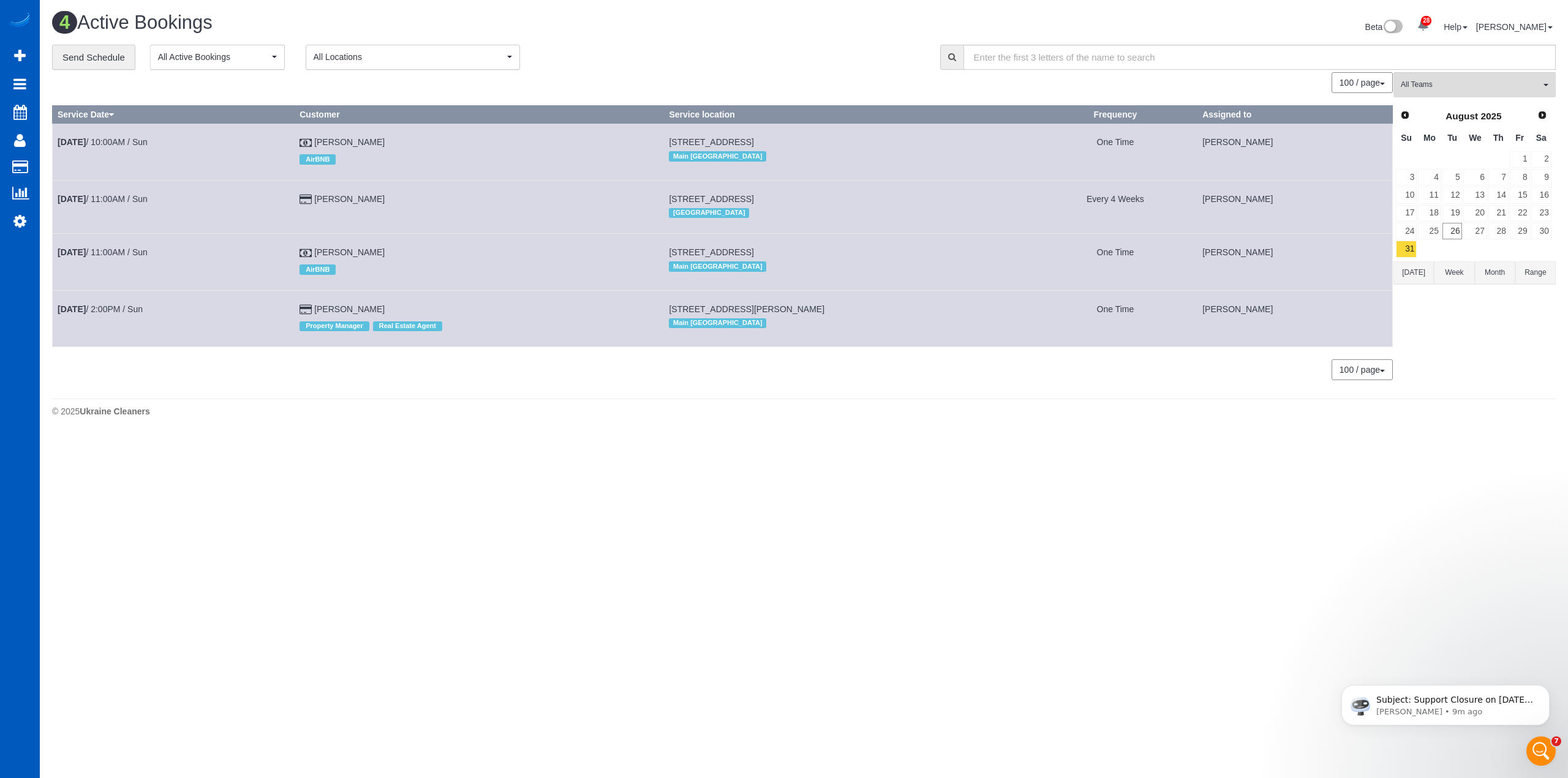
click at [1396, 257] on td "31" at bounding box center [1406, 249] width 22 height 18
click at [1406, 254] on link "31" at bounding box center [1406, 249] width 21 height 16
click at [793, 438] on body "28 Beta Your Notifications You have 0 alerts × You have 3 to charge for [DATE] …" at bounding box center [784, 389] width 1568 height 778
click at [17, 225] on icon at bounding box center [20, 221] width 13 height 15
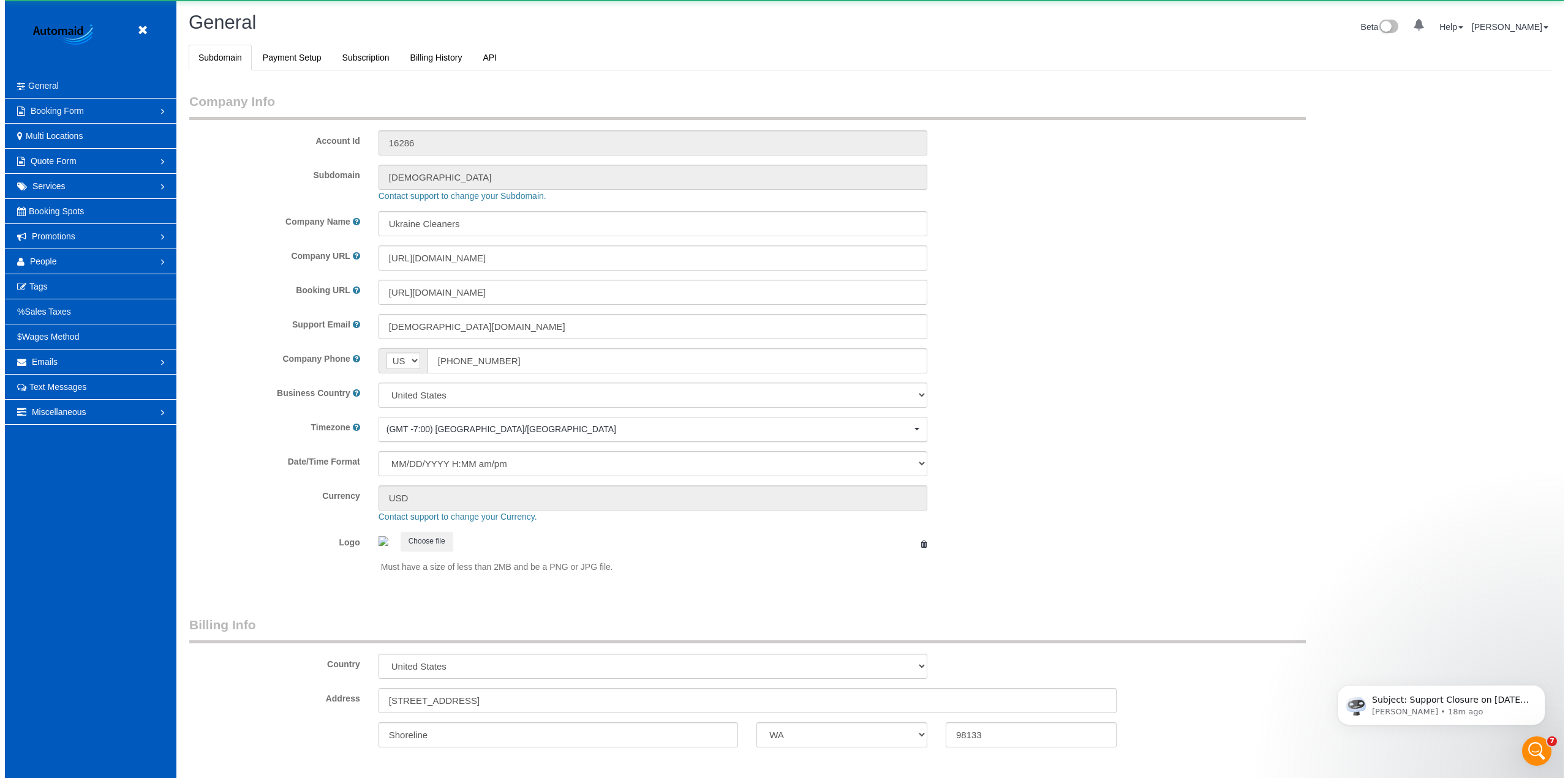
scroll to position [2681, 1559]
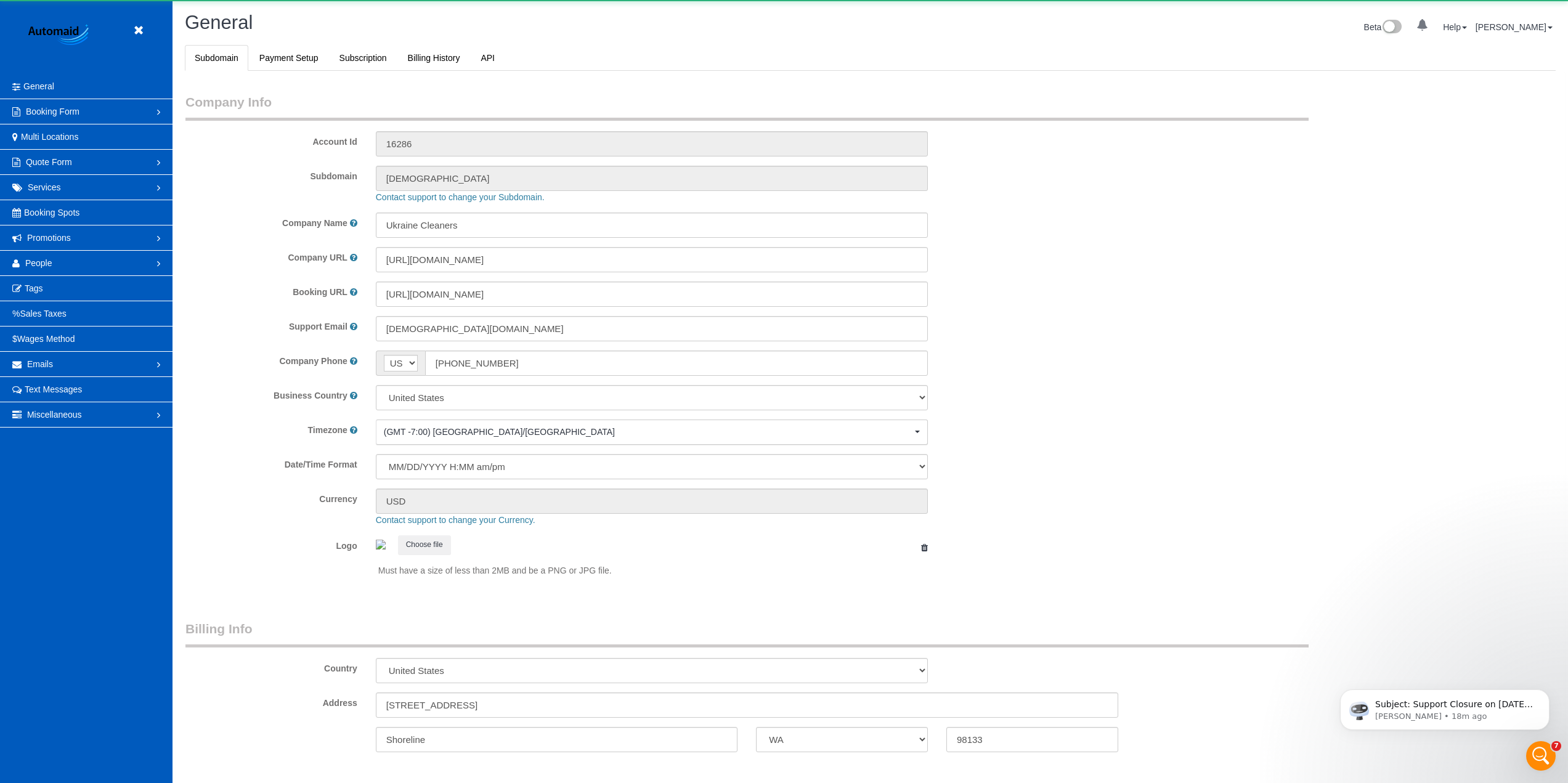
select select "1"
click at [45, 258] on span "People" at bounding box center [39, 263] width 27 height 10
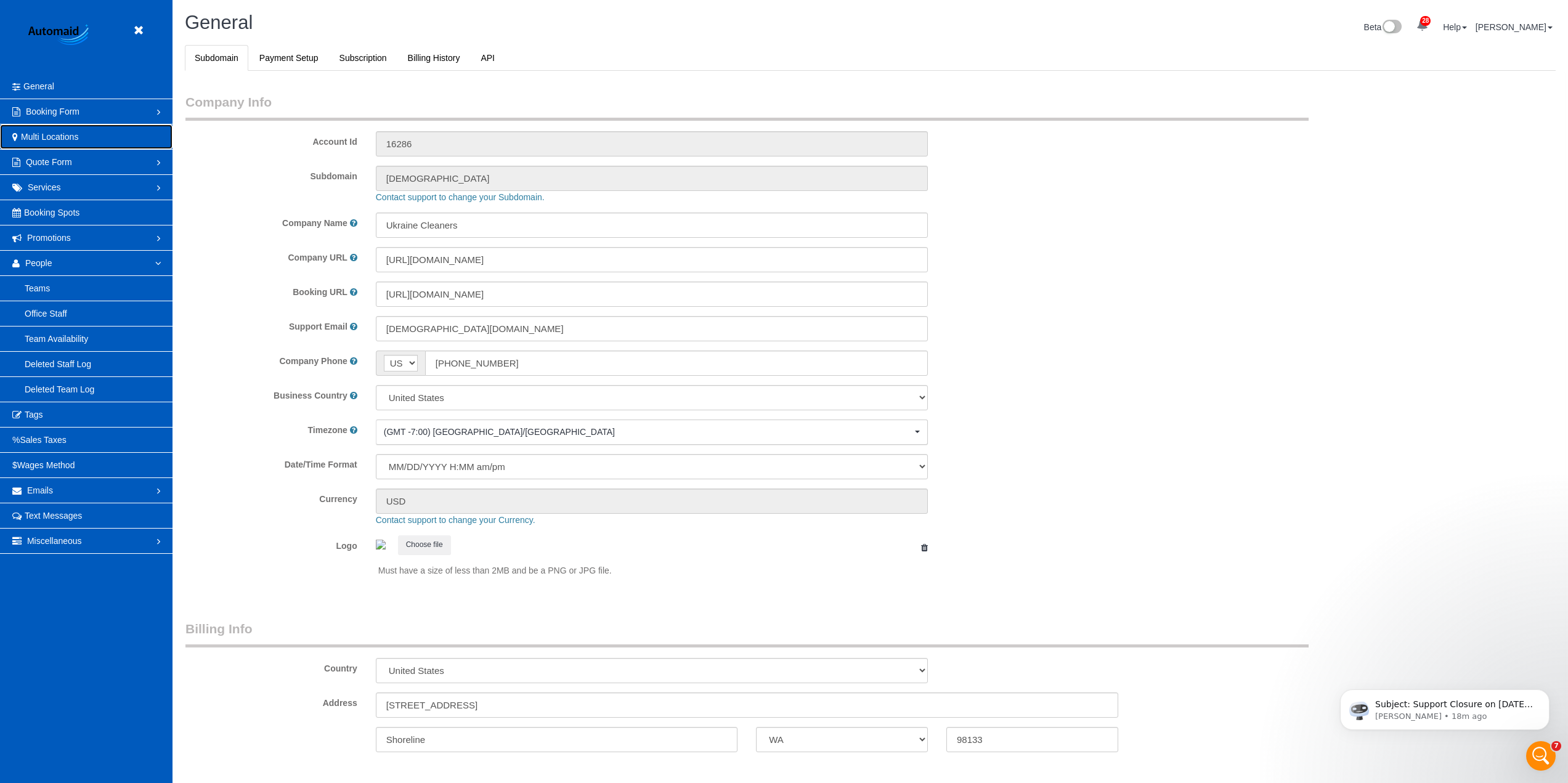
click at [63, 127] on link "Multi Locations" at bounding box center [86, 137] width 173 height 24
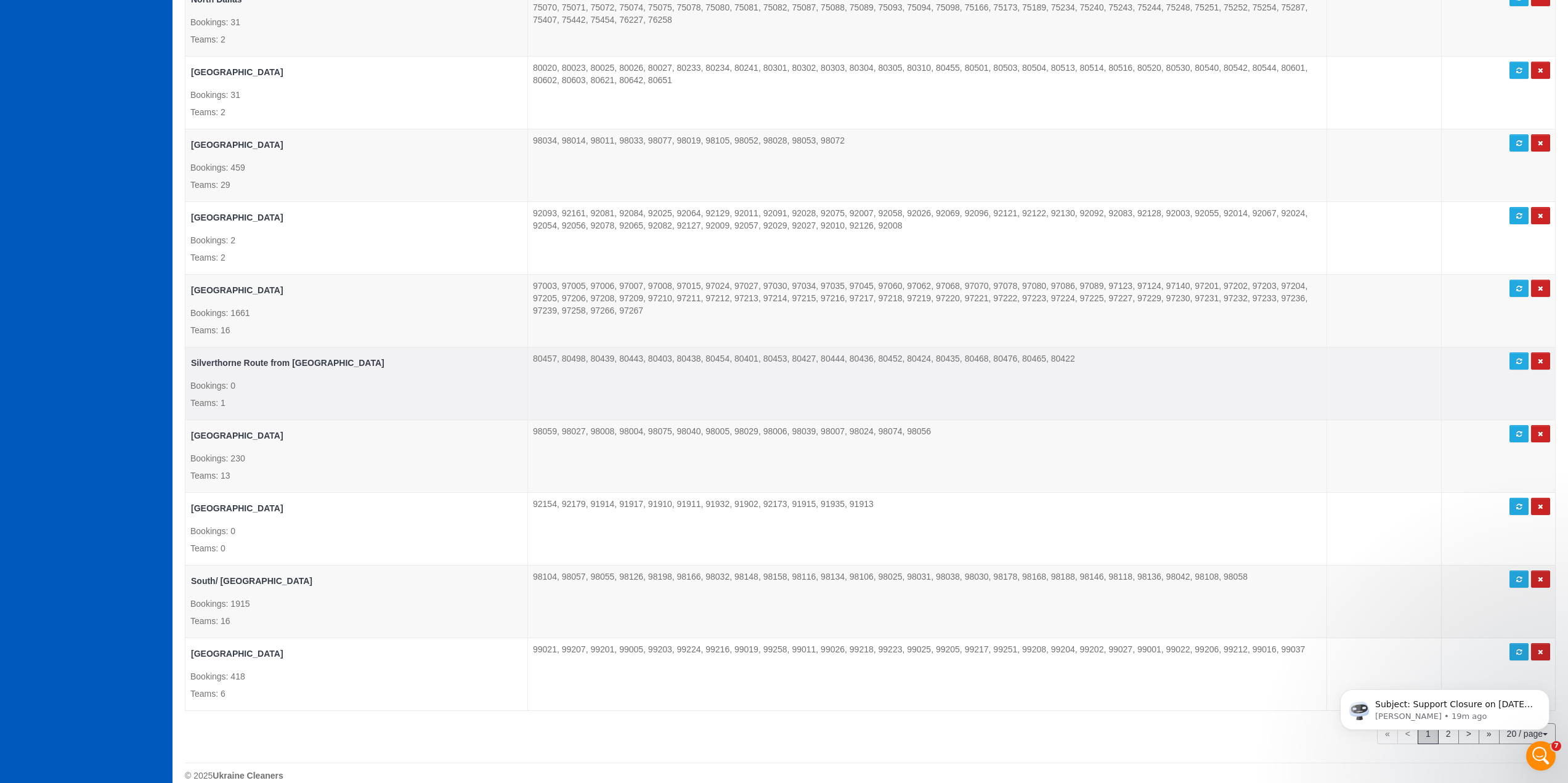
scroll to position [908, 0]
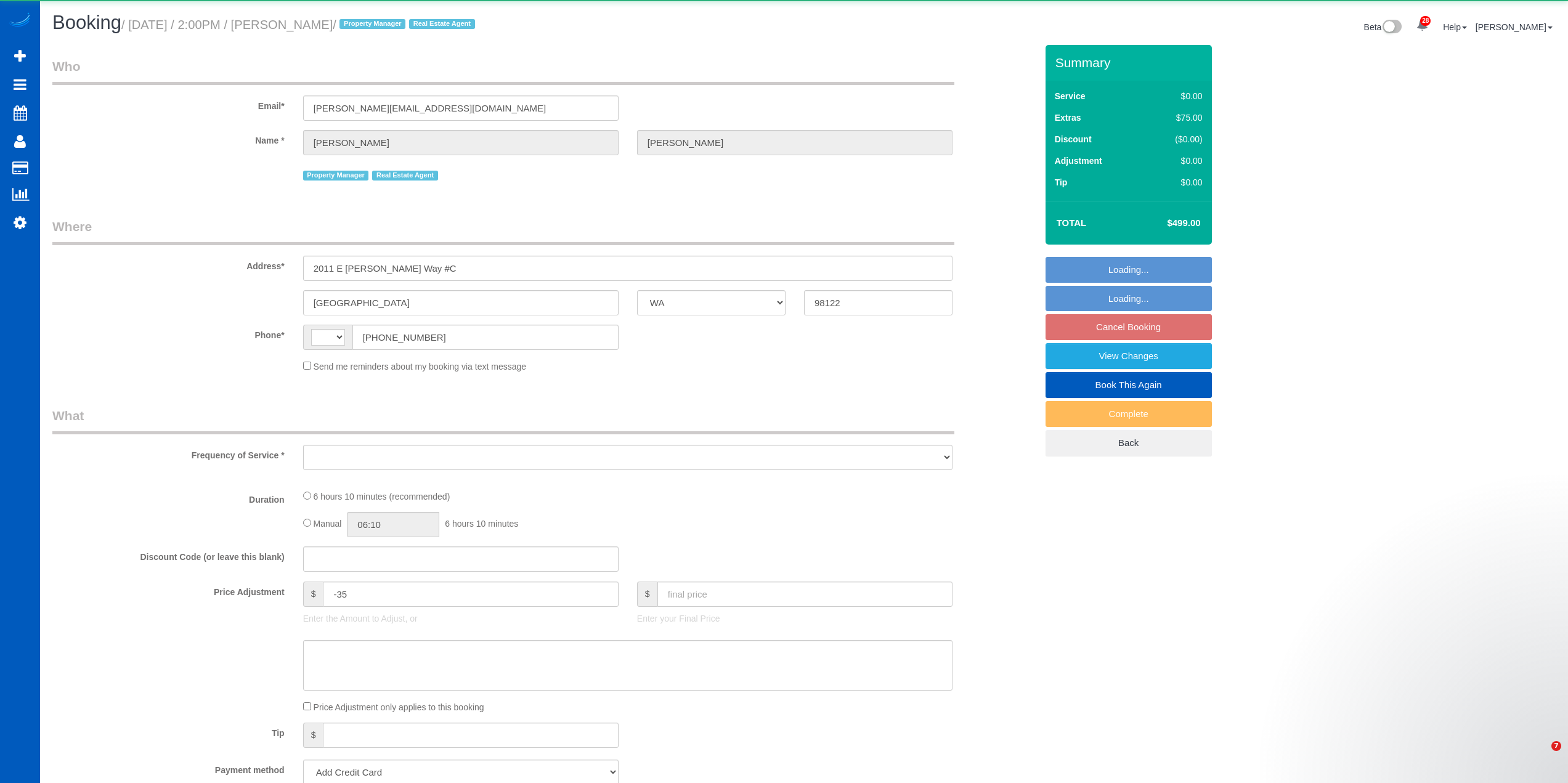
select select "WA"
select select "string:US"
select select "object:1280"
select select "string:fspay-6bf78526-671b-4740-bc68-28dfd3043f45"
select select "199"
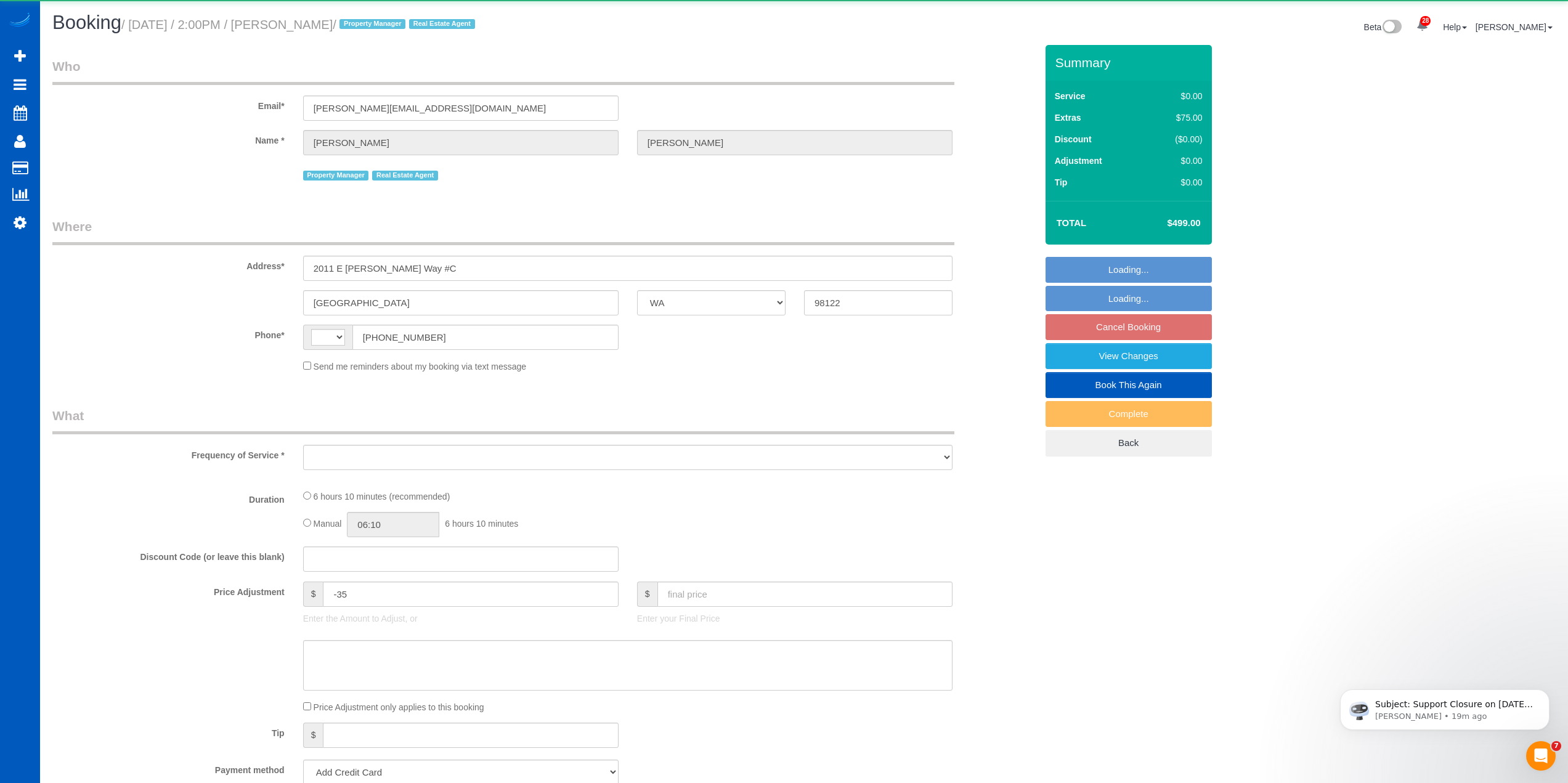
select select "1501"
select select "2"
select select "3"
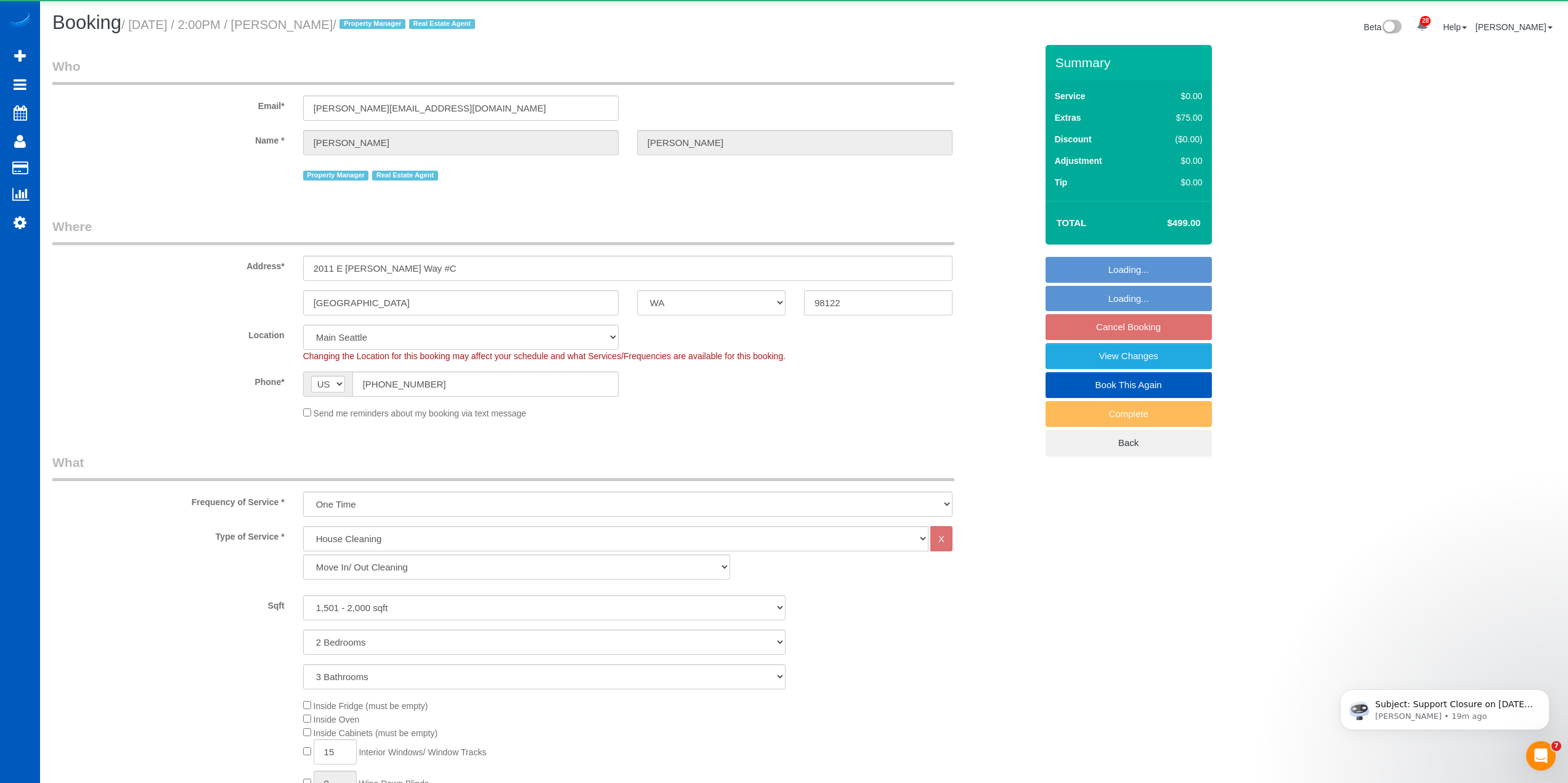
select select "object:1530"
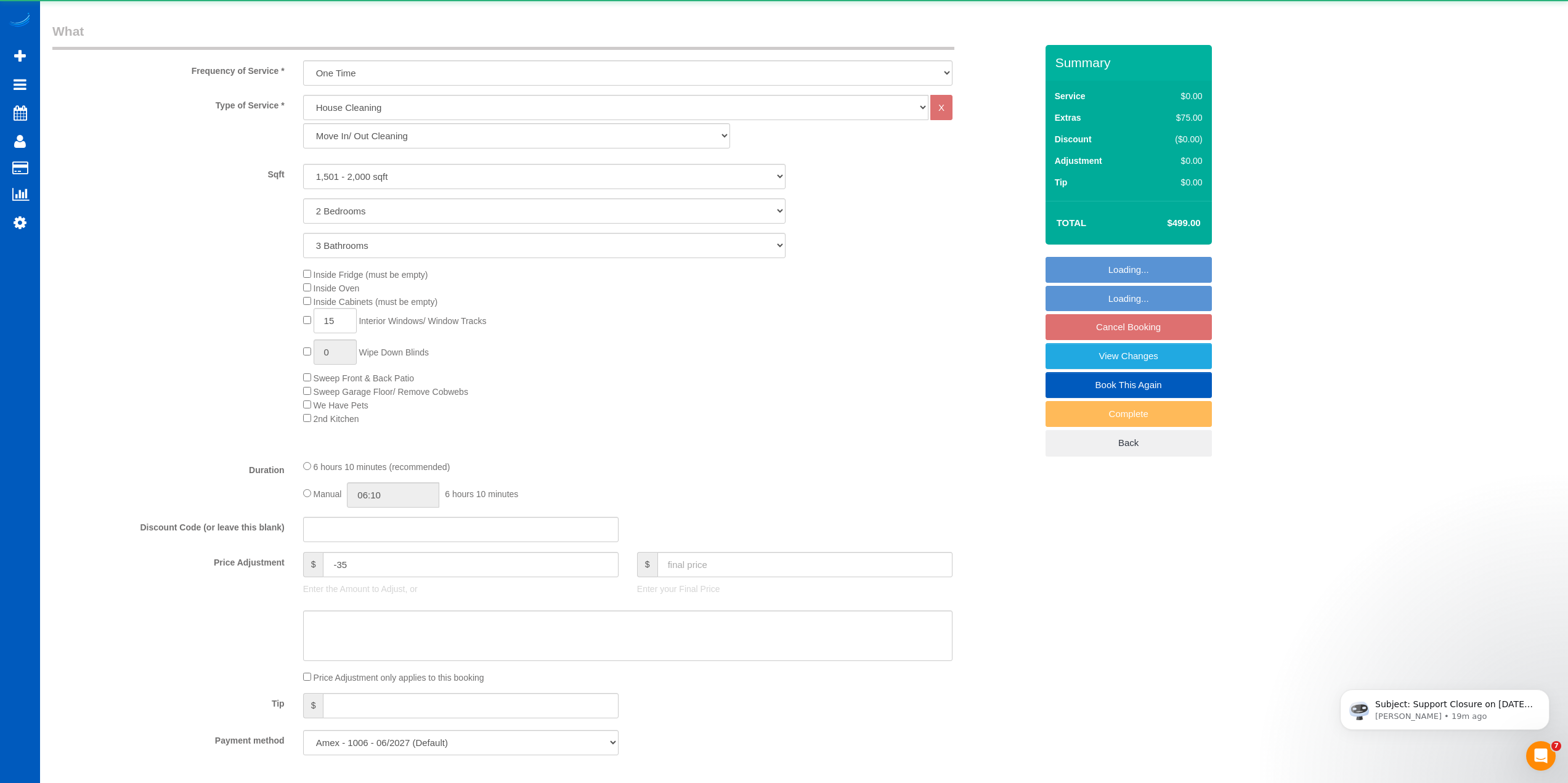
select select "1501"
select select "2"
select select "3"
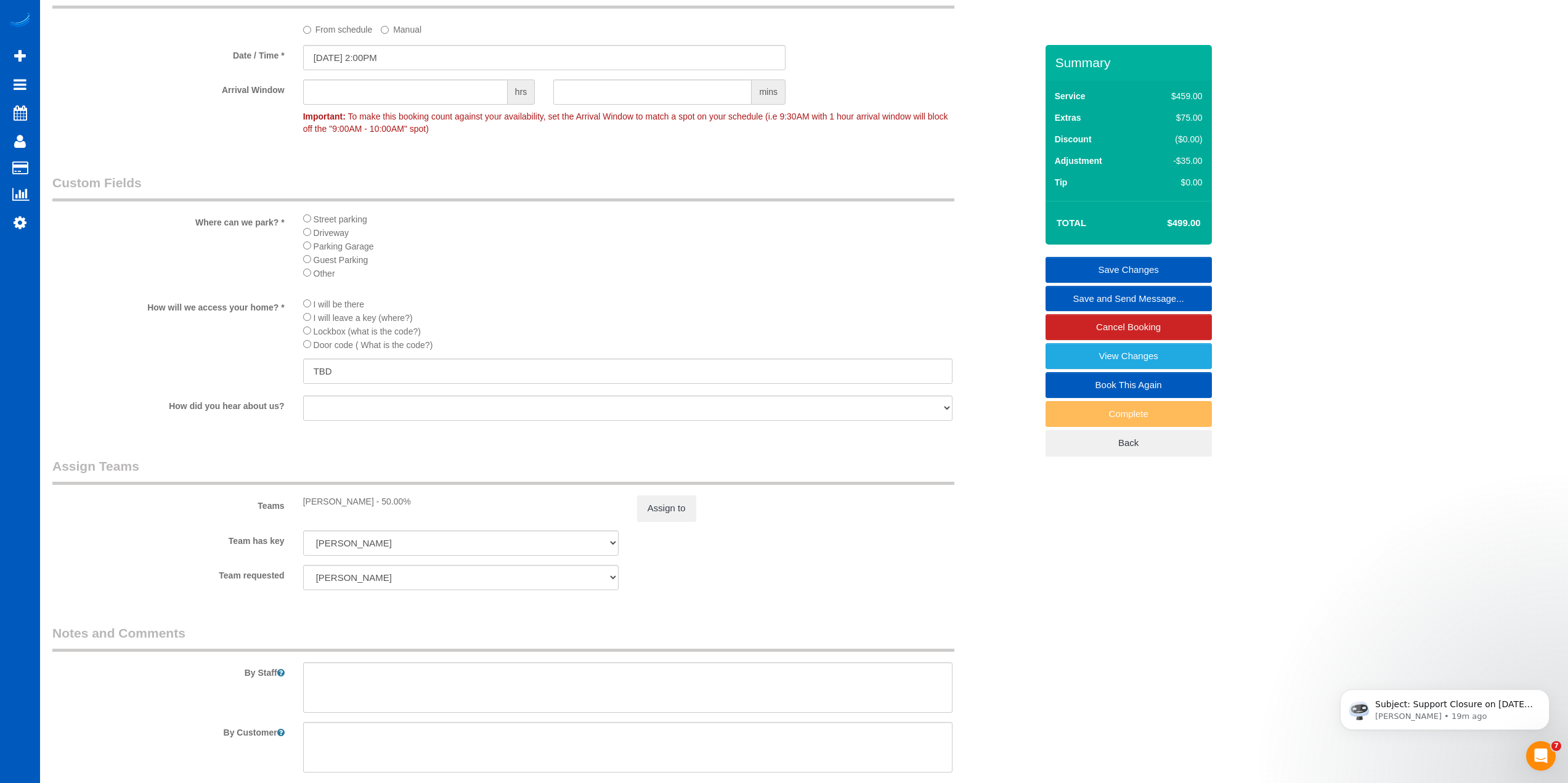
scroll to position [1105, 0]
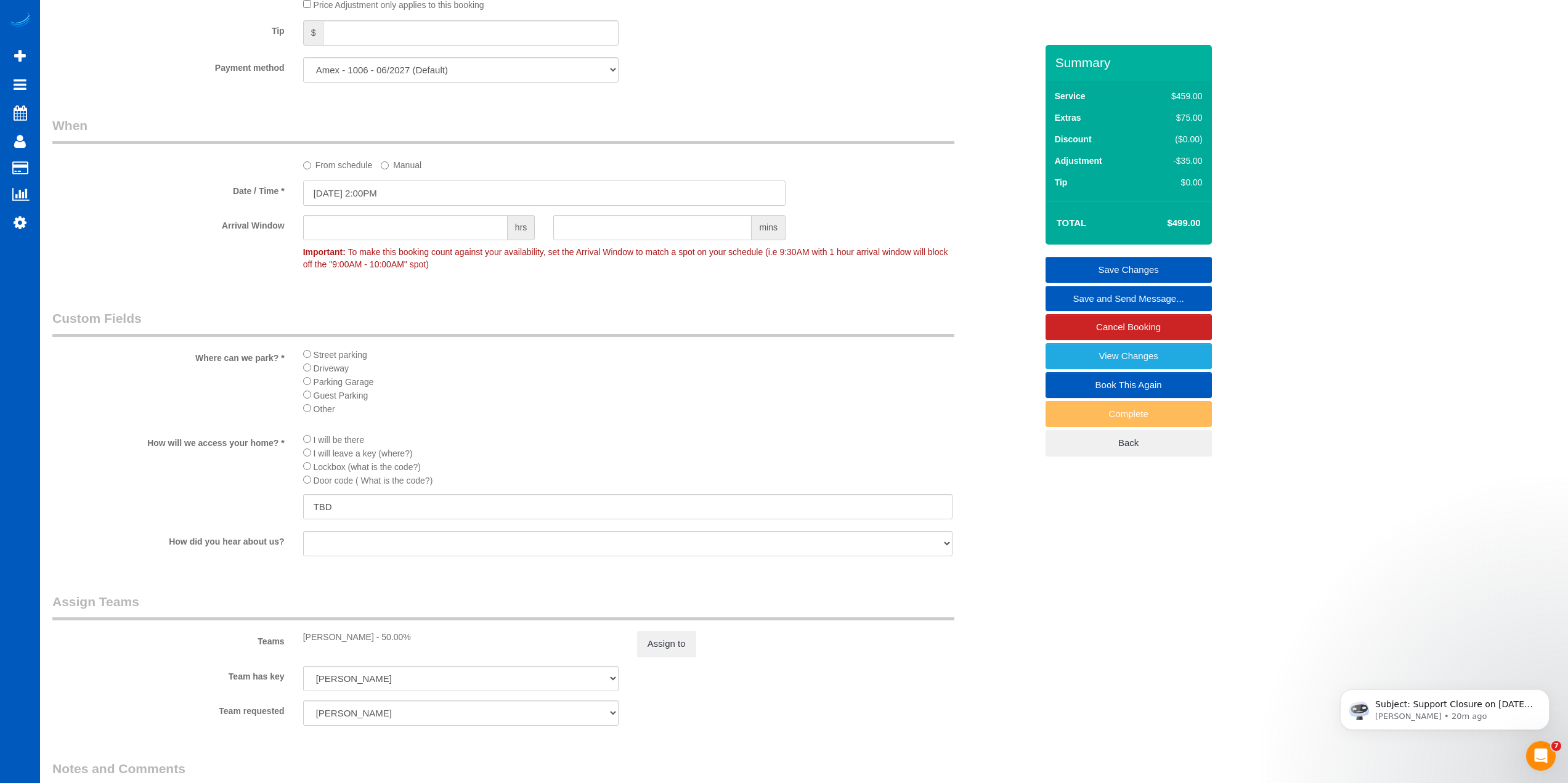
click at [346, 187] on input "[DATE] 2:00PM" at bounding box center [544, 193] width 483 height 25
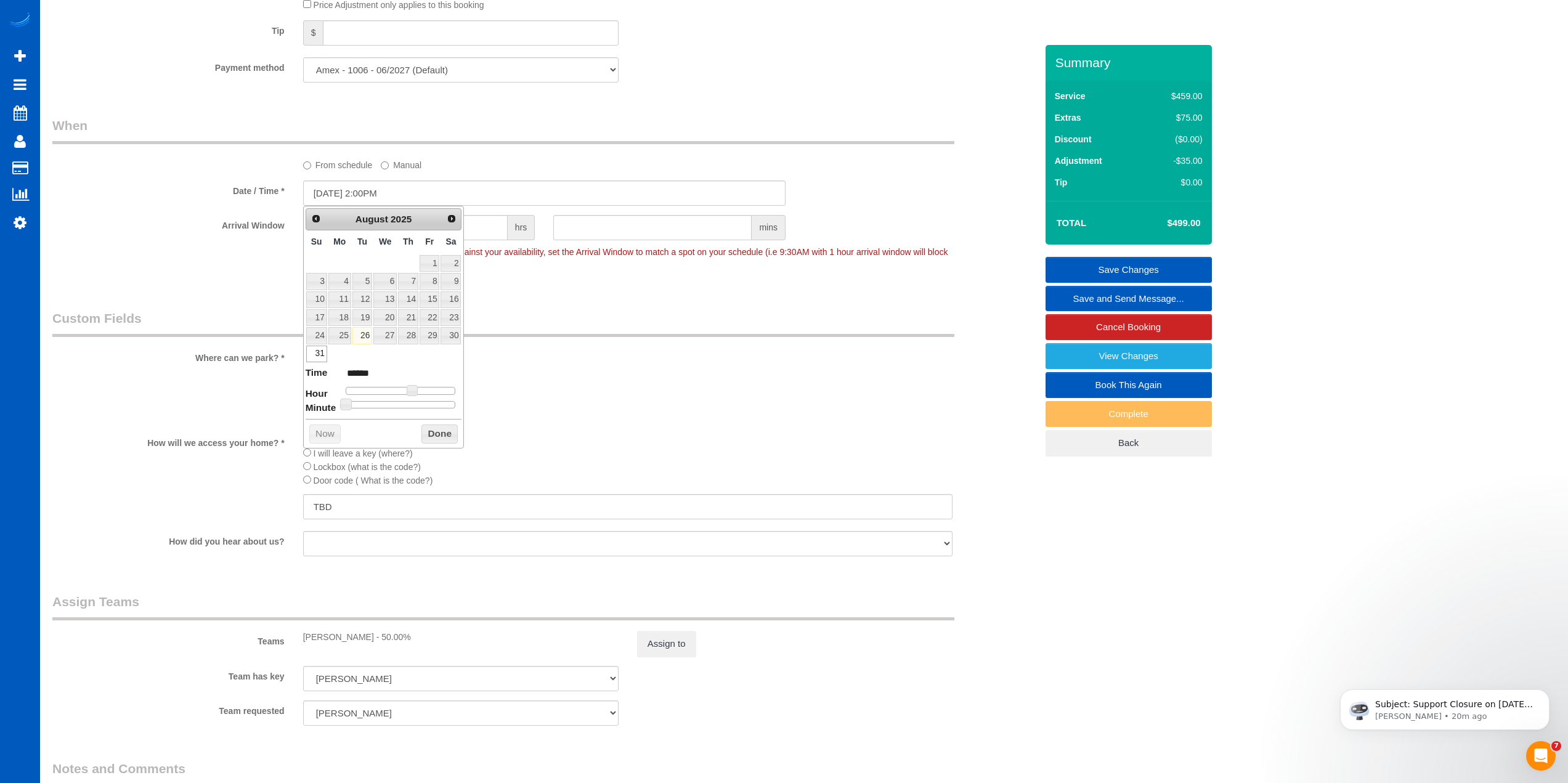
click at [357, 160] on label "From schedule" at bounding box center [337, 163] width 70 height 17
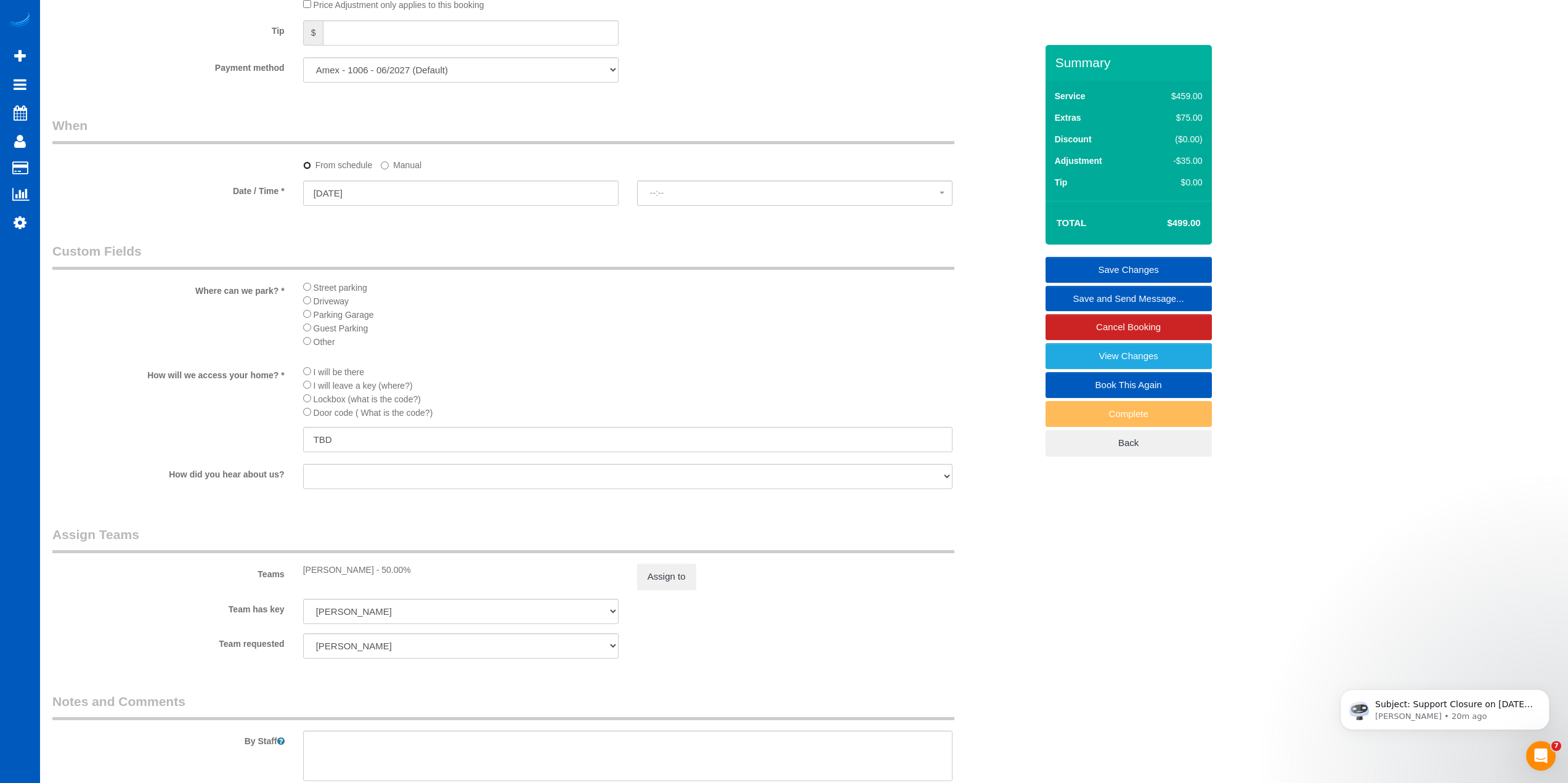
select select "spot13"
click at [357, 193] on input "08/31/2025" at bounding box center [460, 193] width 315 height 25
click at [450, 216] on span "Next" at bounding box center [452, 218] width 10 height 10
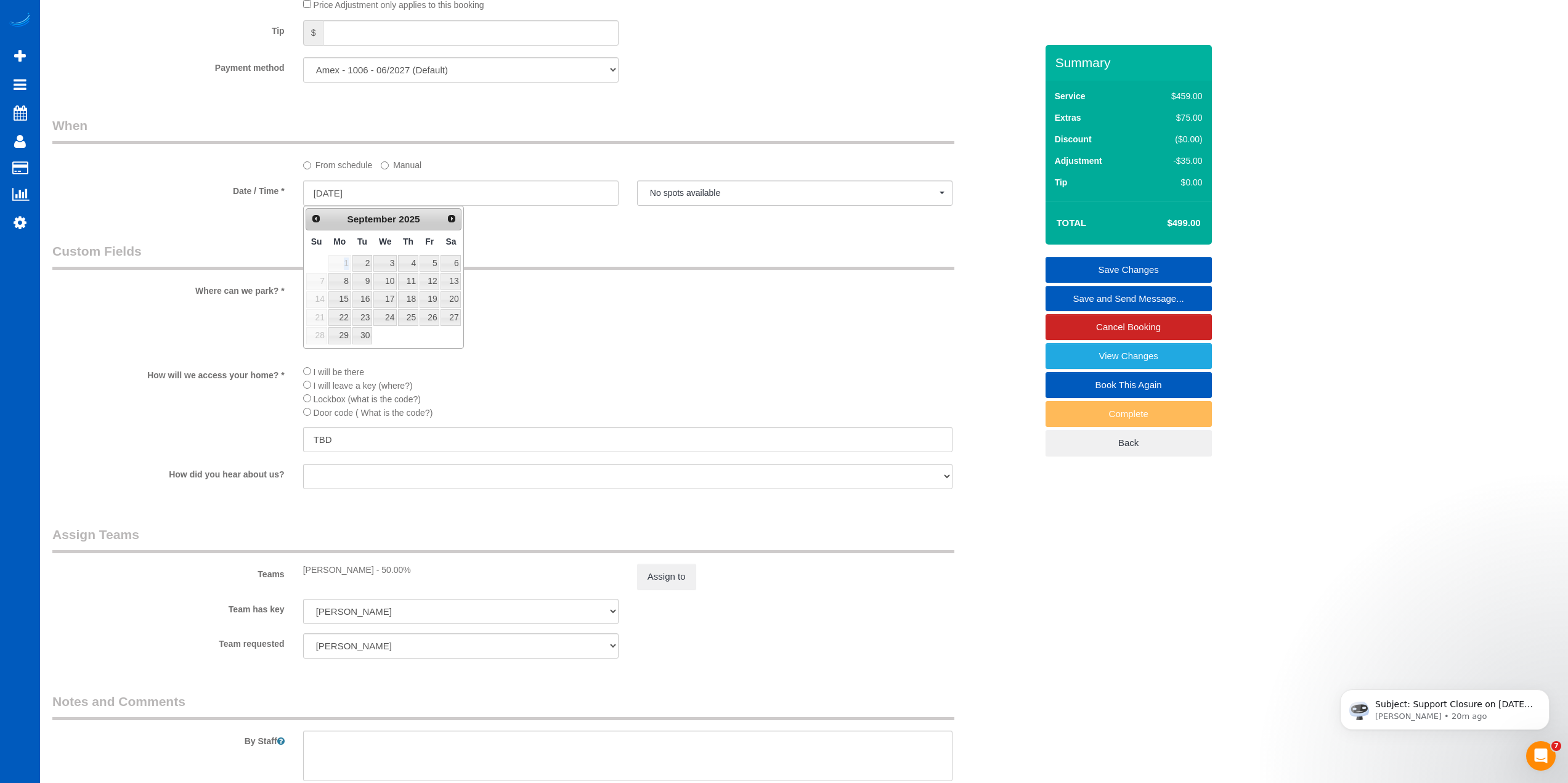
drag, startPoint x: 347, startPoint y: 263, endPoint x: 340, endPoint y: 266, distance: 7.6
click at [340, 266] on span "1" at bounding box center [339, 263] width 23 height 17
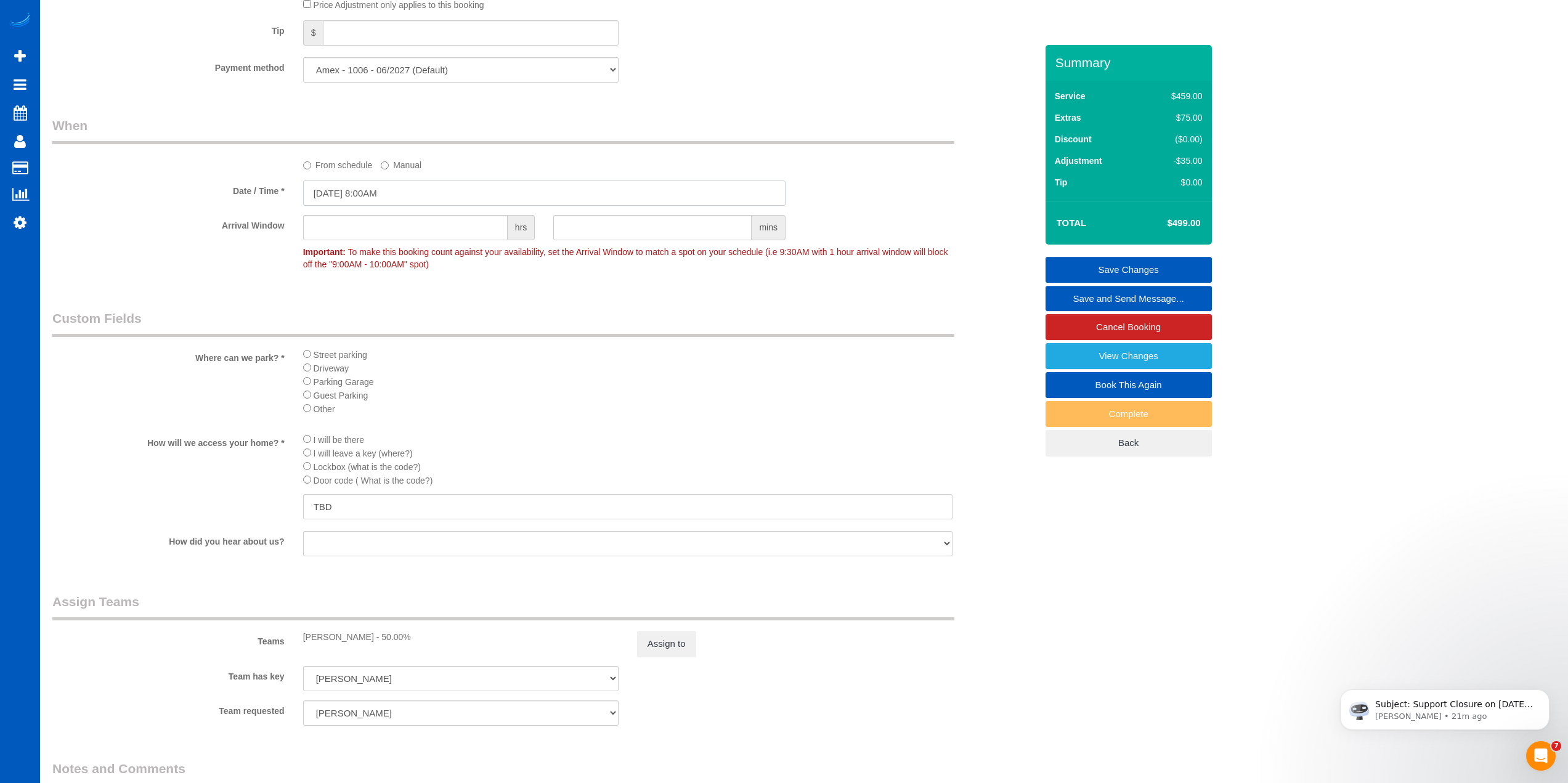
click at [406, 202] on input "[DATE] 8:00AM" at bounding box center [544, 193] width 483 height 25
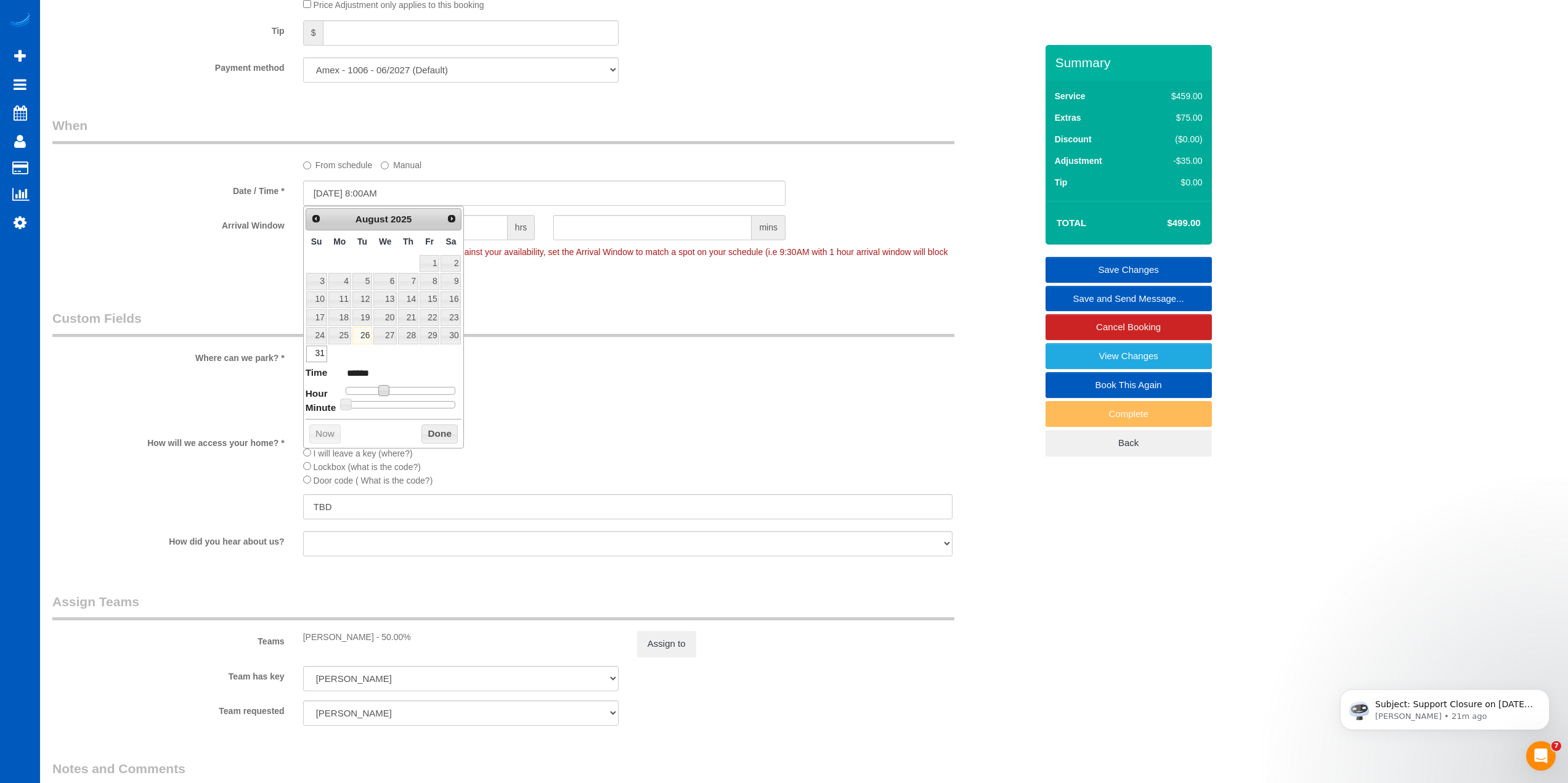
type input "[DATE] 9:00AM"
type input "******"
type input "[DATE] 10:00AM"
type input "*******"
type input "[DATE] 11:00AM"
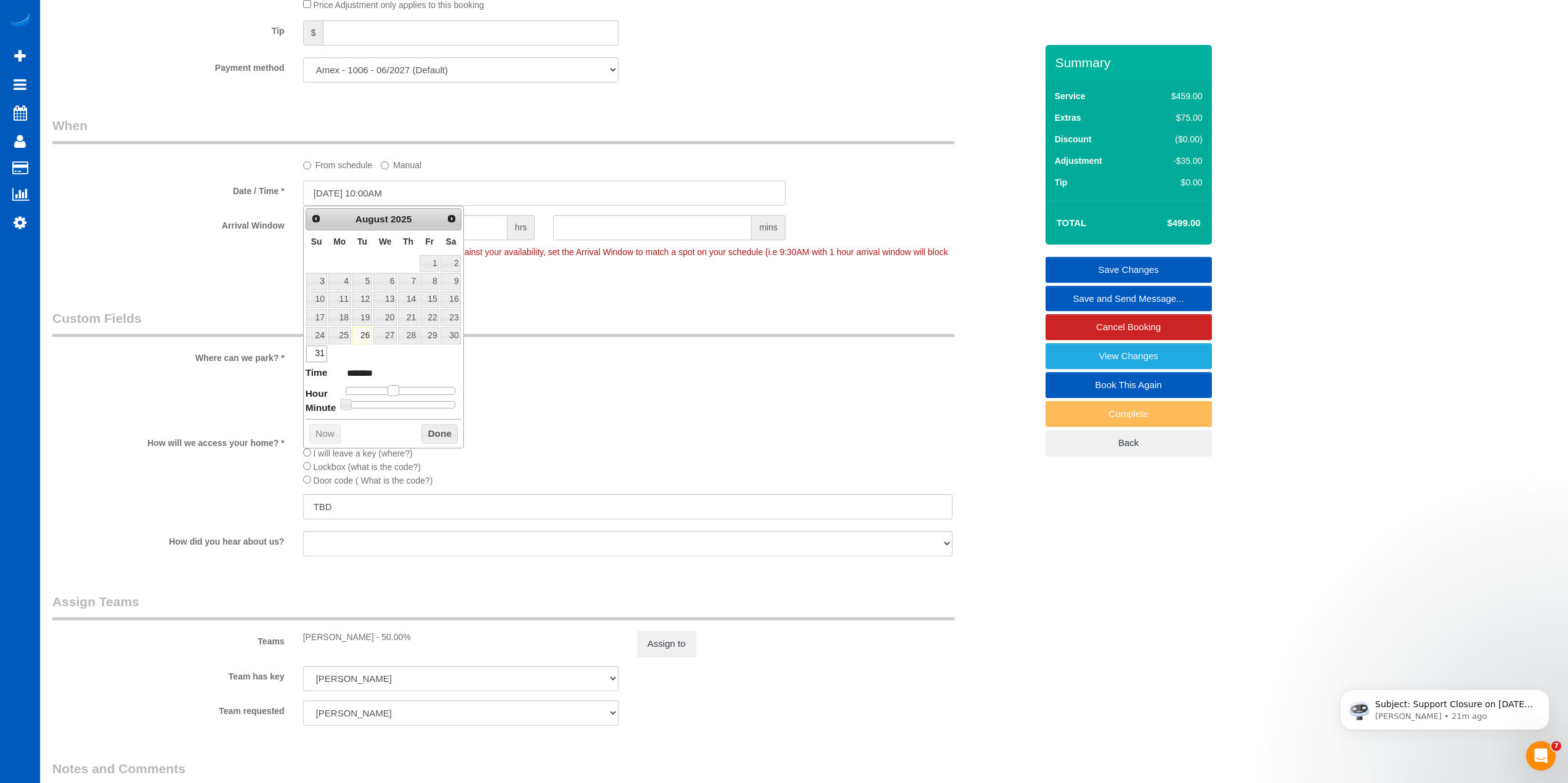
type input "*******"
type input "[DATE] 12:00PM"
type input "*******"
drag, startPoint x: 383, startPoint y: 393, endPoint x: 402, endPoint y: 389, distance: 19.4
click at [402, 389] on span at bounding box center [402, 390] width 11 height 11
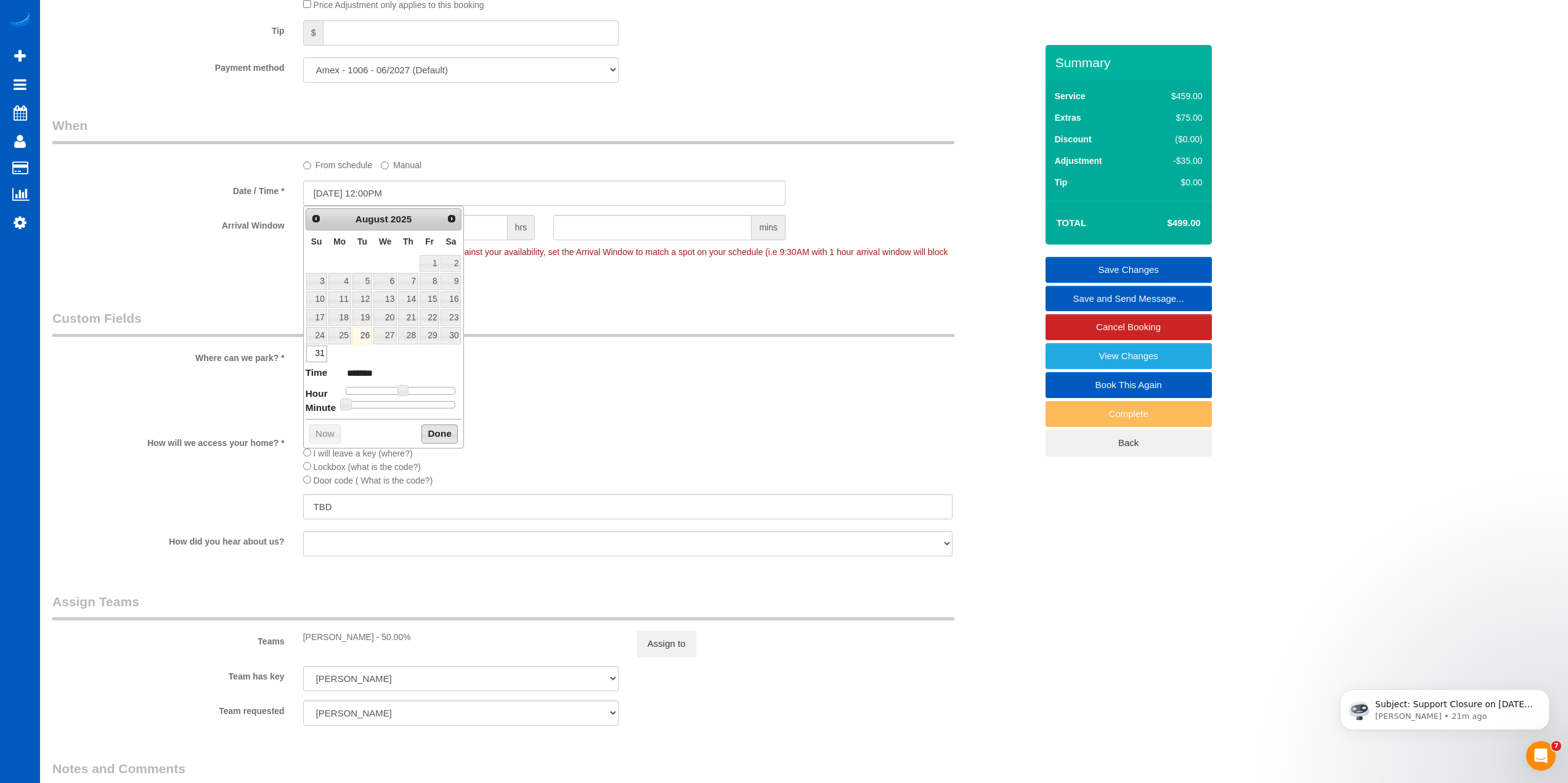
click at [434, 433] on button "Done" at bounding box center [439, 434] width 37 height 19
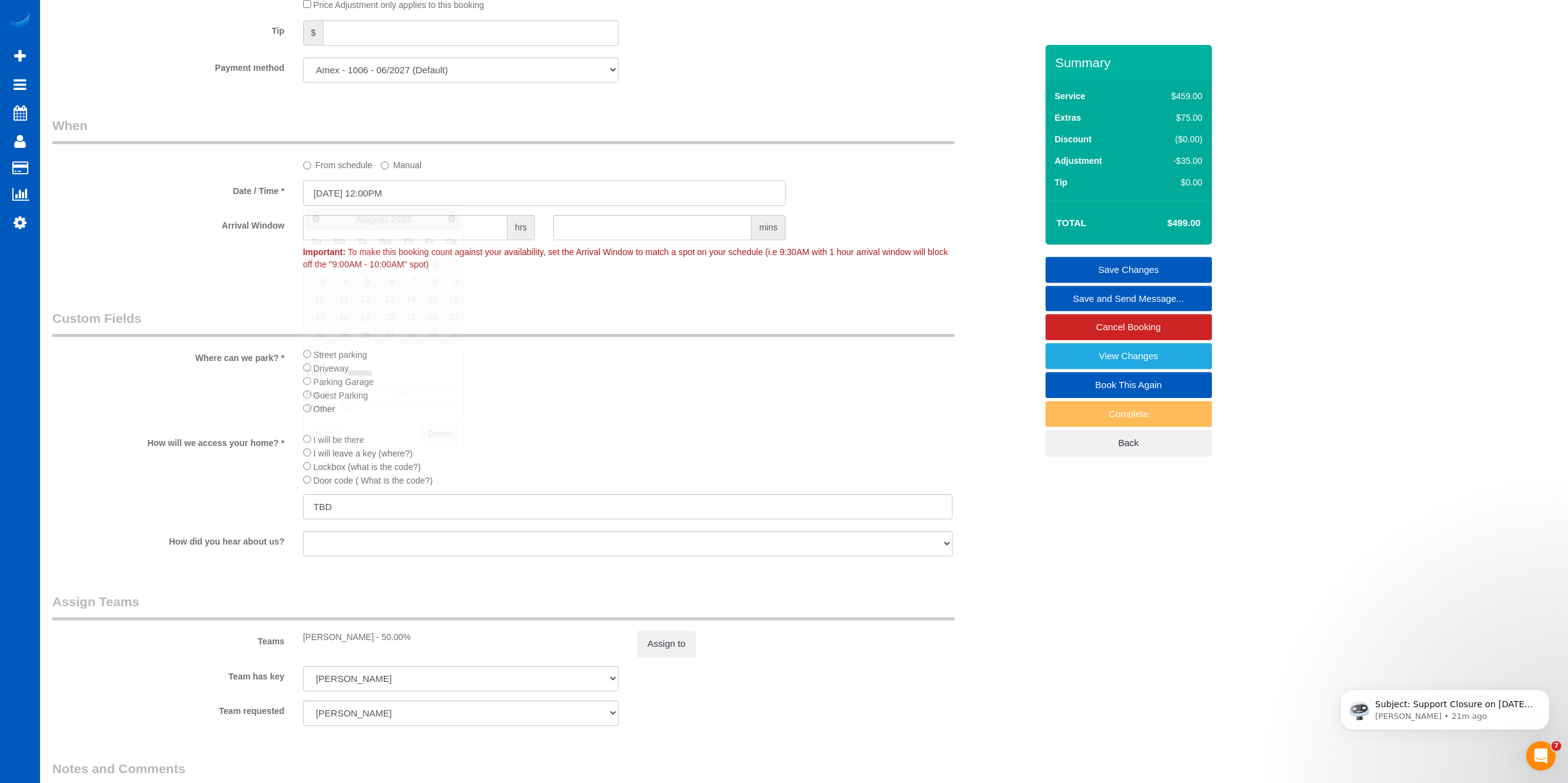
click at [323, 183] on input "[DATE] 12:00PM" at bounding box center [544, 193] width 483 height 25
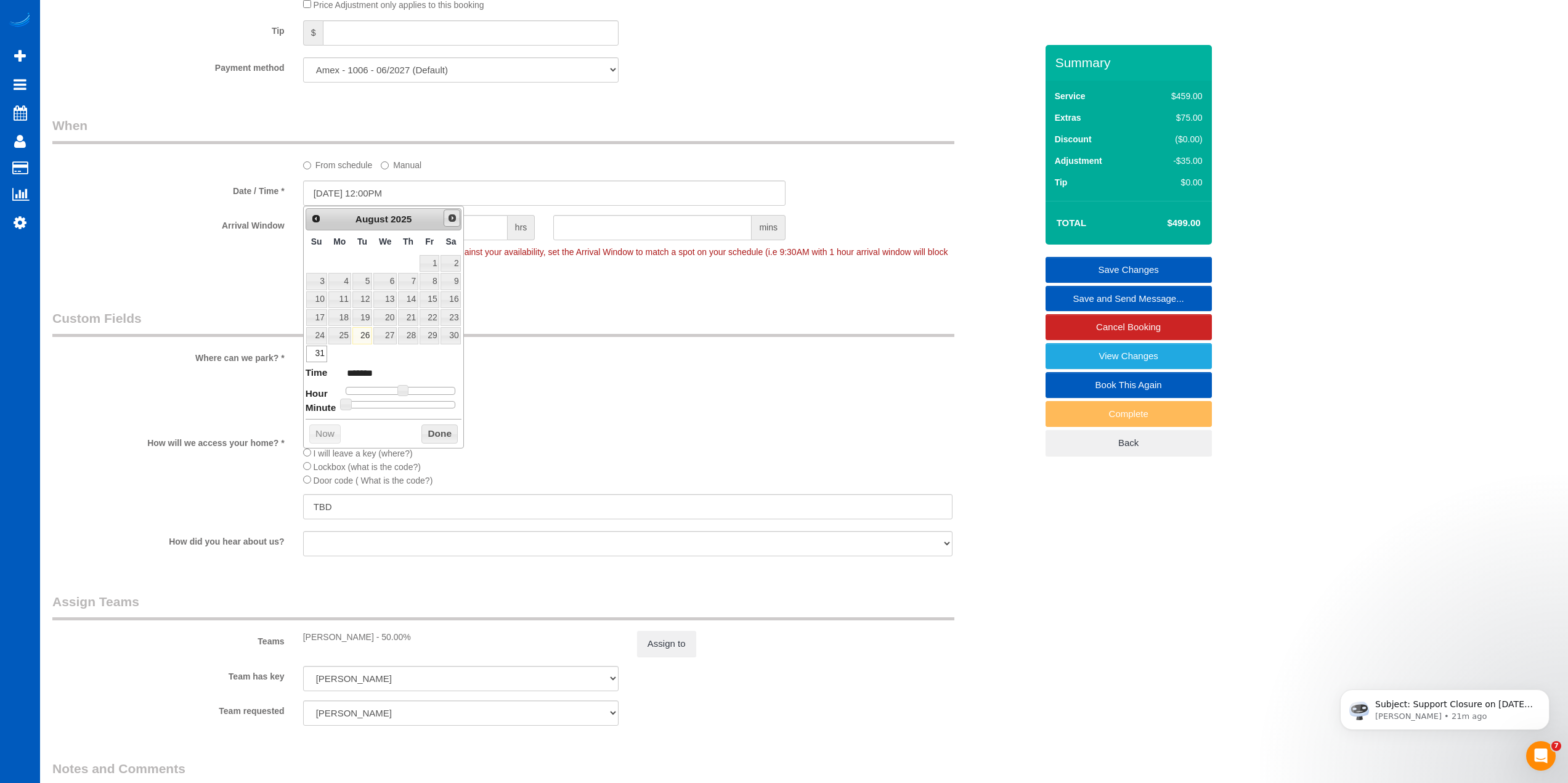
click at [452, 216] on span "Next" at bounding box center [452, 218] width 10 height 10
click at [346, 266] on link "1" at bounding box center [339, 263] width 23 height 17
type input "09/01/2025 12:00PM"
click at [439, 422] on button "Done" at bounding box center [439, 415] width 37 height 19
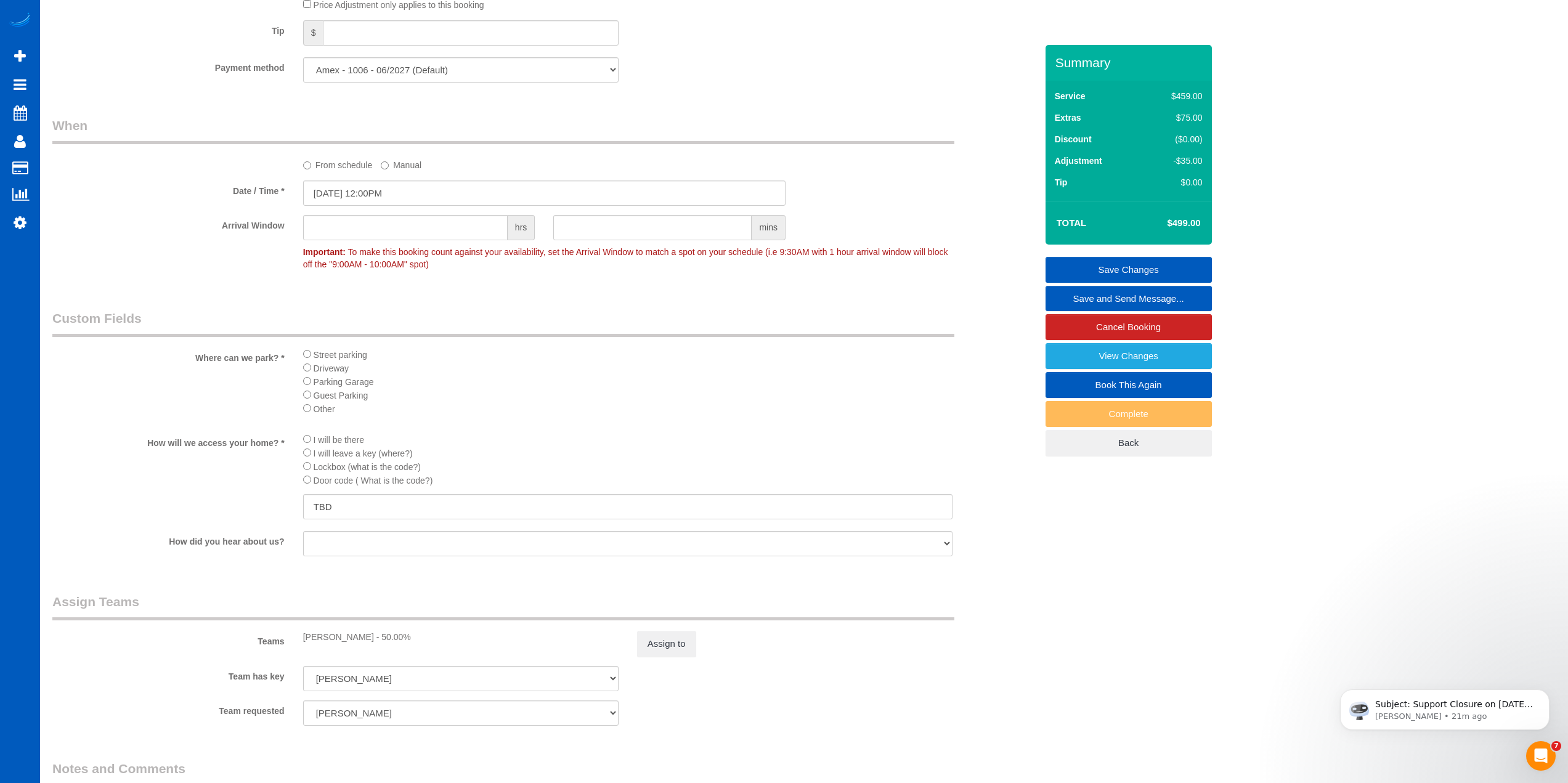
click at [1125, 268] on link "Save Changes" at bounding box center [1128, 270] width 166 height 26
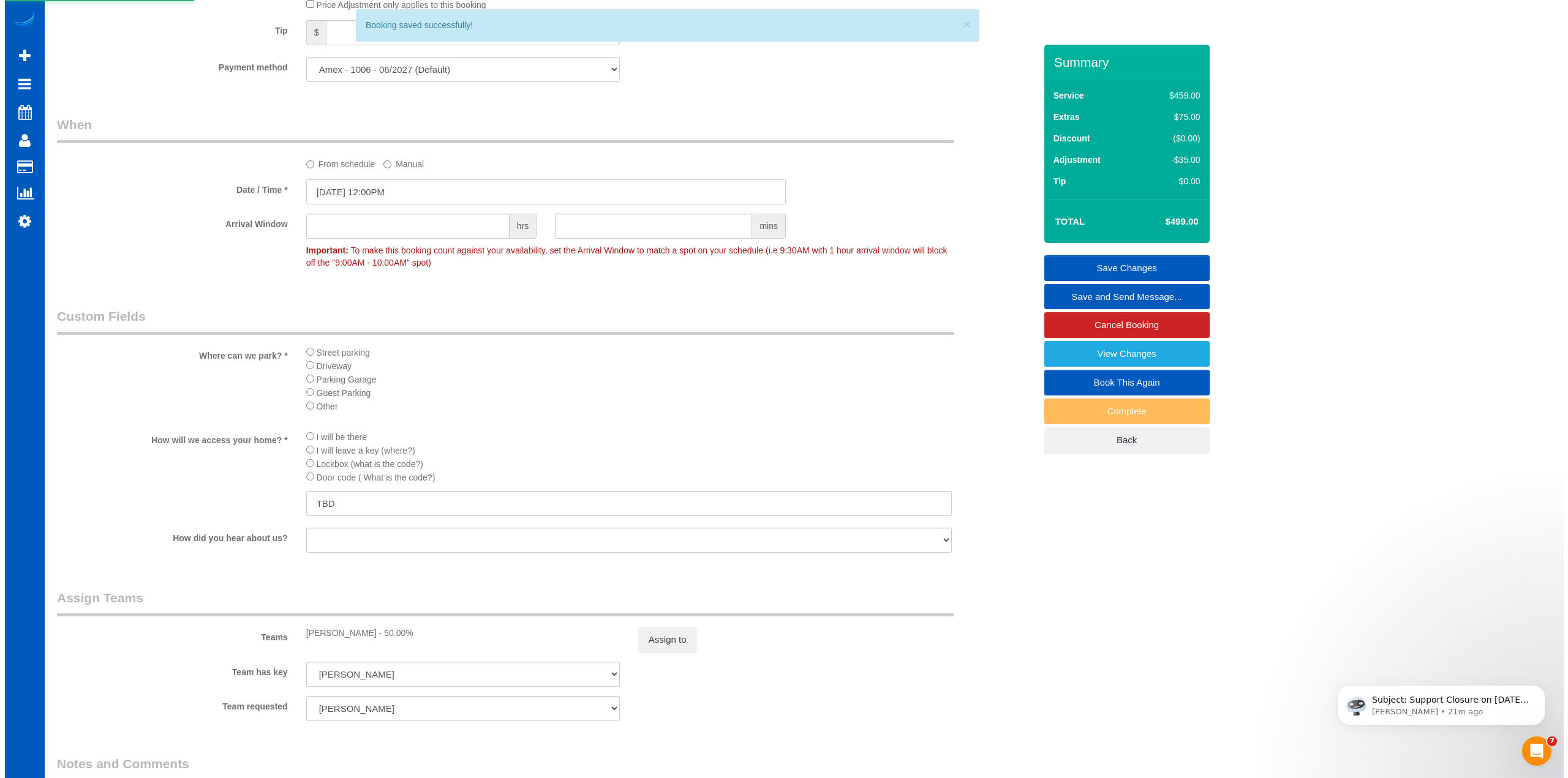
scroll to position [0, 0]
